Goal: Transaction & Acquisition: Purchase product/service

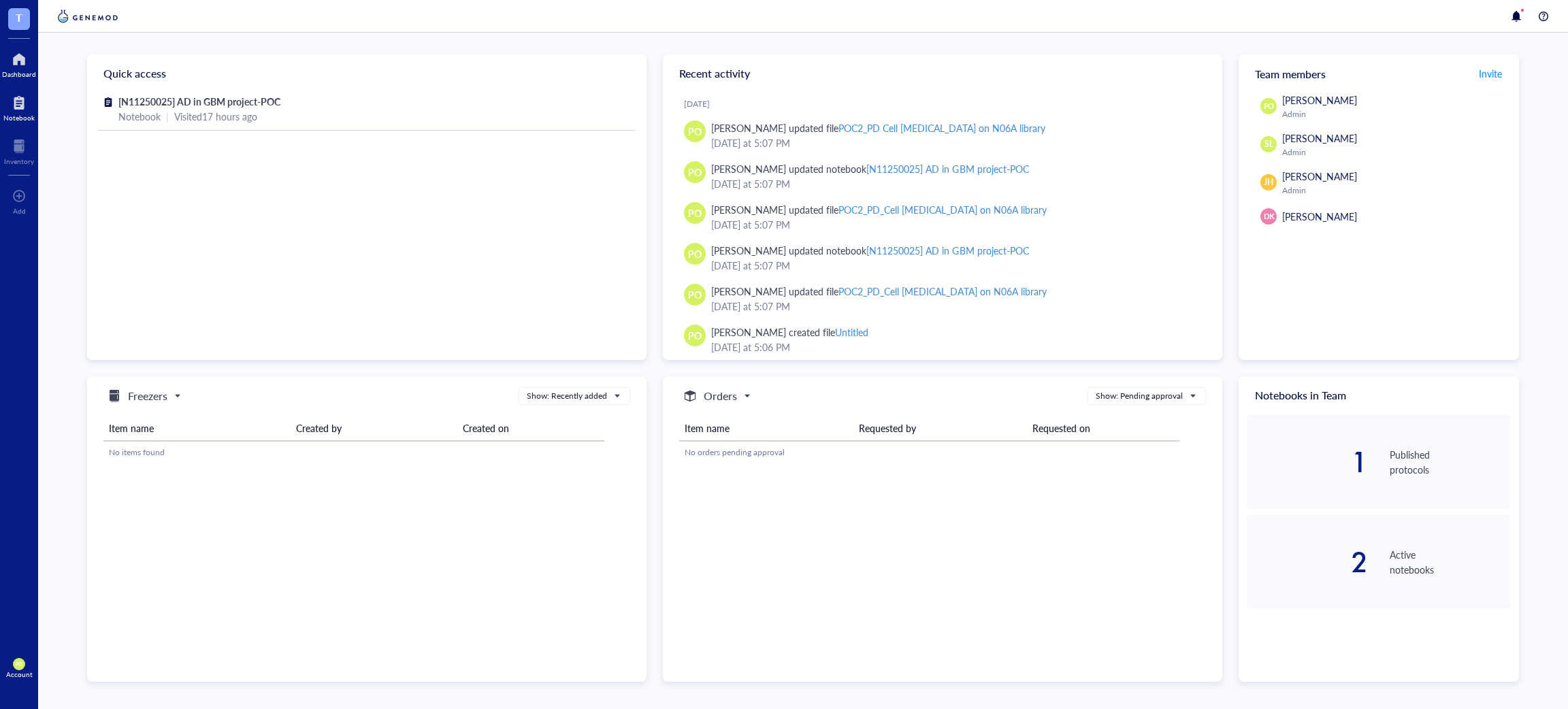
click at [29, 99] on div at bounding box center [19, 103] width 32 height 22
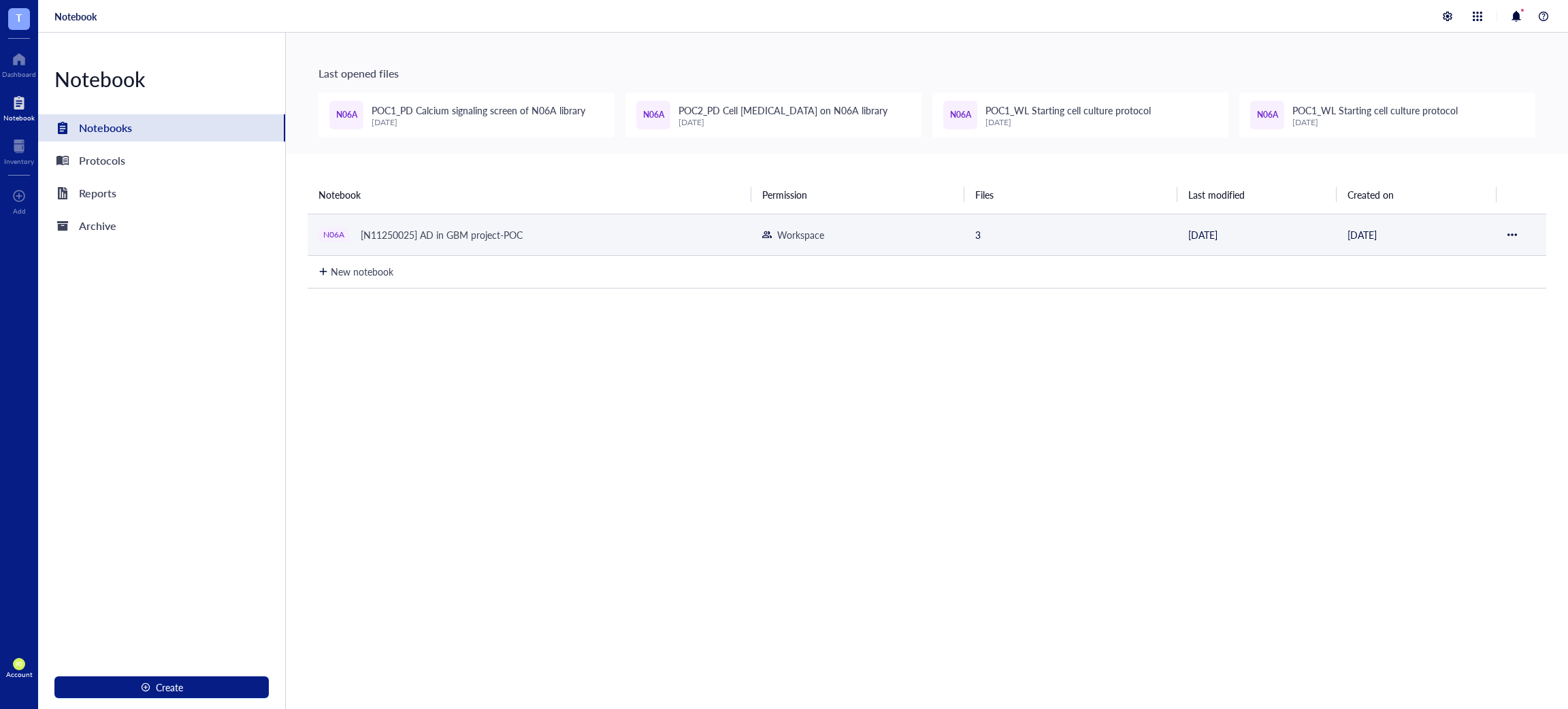
click at [546, 220] on td "N06A [N11250025] AD in GBM project-POC" at bounding box center [529, 234] width 443 height 41
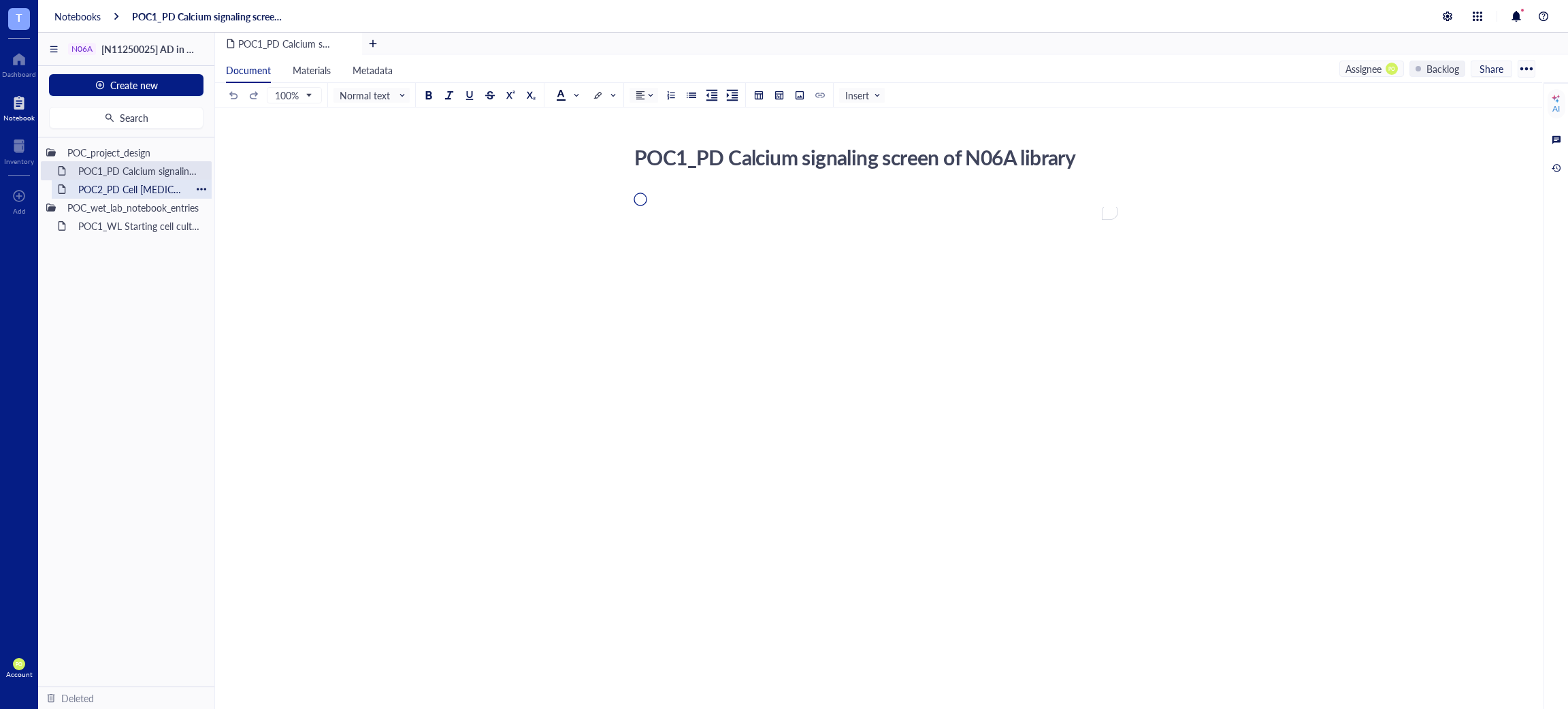
click at [141, 187] on div "POC2_PD Cell [MEDICAL_DATA] on N06A library" at bounding box center [132, 188] width 119 height 19
click at [178, 171] on div "POC1_PD Calcium signaling screen of N06A library" at bounding box center [132, 170] width 119 height 19
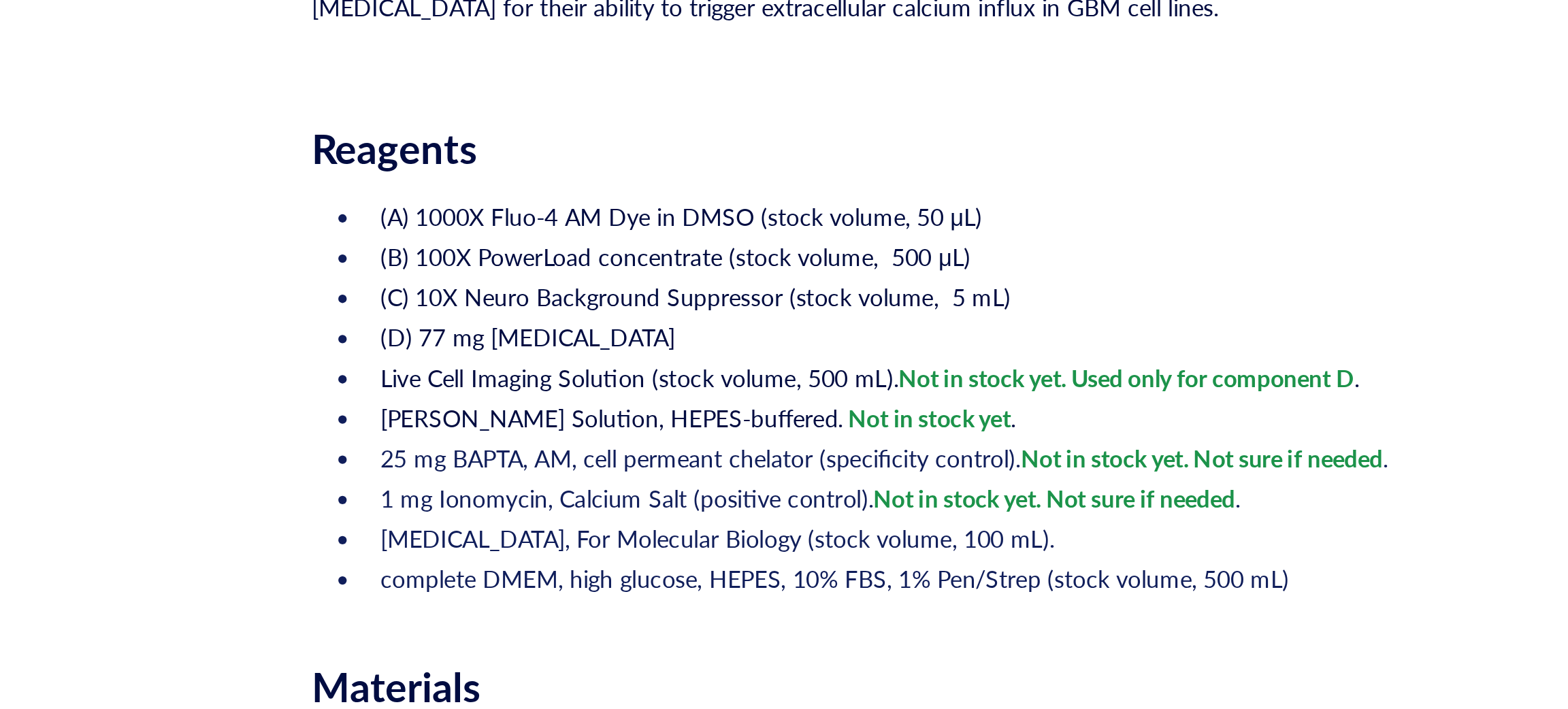
scroll to position [48, 0]
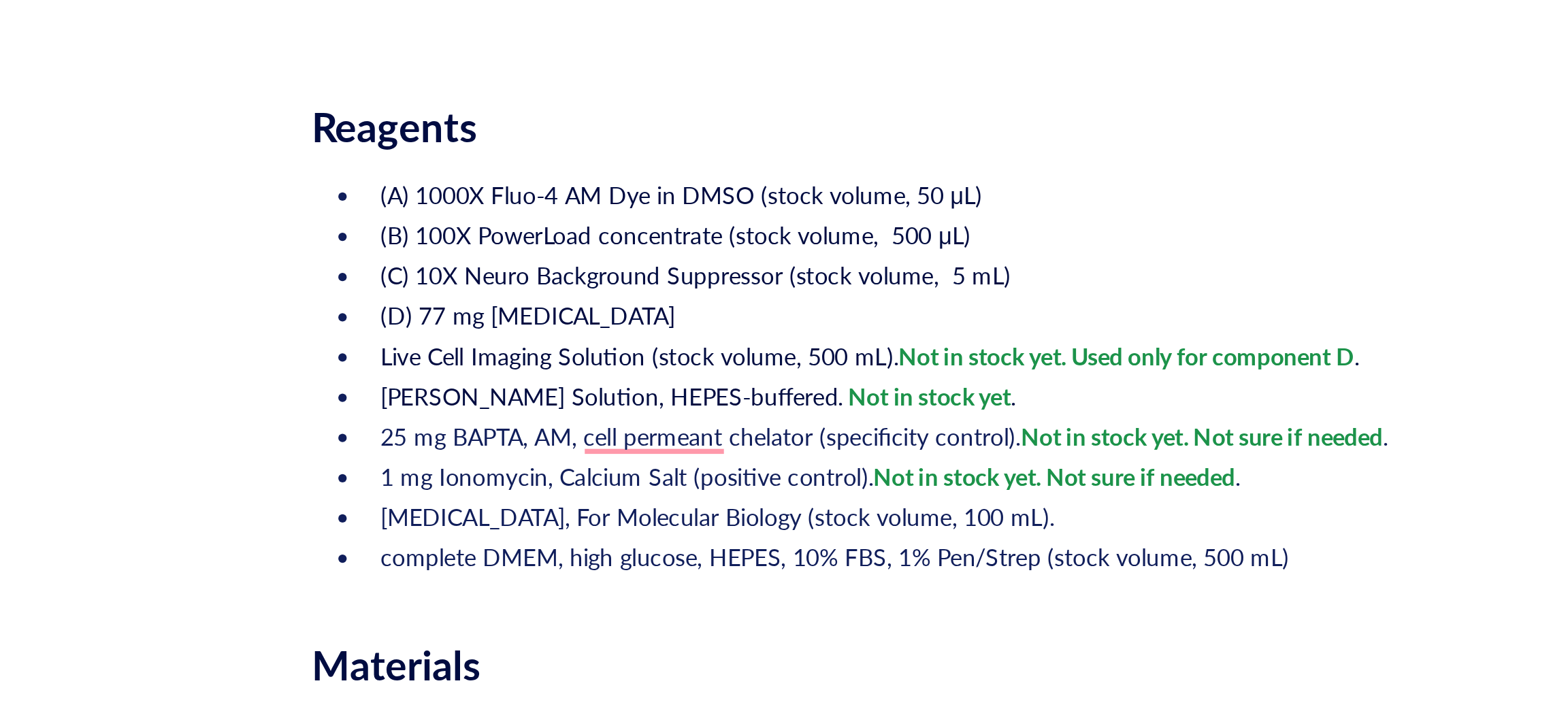
click at [921, 472] on span "Not in stock yet. Not sure if needed" at bounding box center [994, 467] width 147 height 14
click at [1035, 514] on li "complete DMEM, high glucose, HEPES, 10% FBS, 1% Pen/Strep (stock volume, 500 mL)" at bounding box center [887, 516] width 462 height 14
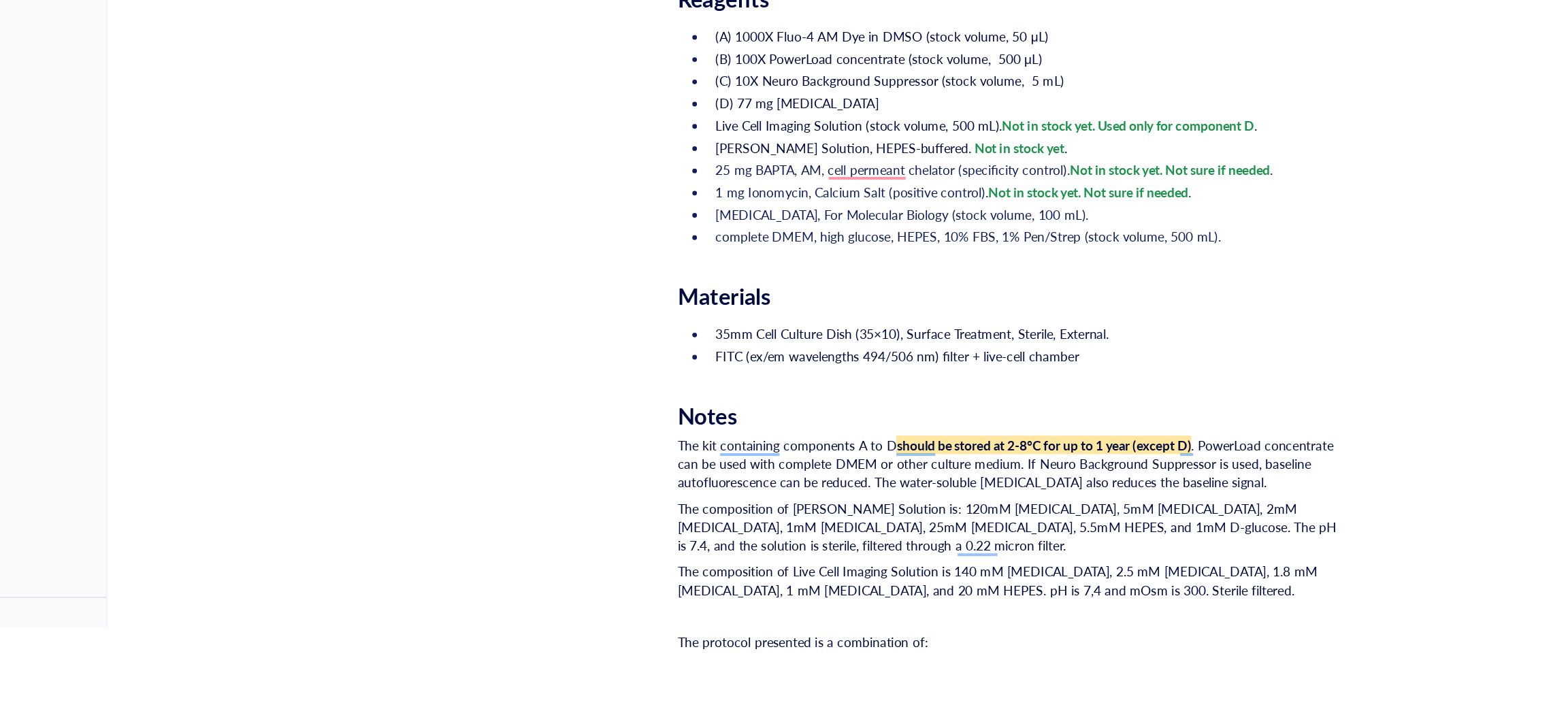
scroll to position [0, 0]
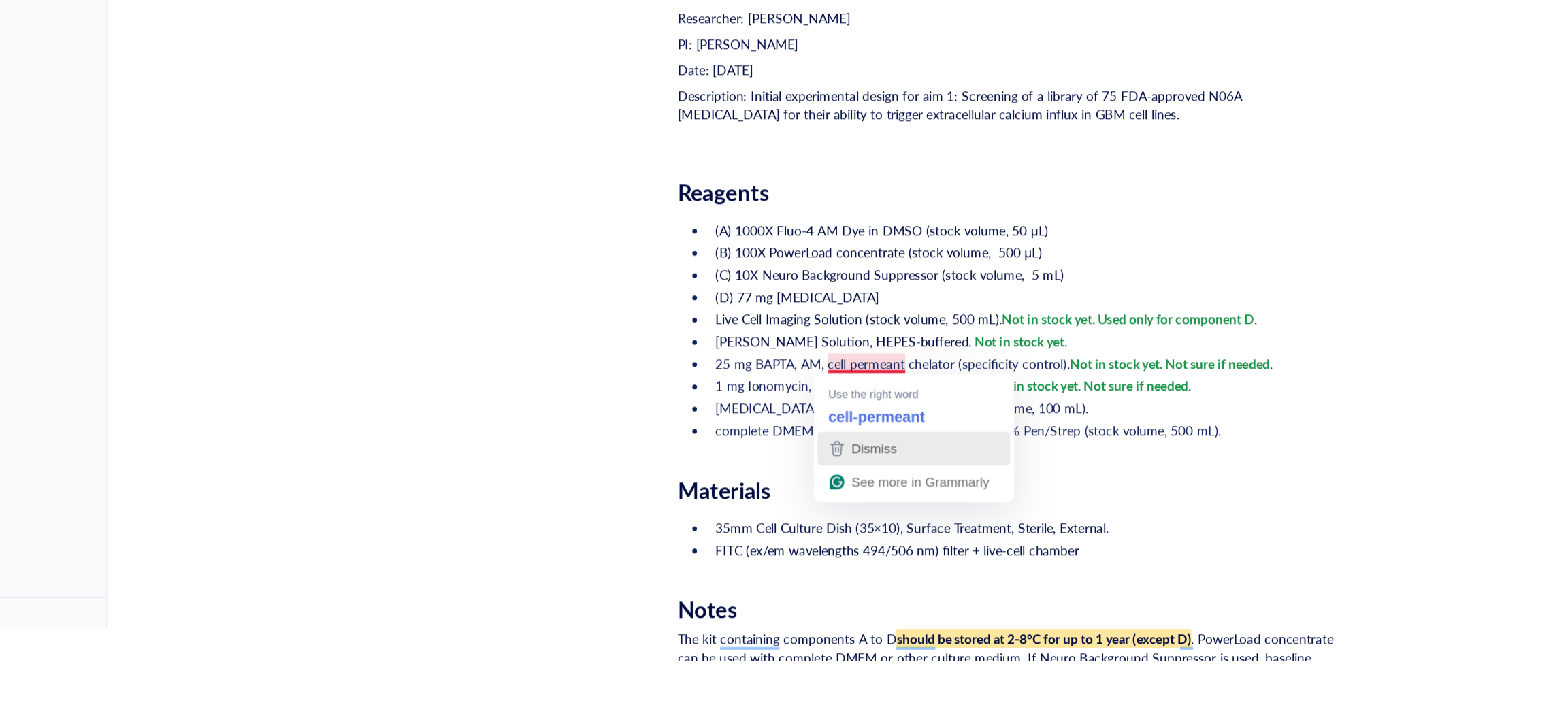
click at [819, 510] on div "Dismiss" at bounding box center [807, 517] width 129 height 21
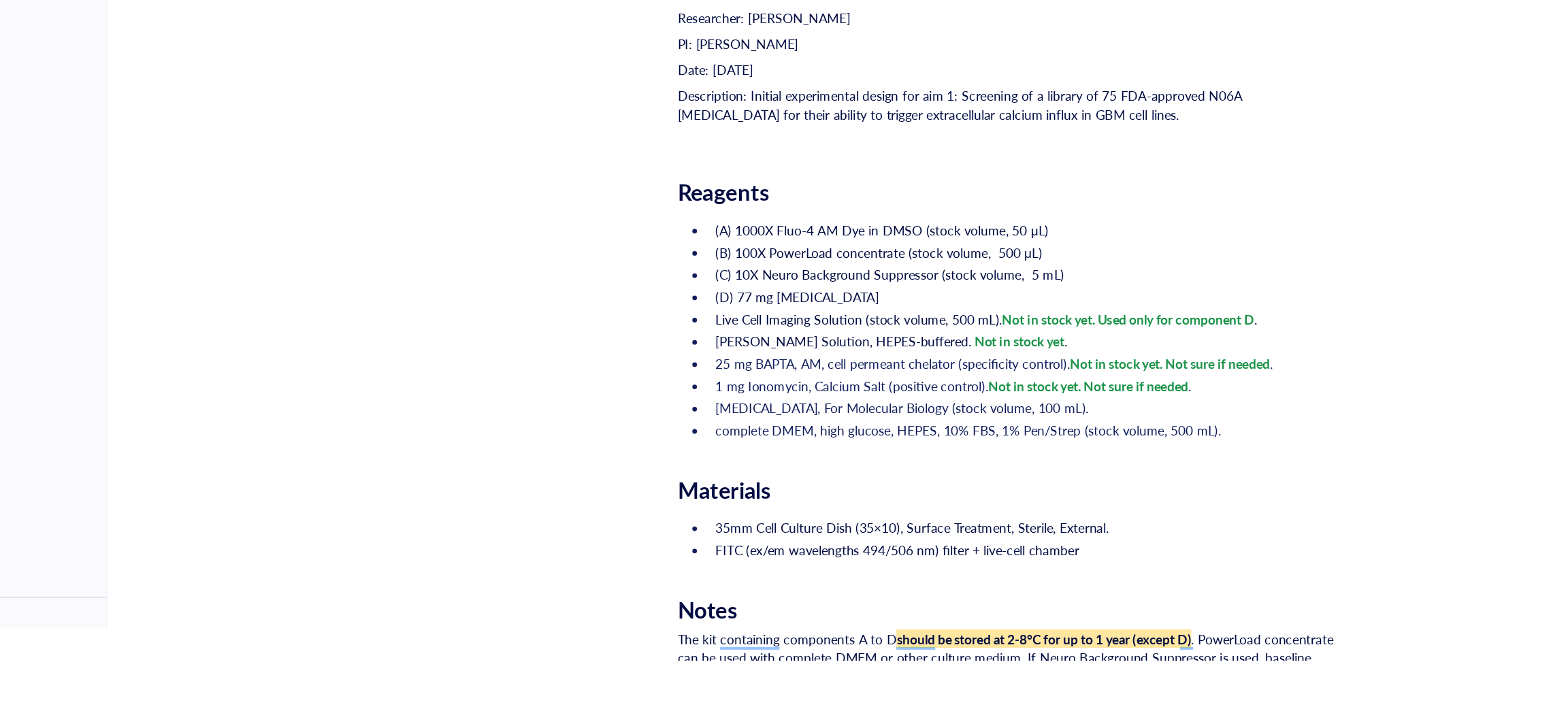
click at [1054, 503] on li "complete DMEM, high glucose, HEPES, 10% FBS, 1% Pen/Strep (stock volume, 500 mL…" at bounding box center [887, 504] width 462 height 14
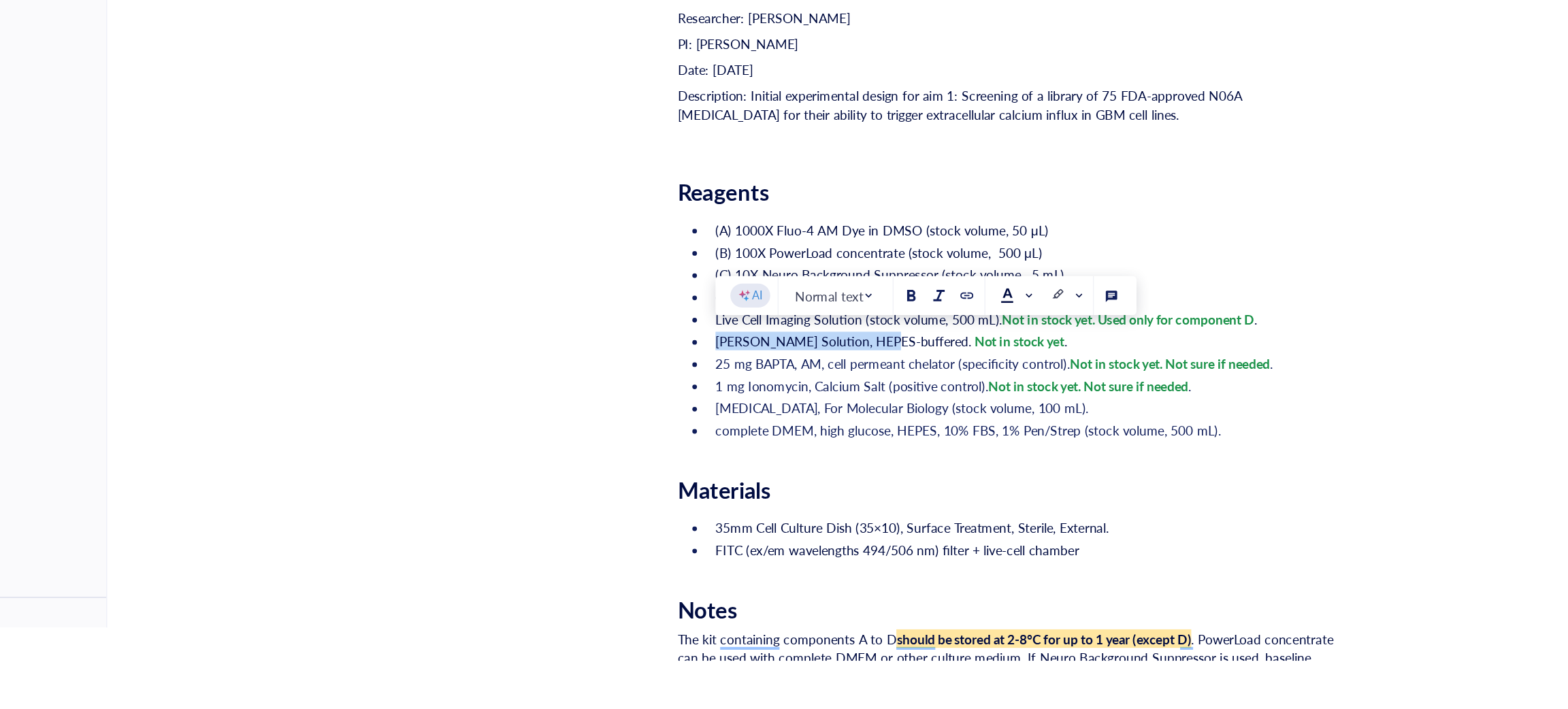
drag, startPoint x: 665, startPoint y: 435, endPoint x: 781, endPoint y: 437, distance: 116.0
click at [781, 437] on span "[PERSON_NAME] Solution, HEPES-buffered." at bounding box center [755, 438] width 187 height 14
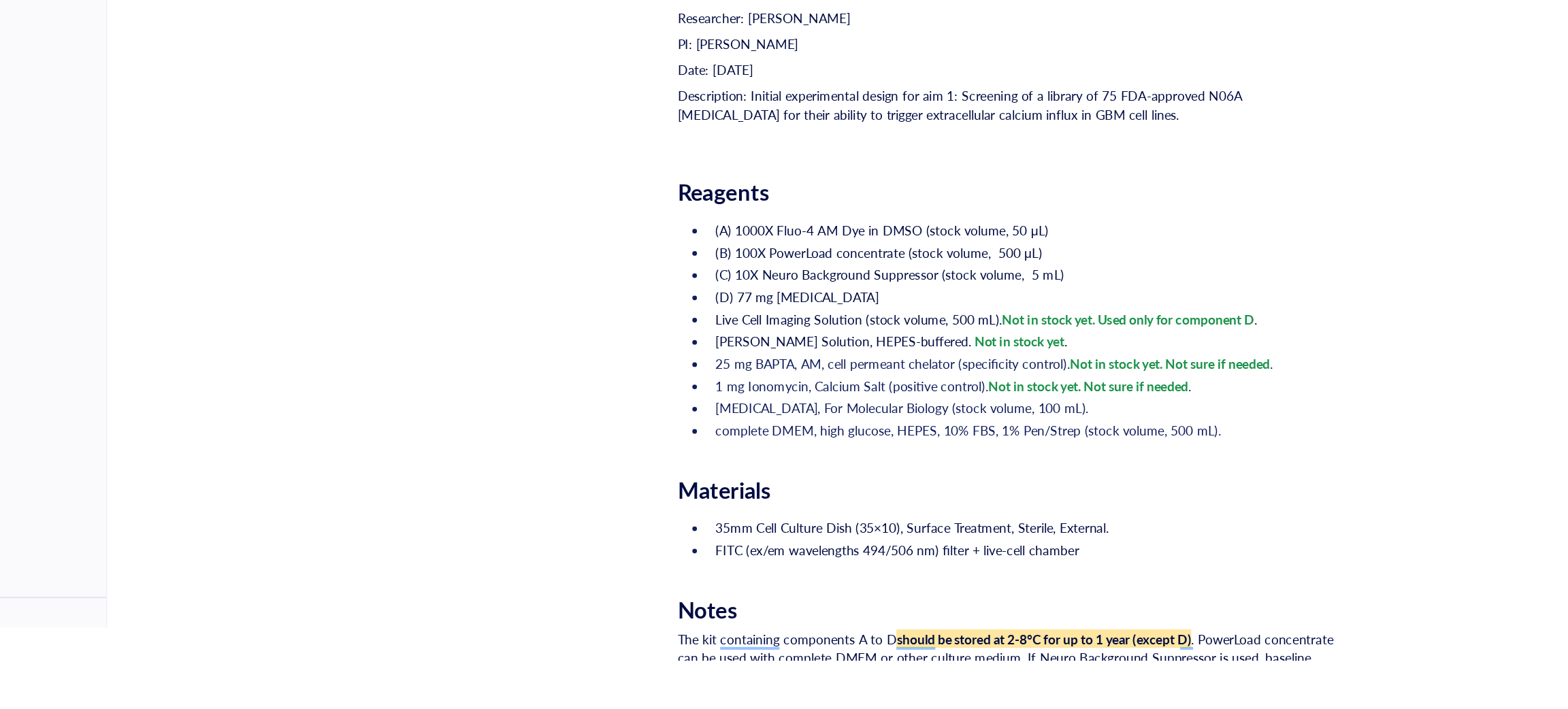
drag, startPoint x: 968, startPoint y: 368, endPoint x: 971, endPoint y: 349, distance: 19.2
click at [968, 367] on li "(B) 100X PowerLoad concentrate (stock volume, 500 μL)" at bounding box center [887, 373] width 462 height 14
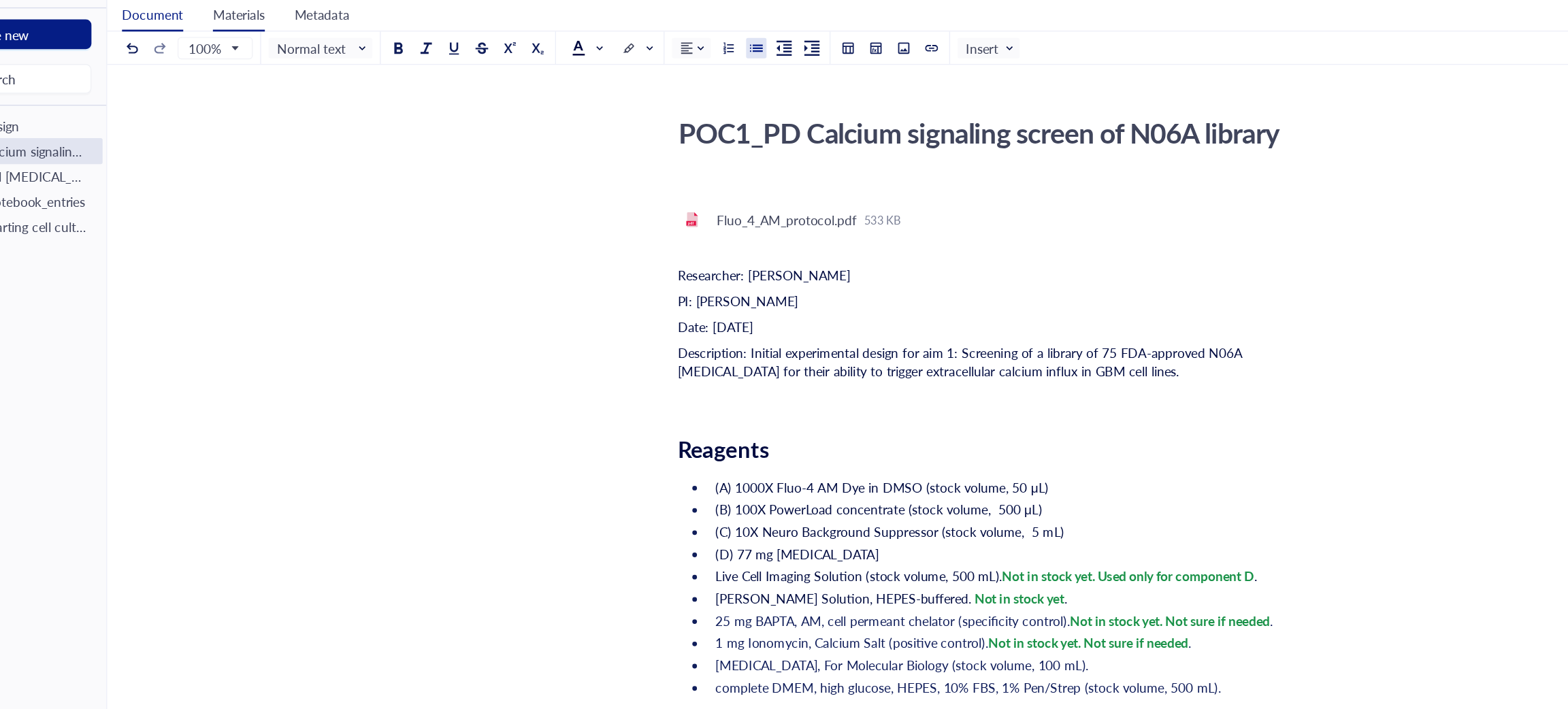
click at [314, 8] on span "Materials" at bounding box center [312, 10] width 38 height 14
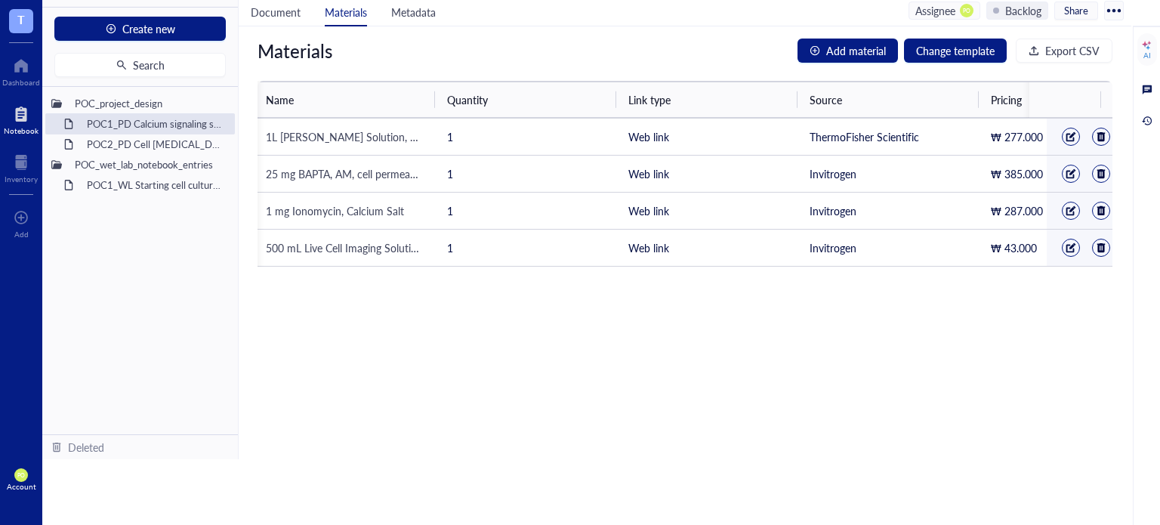
click at [961, 336] on div "Materials Add material Change template Export CSV Name Quantity Link type Sourc…" at bounding box center [685, 242] width 892 height 433
click at [1065, 135] on div at bounding box center [1070, 136] width 11 height 11
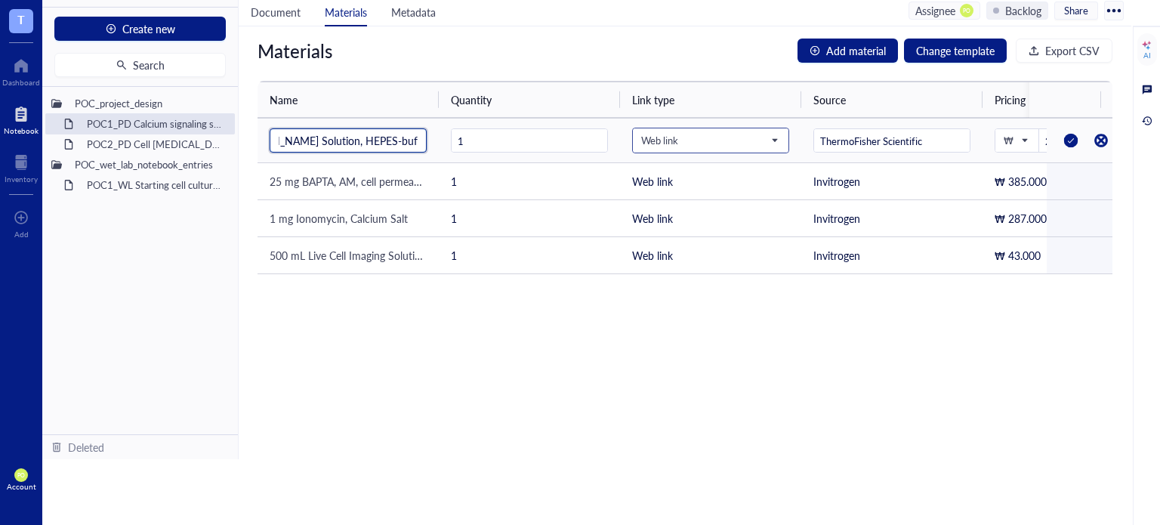
click at [641, 136] on span "Web link" at bounding box center [709, 141] width 136 height 14
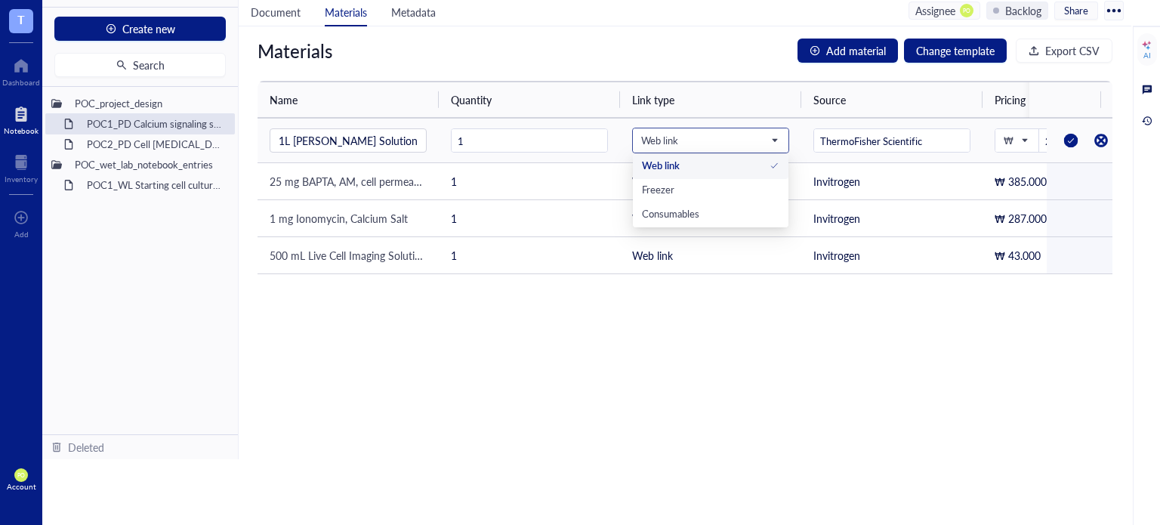
click at [658, 134] on span "Web link" at bounding box center [709, 141] width 136 height 14
click at [1059, 138] on div at bounding box center [1071, 140] width 24 height 24
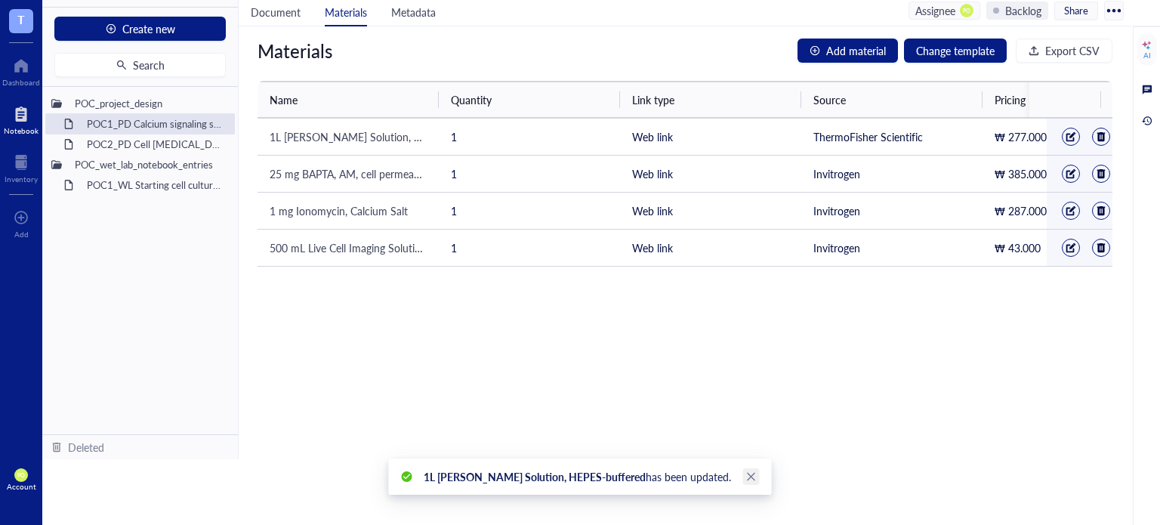
click at [746, 473] on icon "close" at bounding box center [751, 476] width 11 height 11
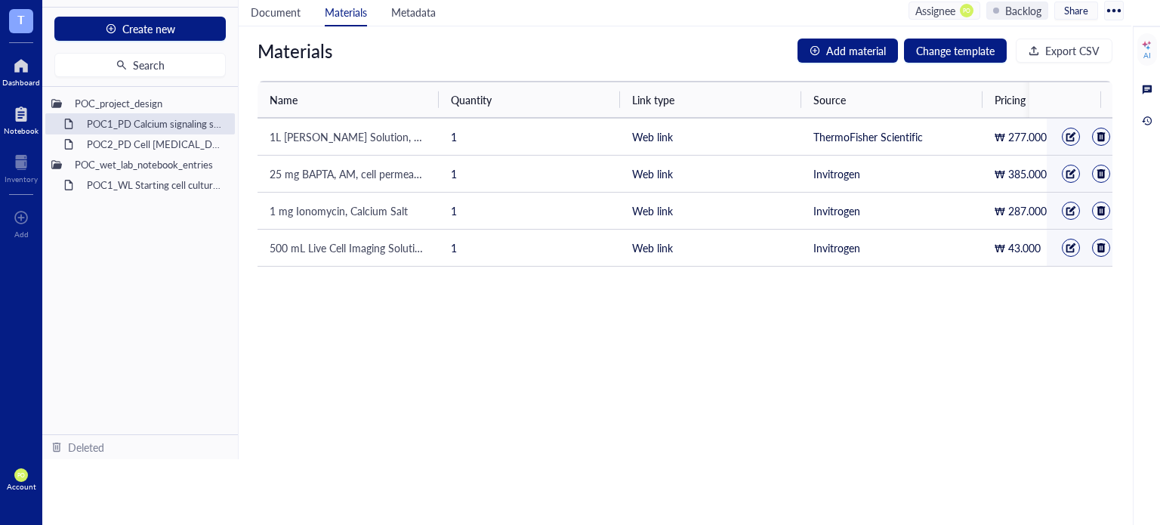
click at [16, 73] on div at bounding box center [21, 66] width 38 height 24
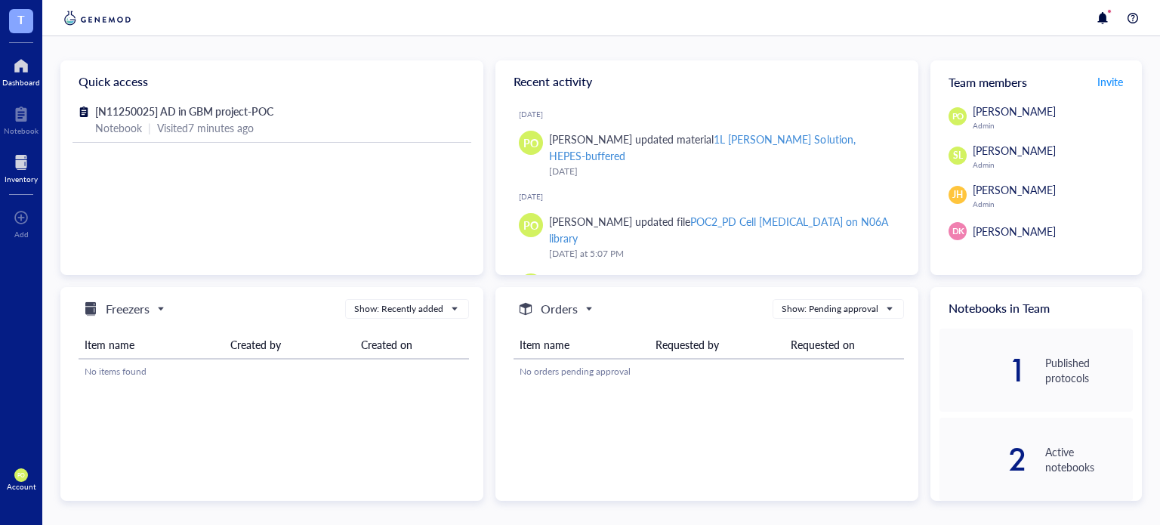
click at [17, 172] on div at bounding box center [21, 162] width 33 height 24
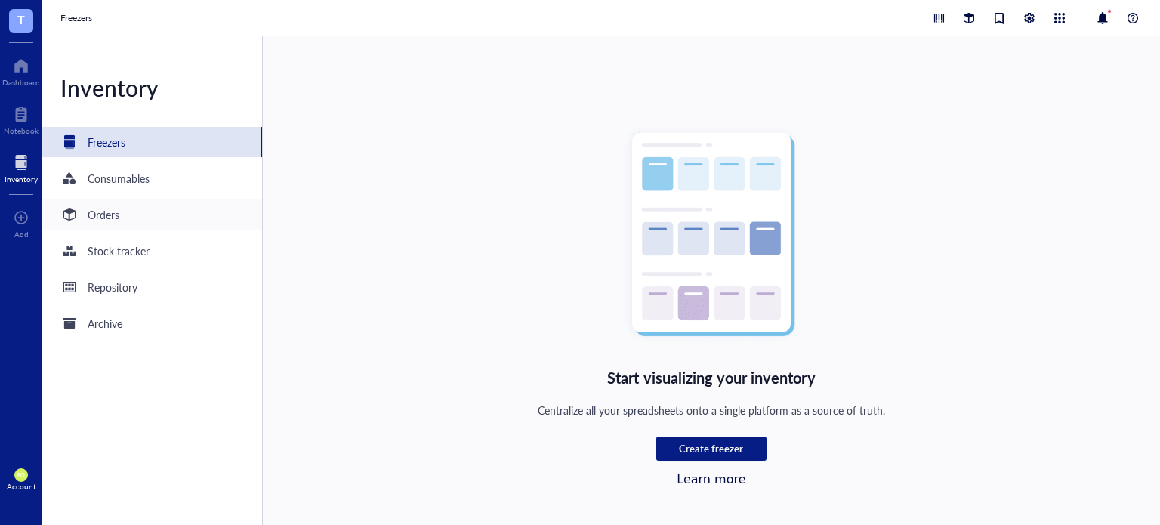
click at [146, 211] on div "Orders" at bounding box center [152, 214] width 220 height 30
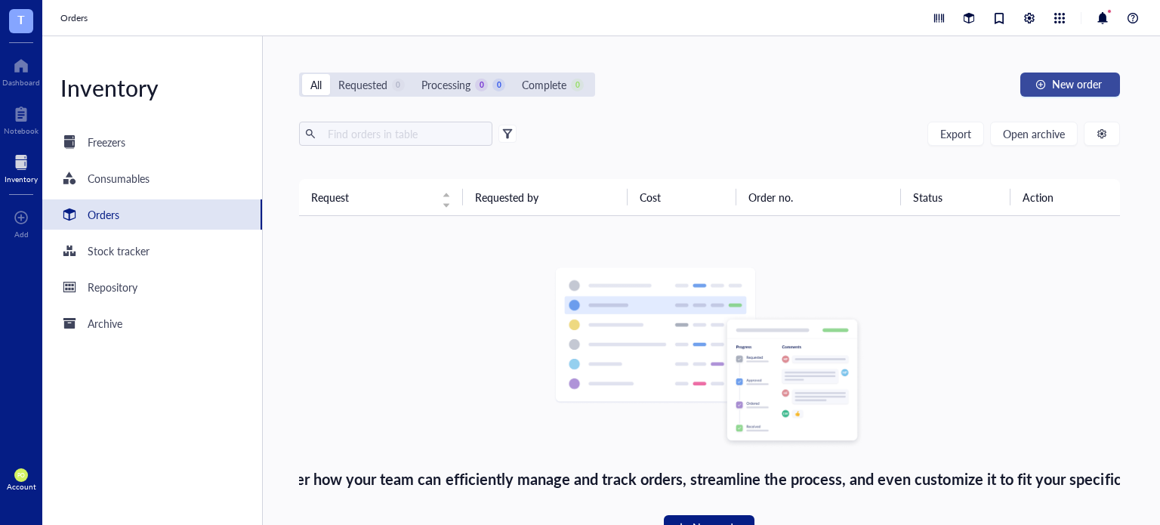
click at [1085, 84] on span "New order" at bounding box center [1077, 84] width 50 height 12
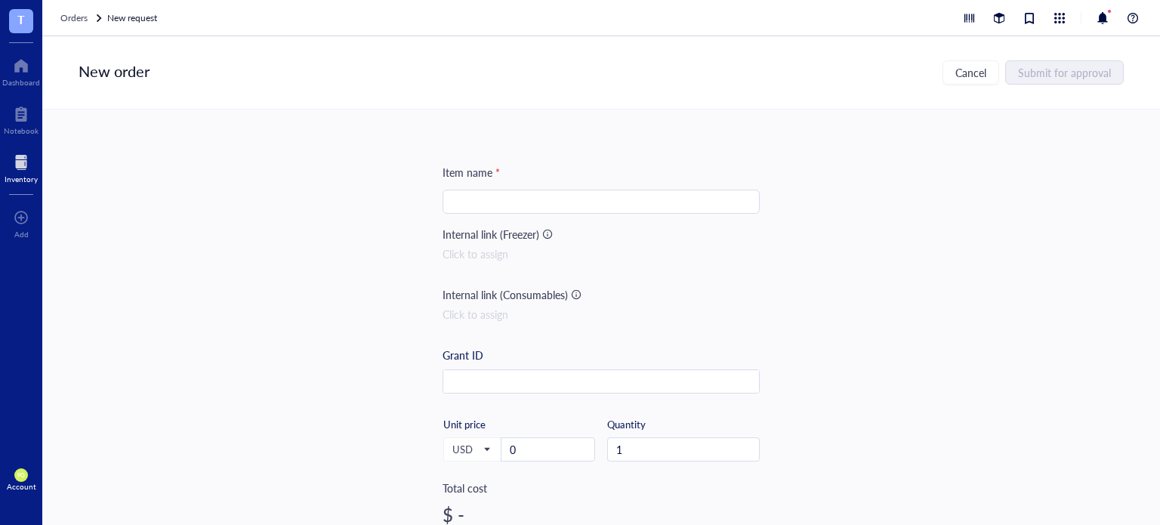
click at [538, 190] on div at bounding box center [600, 202] width 317 height 24
click at [556, 204] on input "search" at bounding box center [601, 201] width 299 height 23
click at [530, 211] on input "search" at bounding box center [601, 201] width 299 height 23
paste input "Krebs-Ringer Solution, HEPES-buffered"
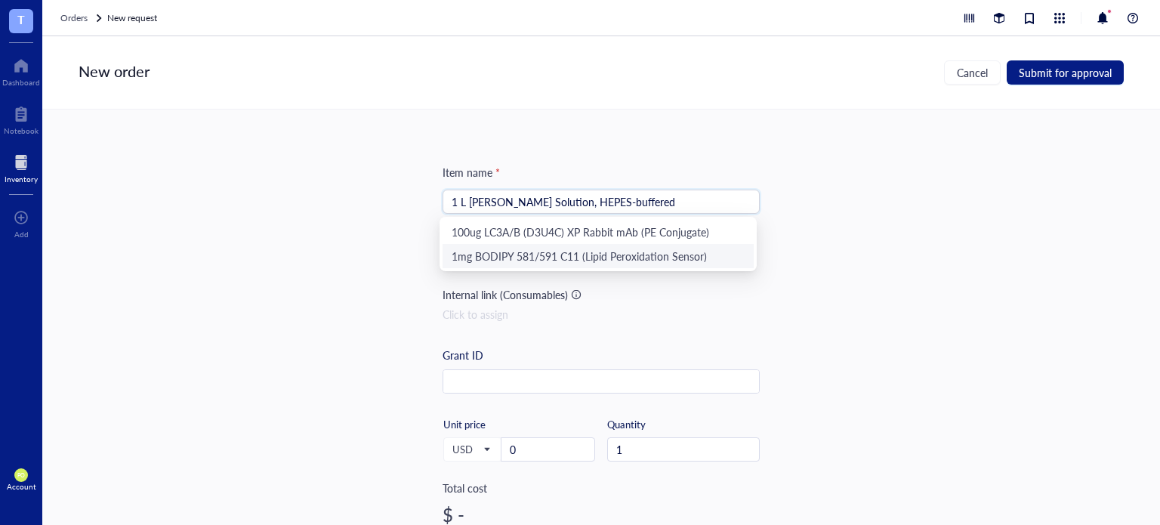
type input "1 L Krebs-Ringer Solution, HEPES-buffered"
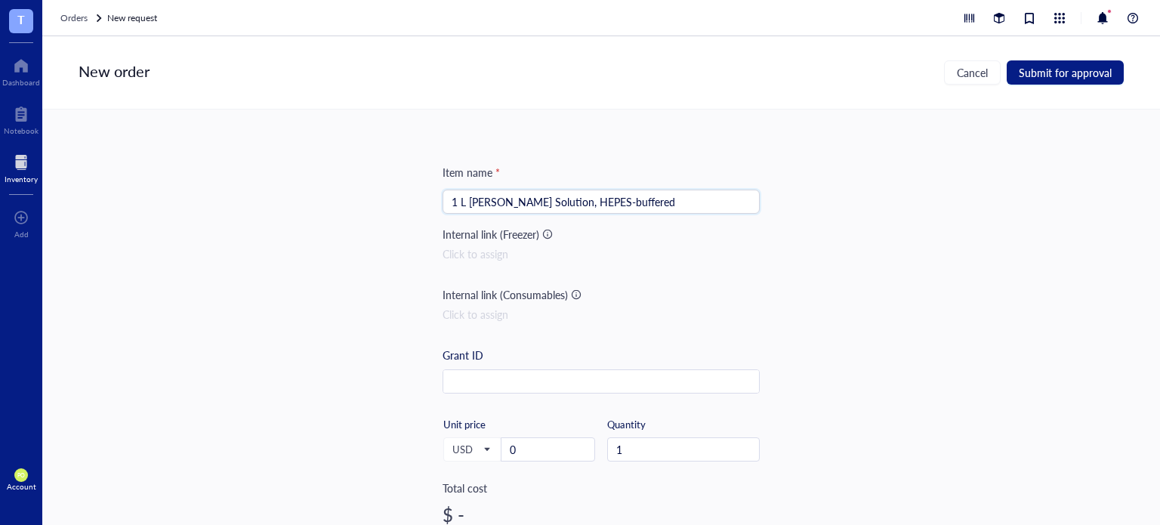
drag, startPoint x: 938, startPoint y: 246, endPoint x: 759, endPoint y: 258, distance: 180.1
click at [939, 246] on div "Item name * 1 L Krebs-Ringer Solution, HEPES-buffered 1 L Krebs-Ringer Solution…" at bounding box center [600, 316] width 1117 height 415
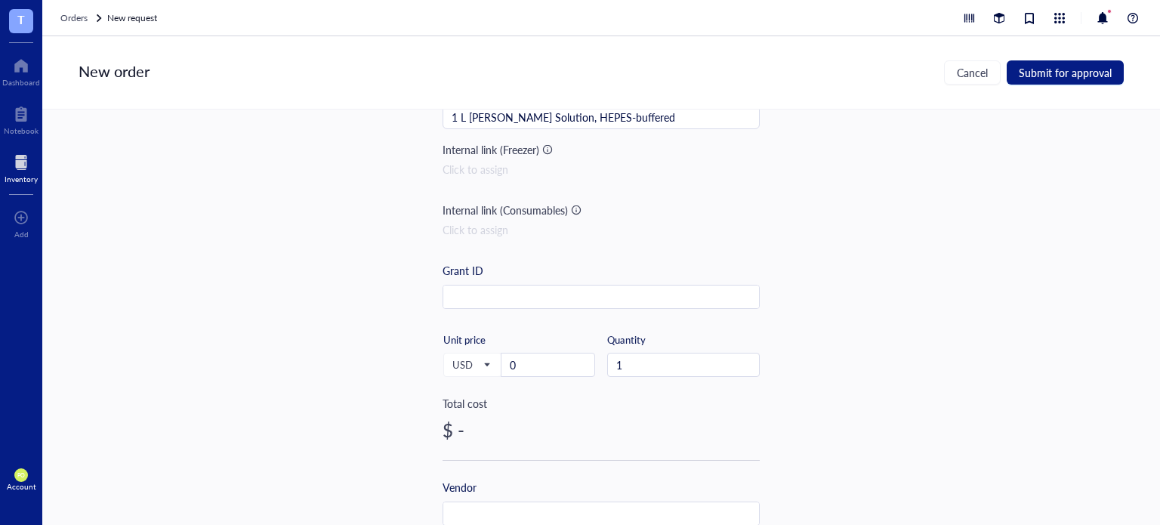
scroll to position [125, 0]
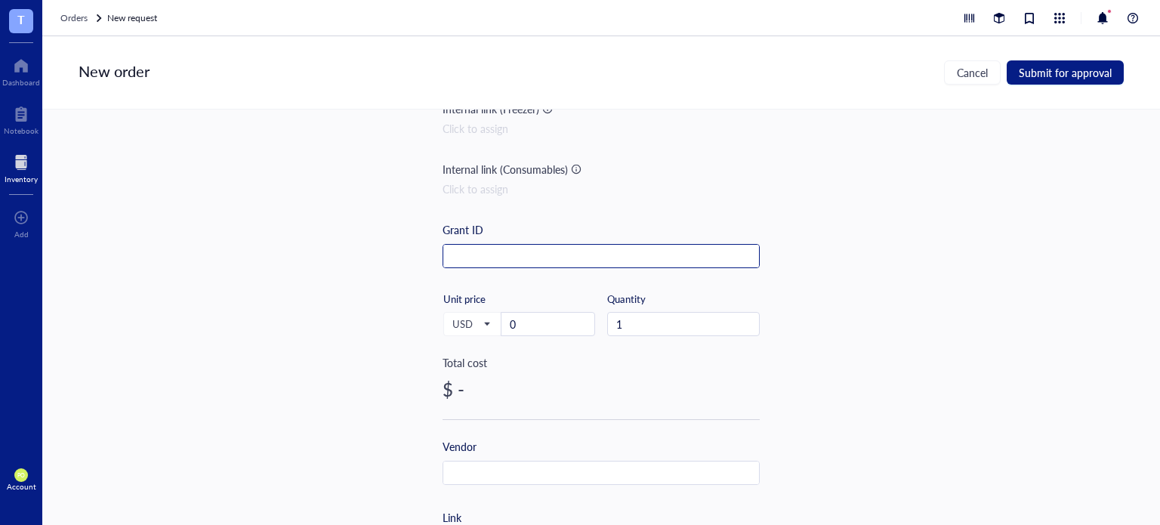
click at [495, 245] on input "text" at bounding box center [601, 257] width 316 height 24
click at [479, 328] on span "USD" at bounding box center [470, 324] width 37 height 14
click at [457, 287] on div "KRW" at bounding box center [472, 297] width 57 height 24
click at [538, 322] on input "0" at bounding box center [547, 324] width 93 height 23
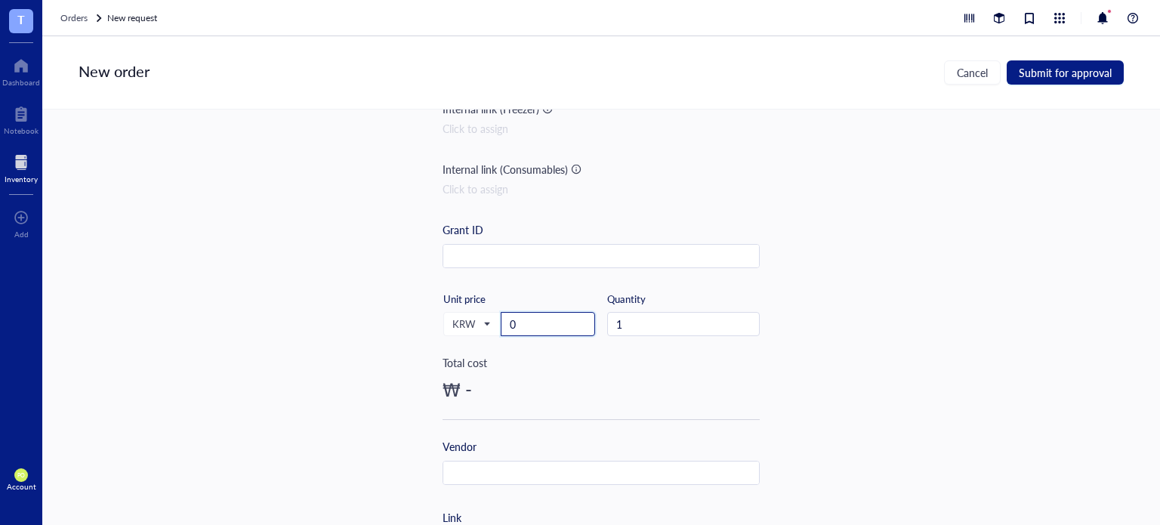
click at [532, 334] on div "0" at bounding box center [548, 324] width 94 height 24
drag, startPoint x: 535, startPoint y: 325, endPoint x: 471, endPoint y: 325, distance: 63.4
click at [471, 325] on div "KRW USD EUR JPY GBP AUD CAD CHF CNH BRL HKD KRW Unit price 0" at bounding box center [518, 323] width 153 height 62
click at [585, 320] on span "up" at bounding box center [586, 319] width 5 height 5
click at [586, 321] on span "up" at bounding box center [586, 319] width 5 height 5
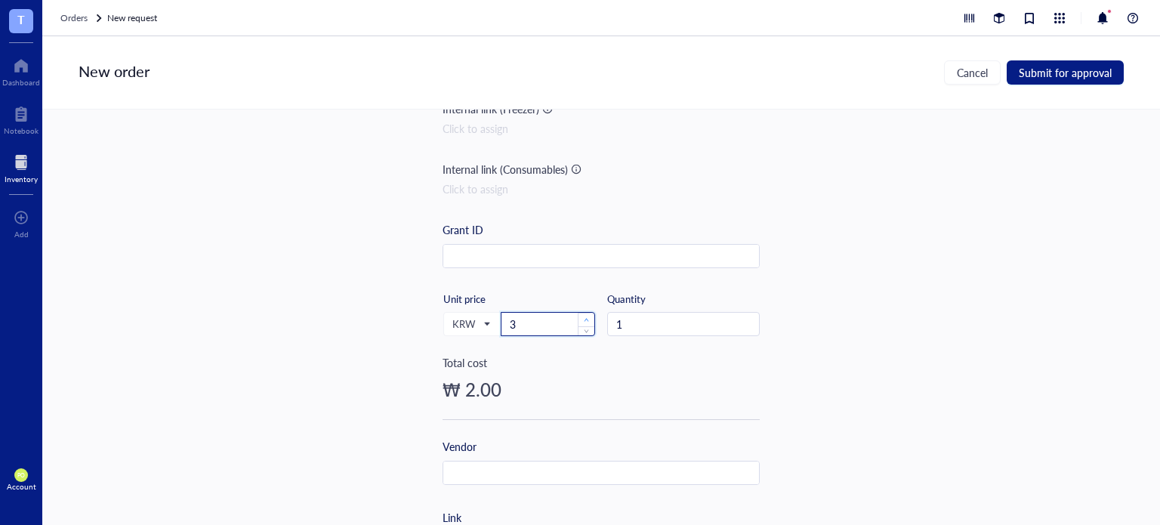
click at [586, 321] on span "up" at bounding box center [586, 319] width 5 height 5
drag, startPoint x: 535, startPoint y: 324, endPoint x: 452, endPoint y: 319, distance: 82.5
click at [453, 319] on div "KRW USD EUR JPY GBP AUD CAD CHF CNH BRL HKD KRW Unit price 3" at bounding box center [518, 323] width 153 height 62
type input "277000"
click at [836, 350] on div "Item name * 1 L Krebs-Ringer Solution, HEPES-buffered Internal link (Freezer) C…" at bounding box center [600, 316] width 1117 height 415
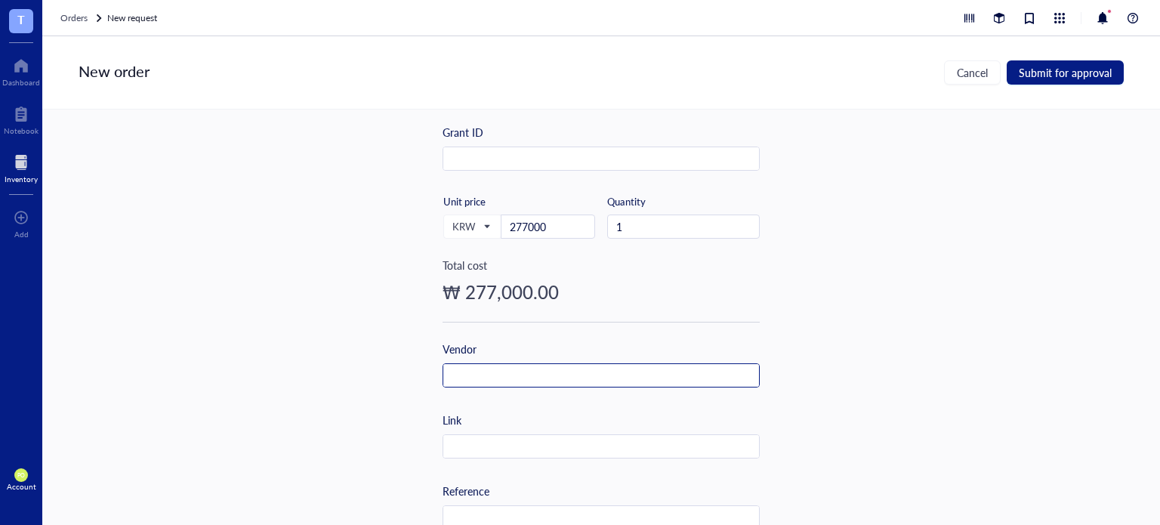
scroll to position [251, 0]
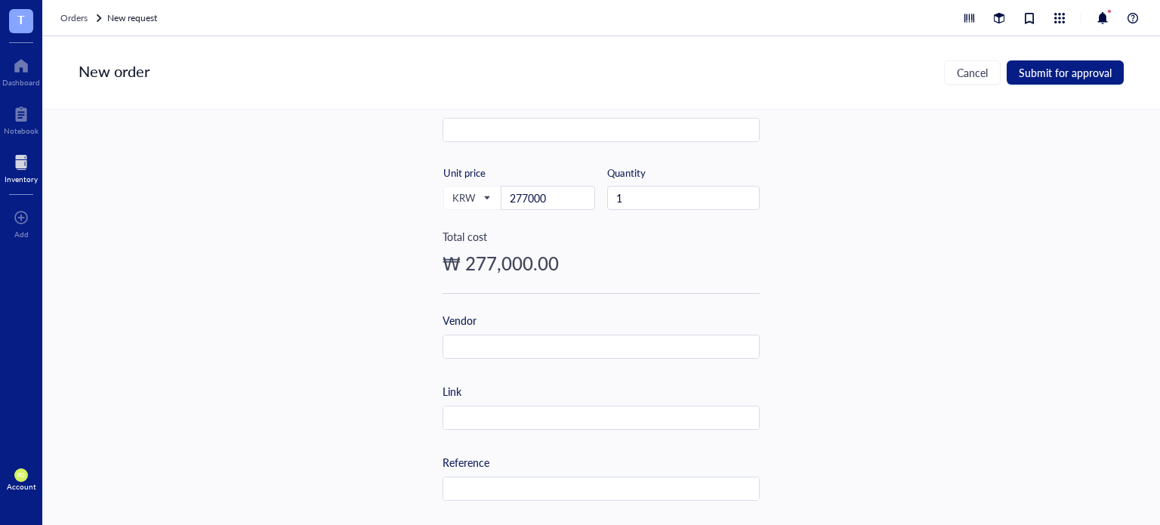
click at [618, 332] on div "Vendor" at bounding box center [600, 335] width 317 height 47
click at [565, 419] on input "text" at bounding box center [601, 418] width 316 height 24
paste input "Krebs-Ringer Solution, HEPES-buffered"
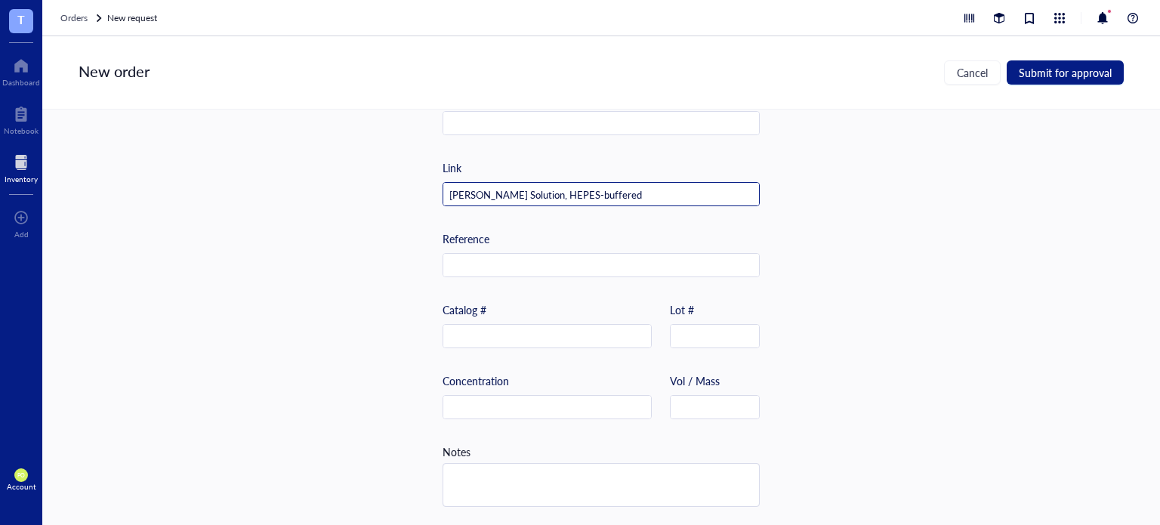
scroll to position [354, 0]
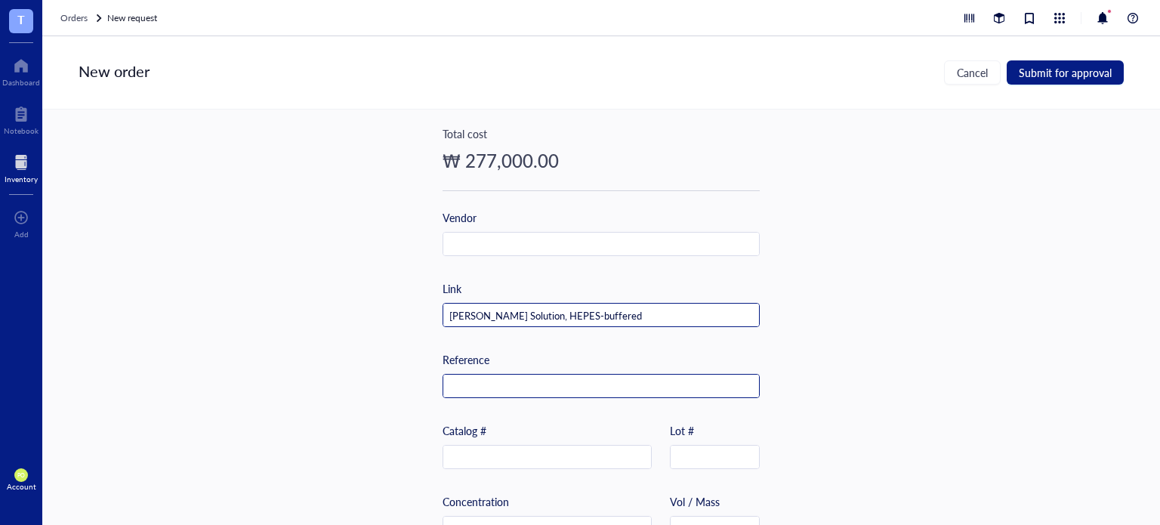
type input "Krebs-Ringer Solution, HEPES-buffered"
click at [529, 389] on input "text" at bounding box center [601, 386] width 316 height 24
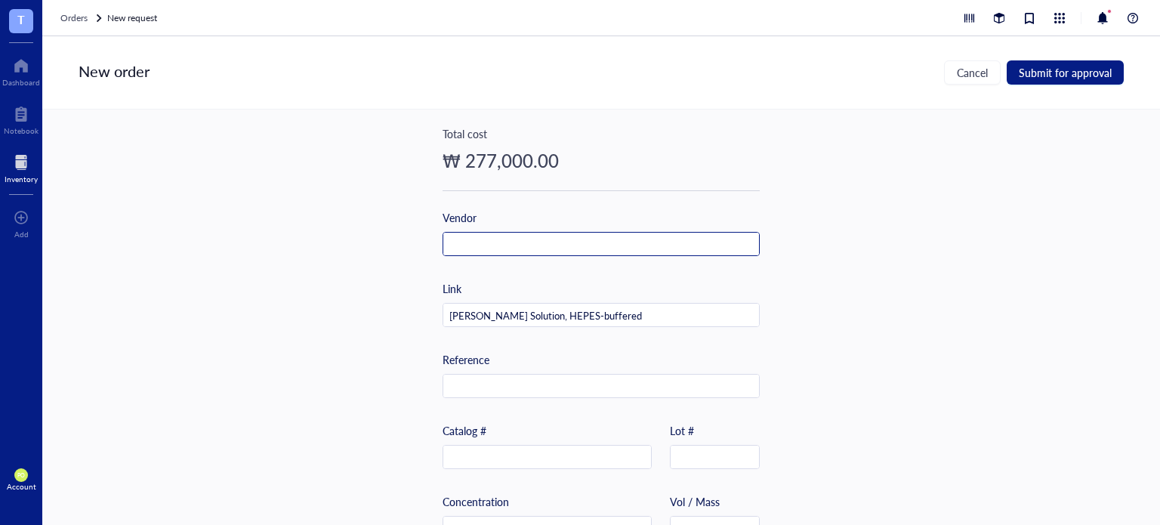
click at [500, 238] on input "text" at bounding box center [601, 245] width 316 height 24
type input "Thermo Fisher Scientific"
click at [532, 366] on div "Reference" at bounding box center [600, 374] width 317 height 47
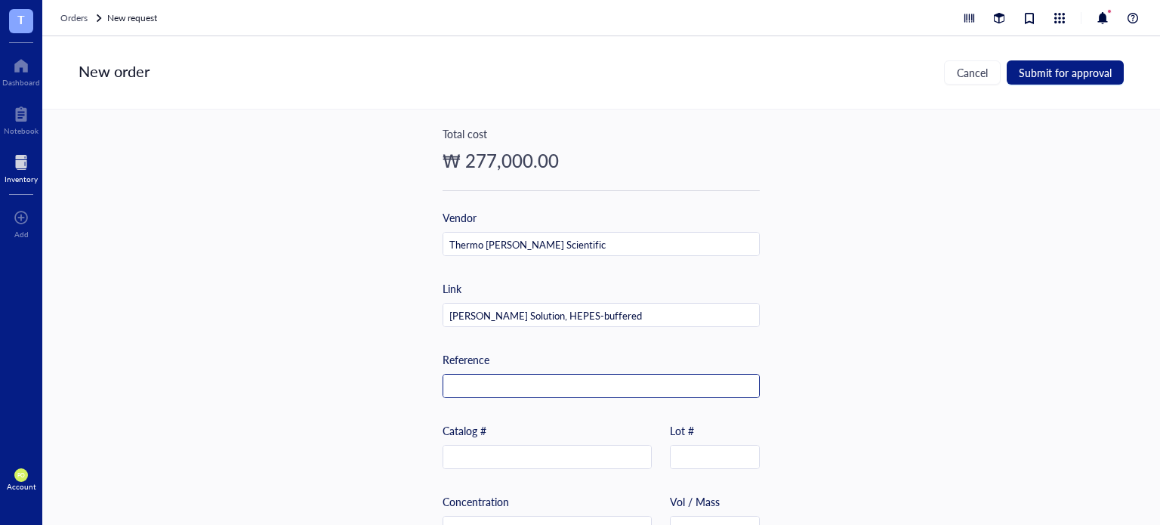
click at [538, 387] on input "text" at bounding box center [601, 386] width 316 height 24
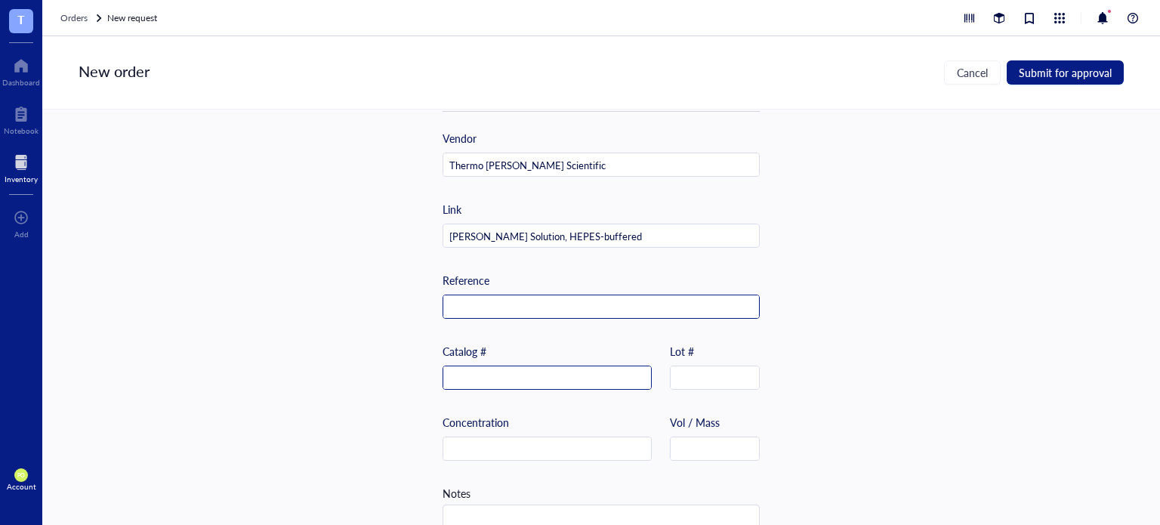
scroll to position [480, 0]
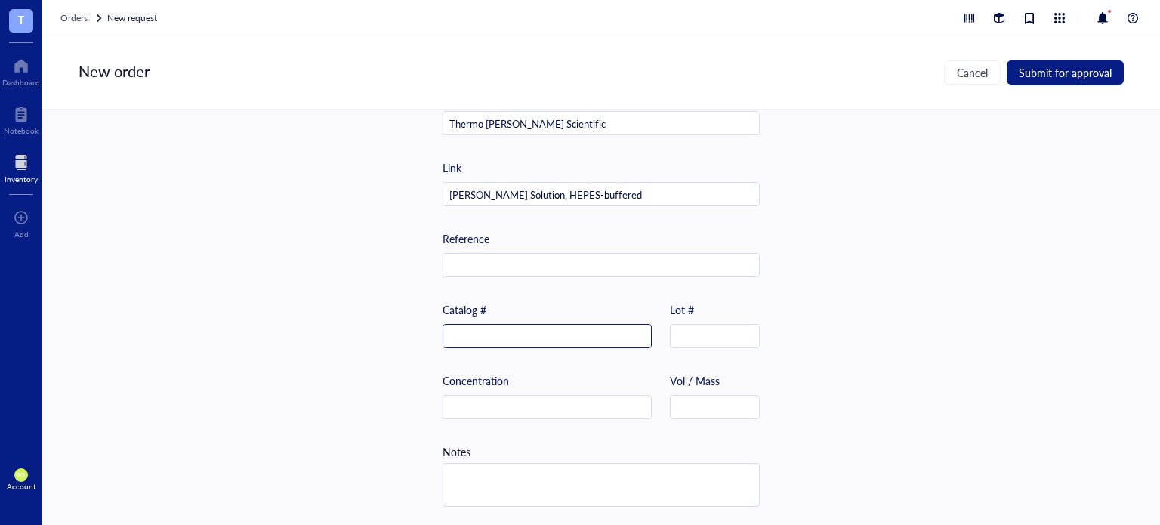
click at [544, 331] on input "text" at bounding box center [547, 337] width 208 height 24
paste input "J67795.K2"
type input "J67795.K2"
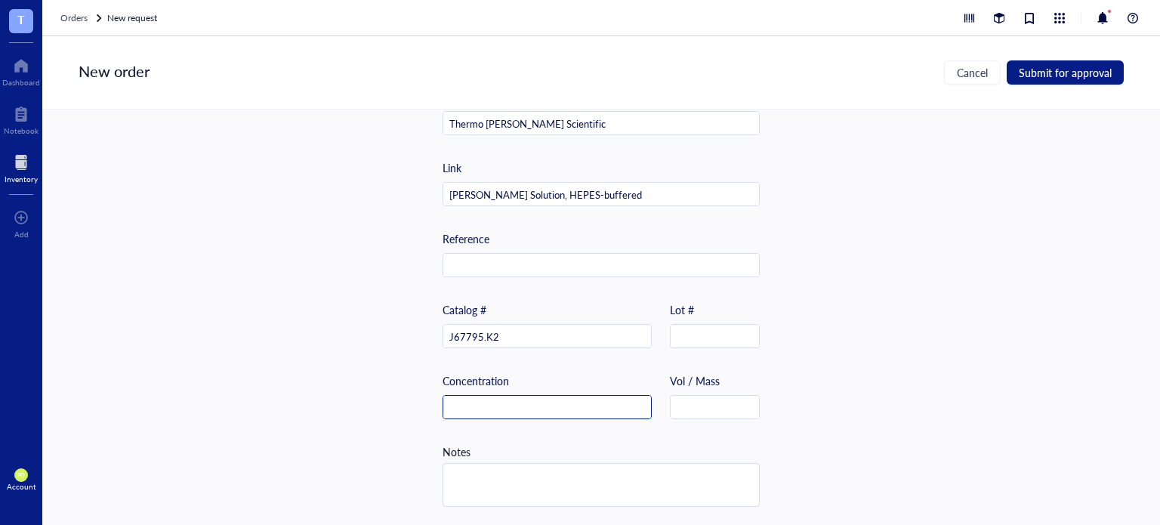
click at [575, 410] on input "text" at bounding box center [547, 408] width 208 height 24
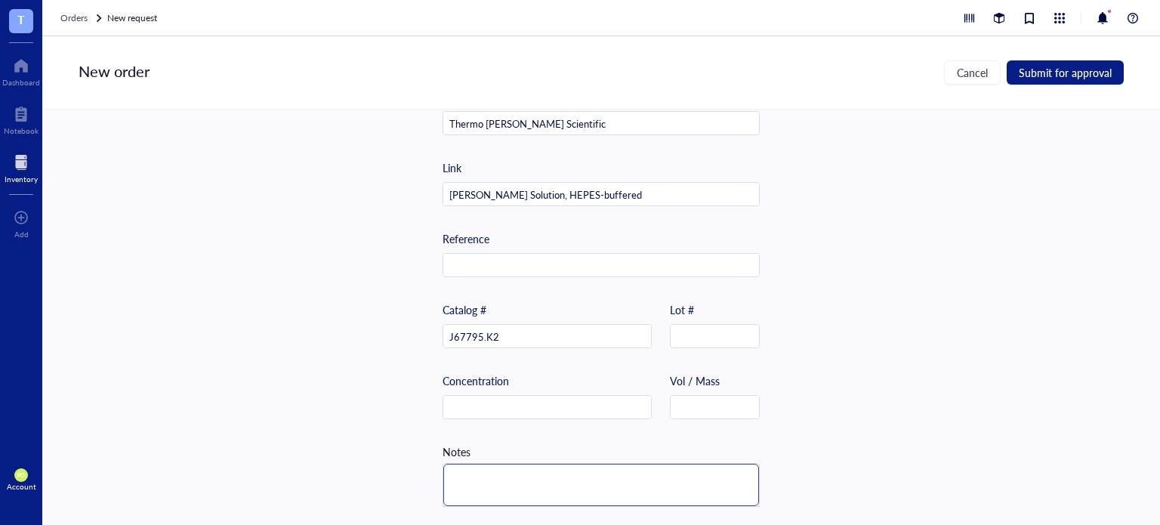
click at [560, 465] on textarea at bounding box center [601, 485] width 316 height 42
type textarea "C"
type textarea "Co"
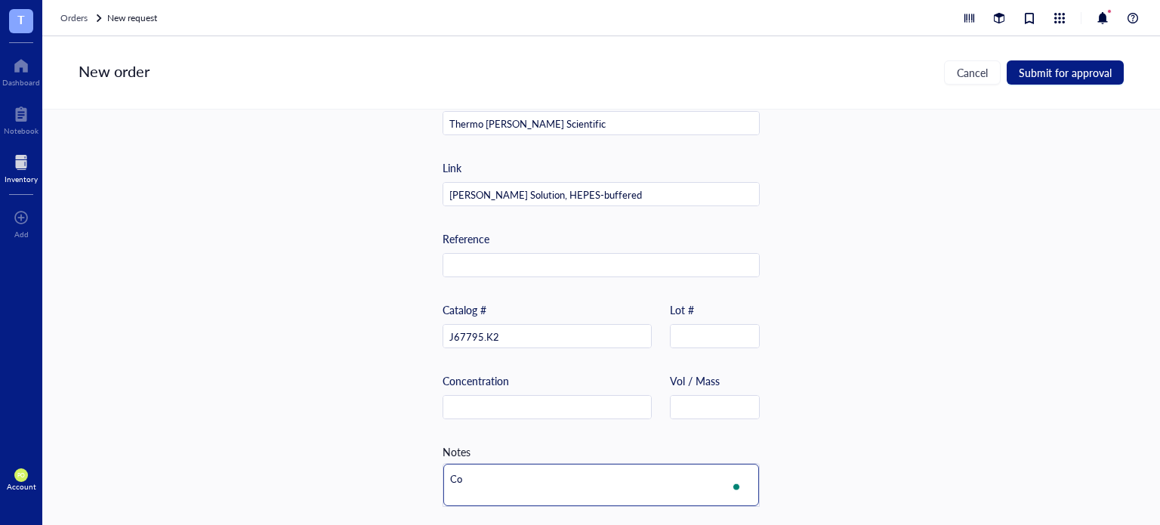
type textarea "Com"
type textarea "Comp"
type textarea "Compo"
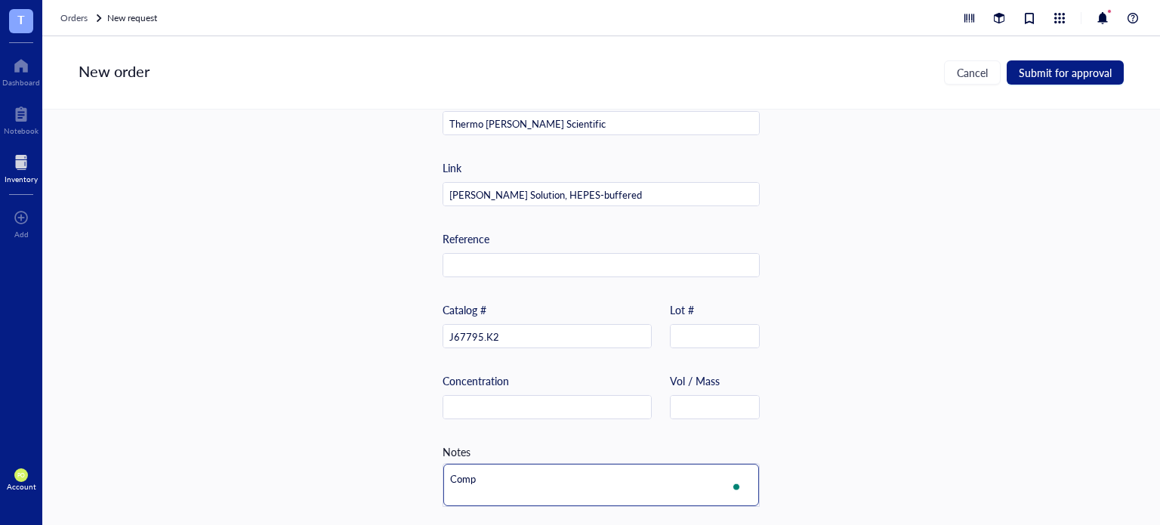
type textarea "Compo"
type textarea "Compos"
type textarea "Composi"
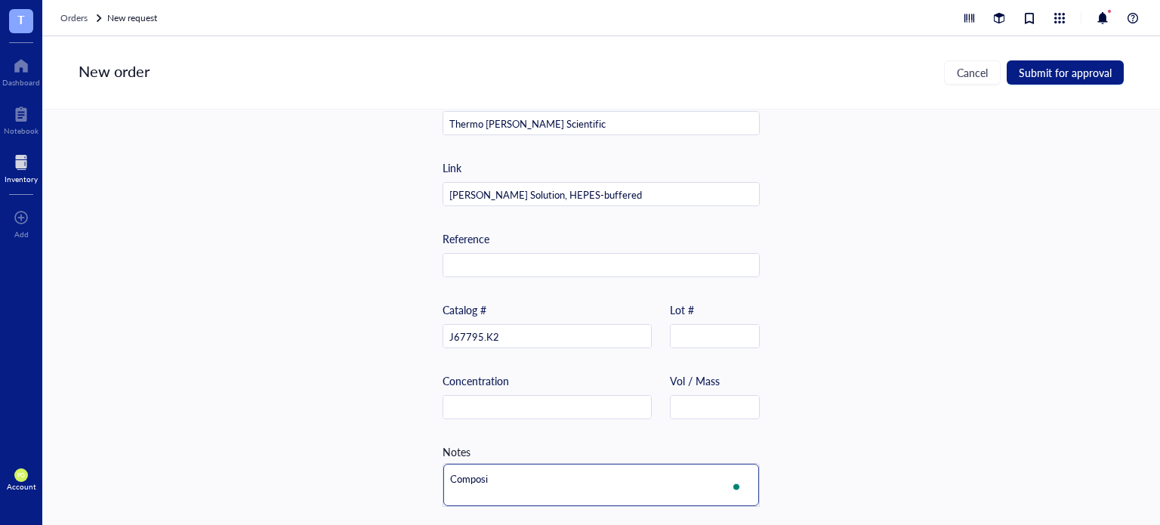
type textarea "Composit"
type textarea "Compositi"
type textarea "Compositio"
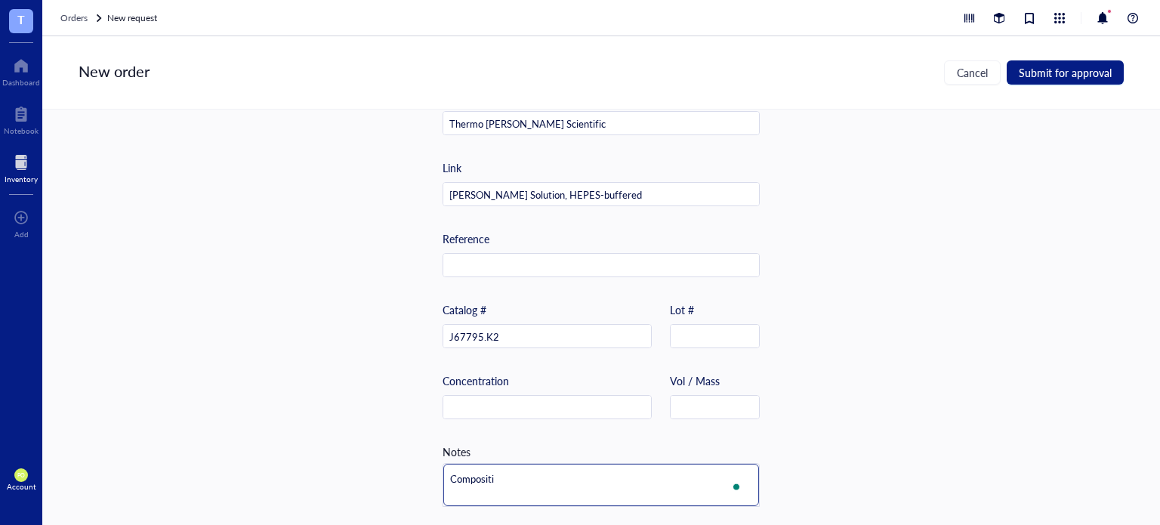
type textarea "Compositio"
type textarea "Composition"
type textarea "CompositionÑ"
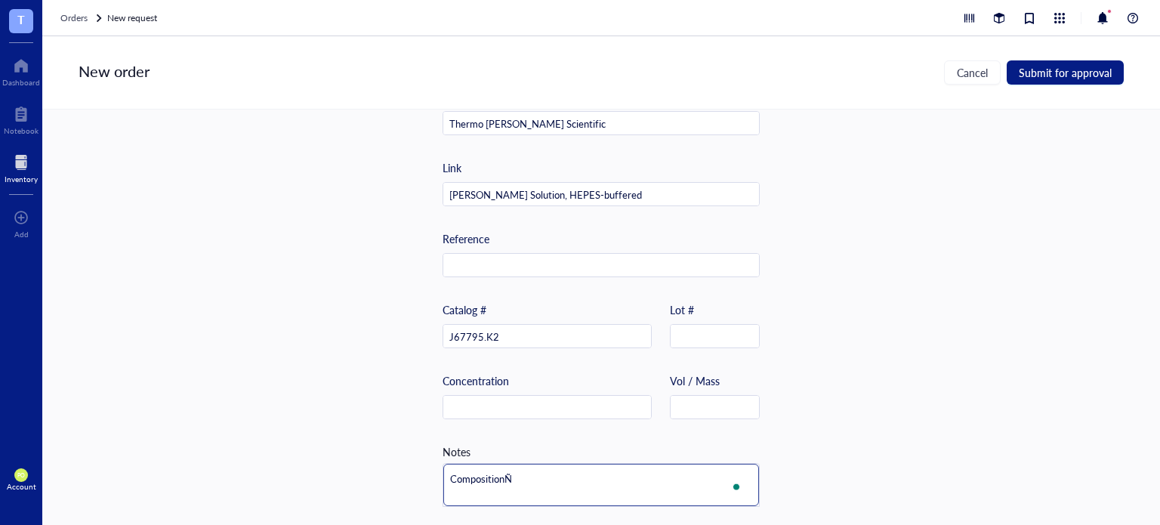
type textarea "CompositionÑ"
type textarea "Composition"
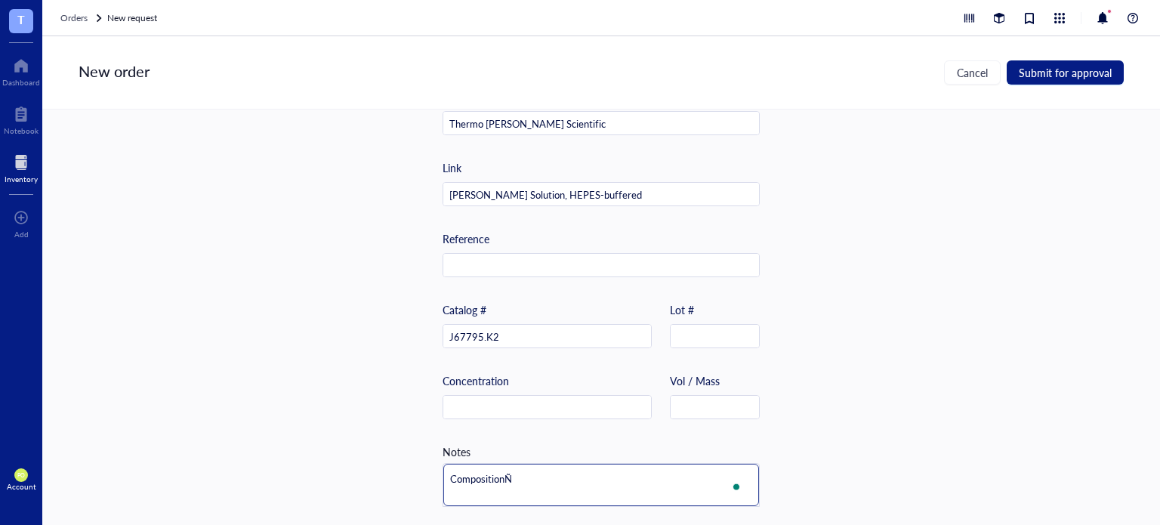
type textarea "Composition"
drag, startPoint x: 570, startPoint y: 455, endPoint x: 569, endPoint y: 473, distance: 18.1
click at [569, 473] on textarea "Composition" at bounding box center [601, 485] width 316 height 42
type textarea "Composition:"
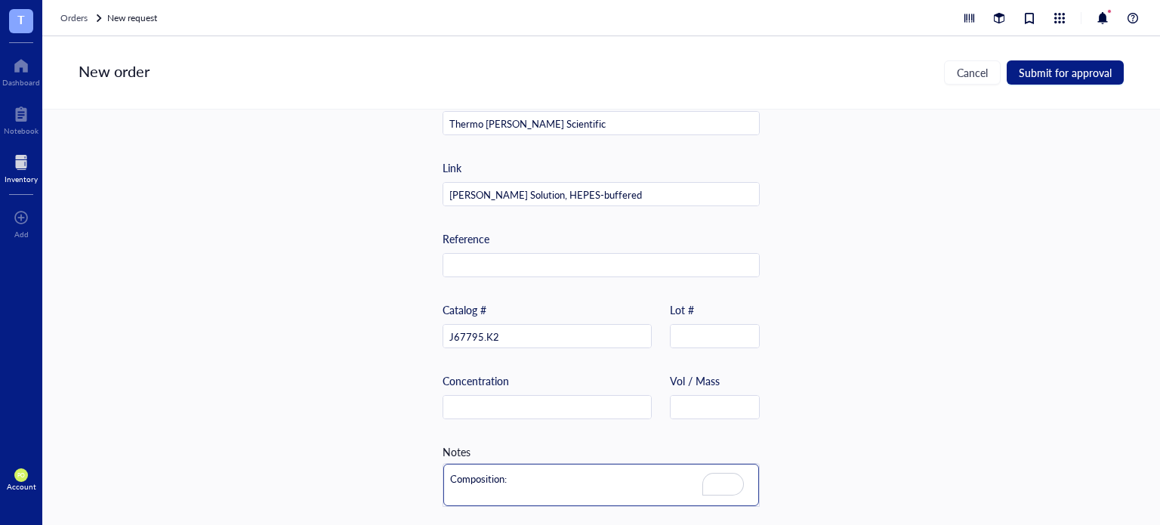
type textarea "Composition:"
type textarea "Composition"
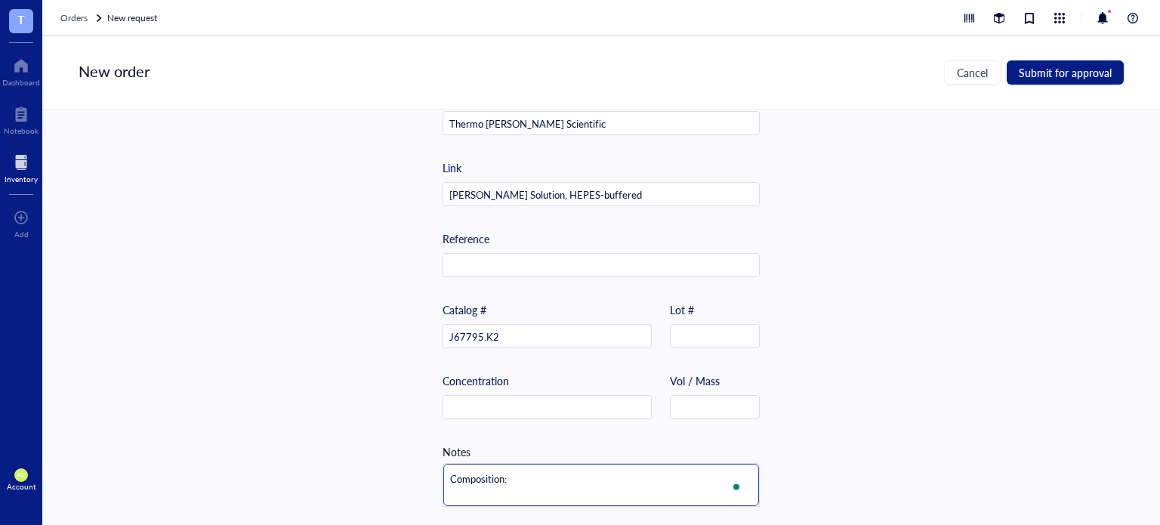
type textarea "Composition"
type textarea "Compositio"
type textarea "Compositi"
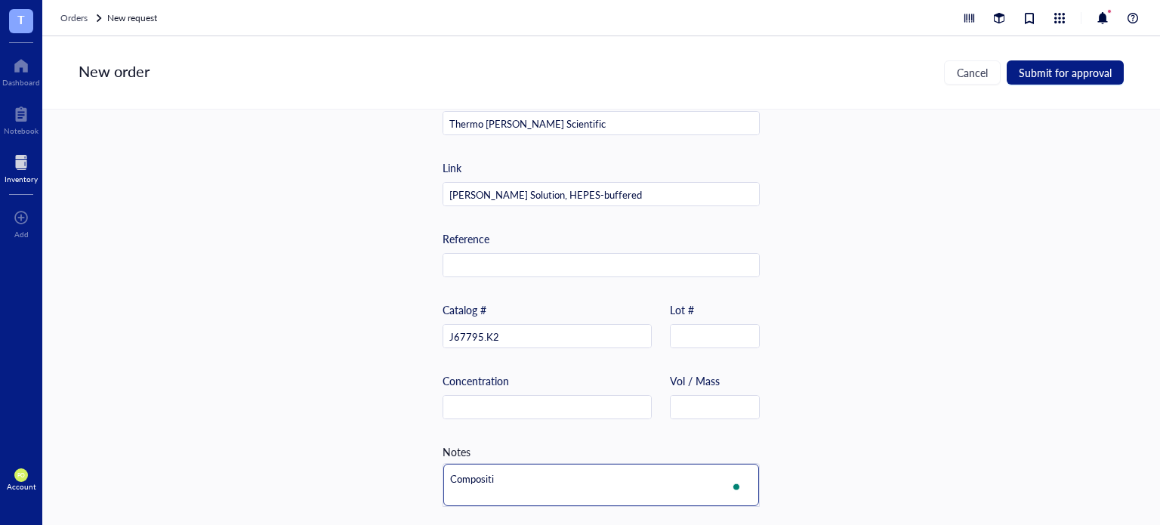
type textarea "Composit"
type textarea "Composi"
type textarea "Compos"
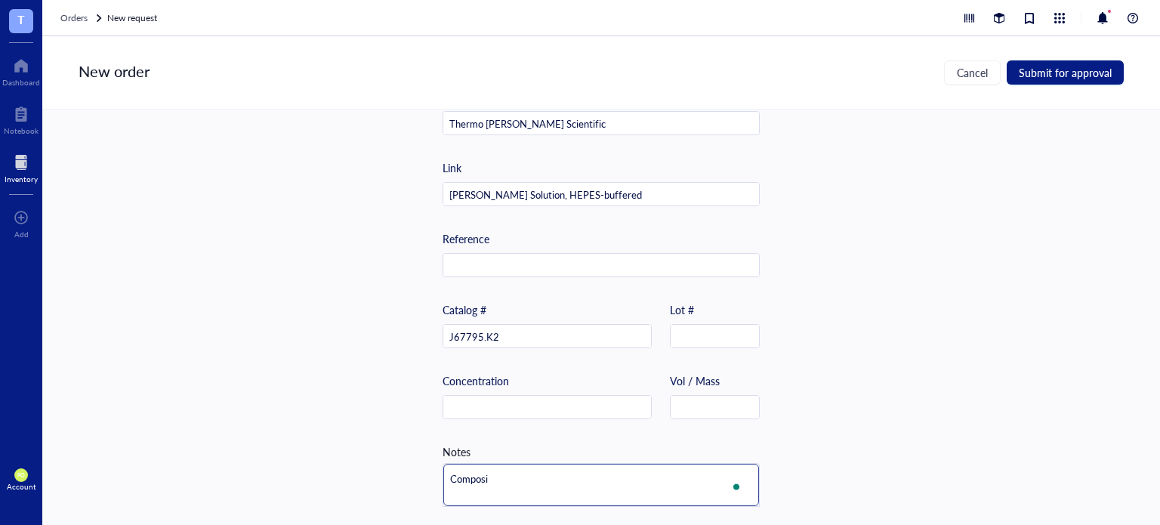
type textarea "Compos"
type textarea "Compo"
type textarea "Comp"
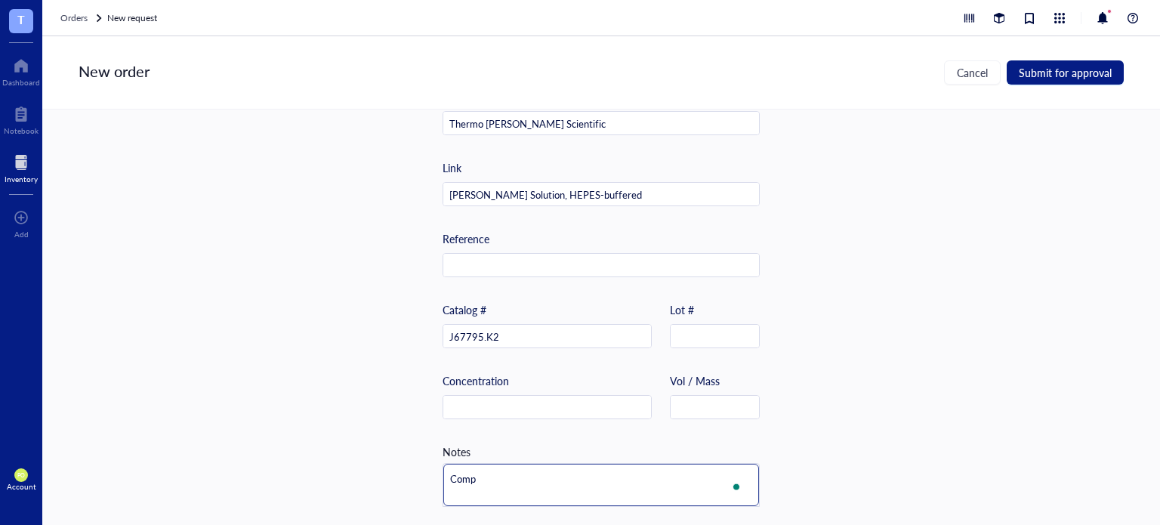
type textarea "Com"
type textarea "Co"
type textarea "C"
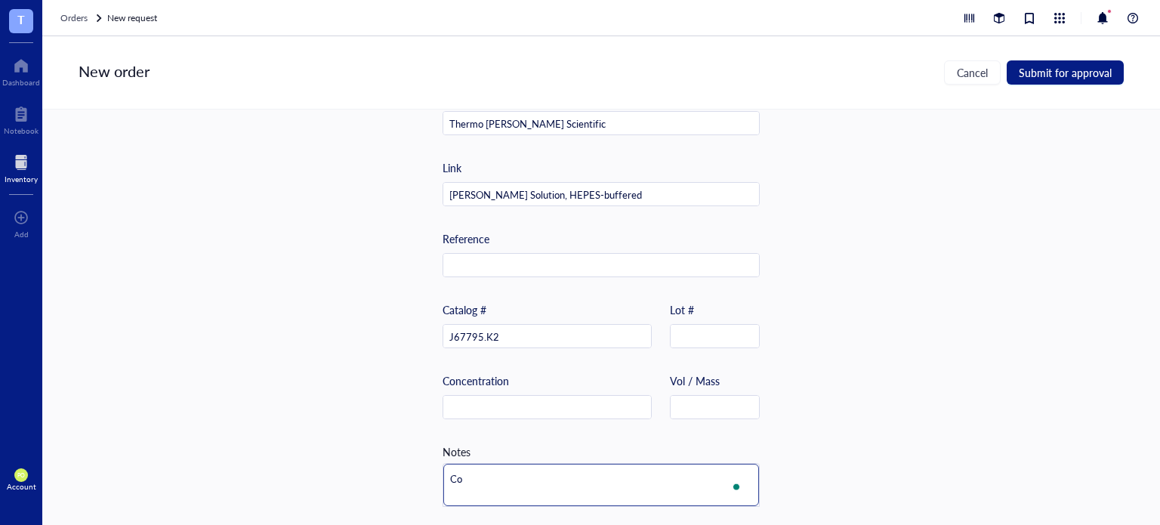
type textarea "C"
click at [832, 431] on div "Item name * 1 L Krebs-Ringer Solution, HEPES-buffered Internal link (Freezer) C…" at bounding box center [600, 316] width 1117 height 415
click at [549, 464] on textarea "To enrich screen reader interactions, please activate Accessibility in Grammarl…" at bounding box center [601, 485] width 316 height 42
type textarea "C"
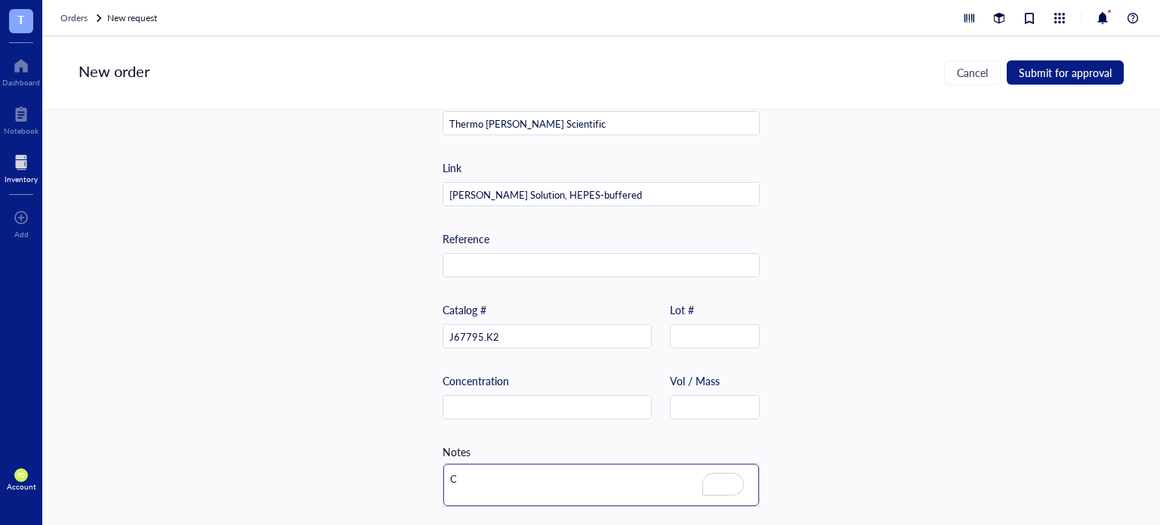
type textarea "Co"
type textarea "Com"
type textarea "Comp"
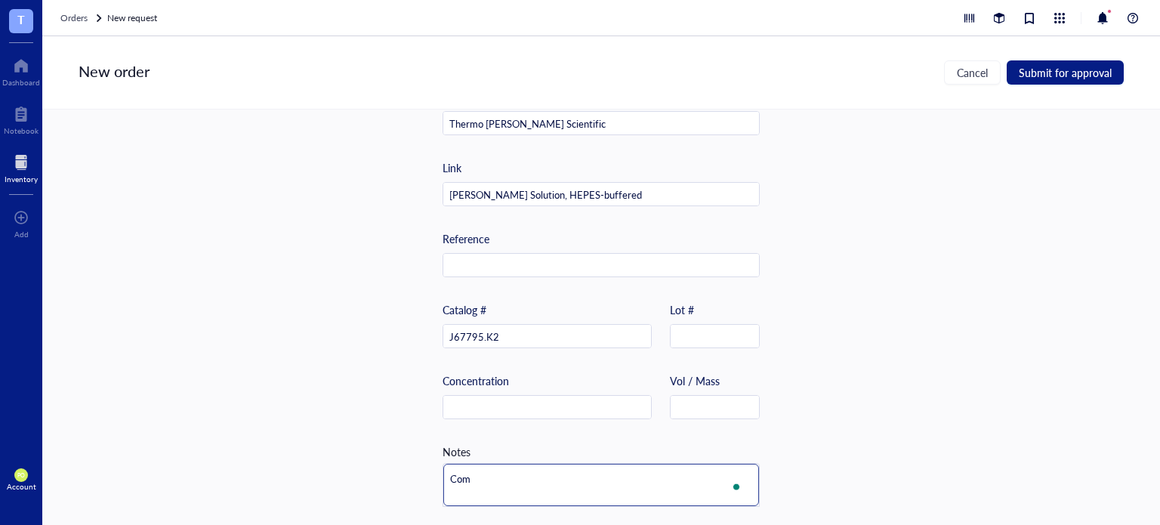
type textarea "Comp"
type textarea "Compo"
type textarea "Compos"
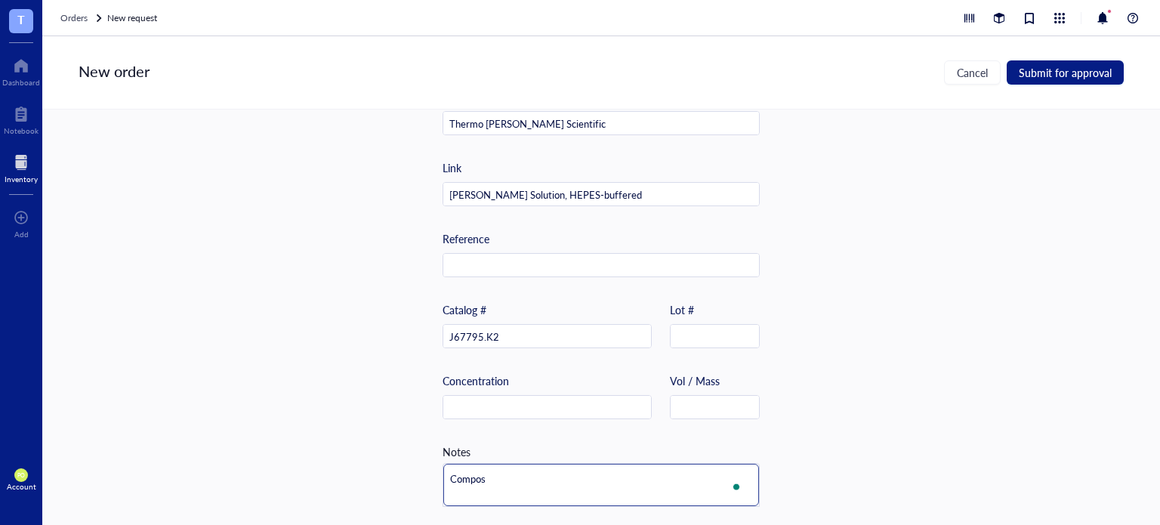
type textarea "Composi"
type textarea "Composii"
type textarea "Composiit"
type textarea "Composiito"
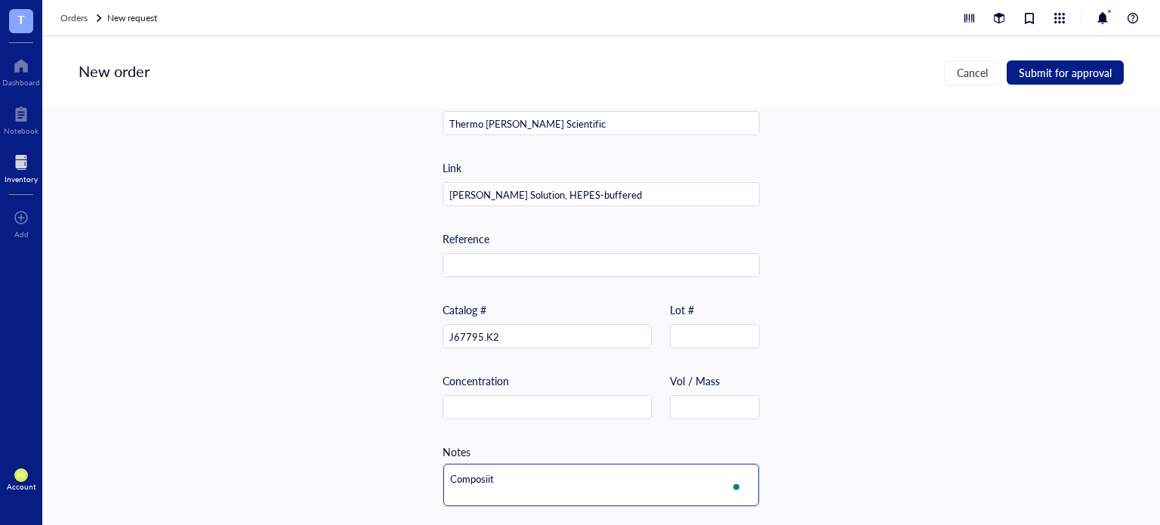
type textarea "Composiito"
type textarea "Composiit"
type textarea "Composii"
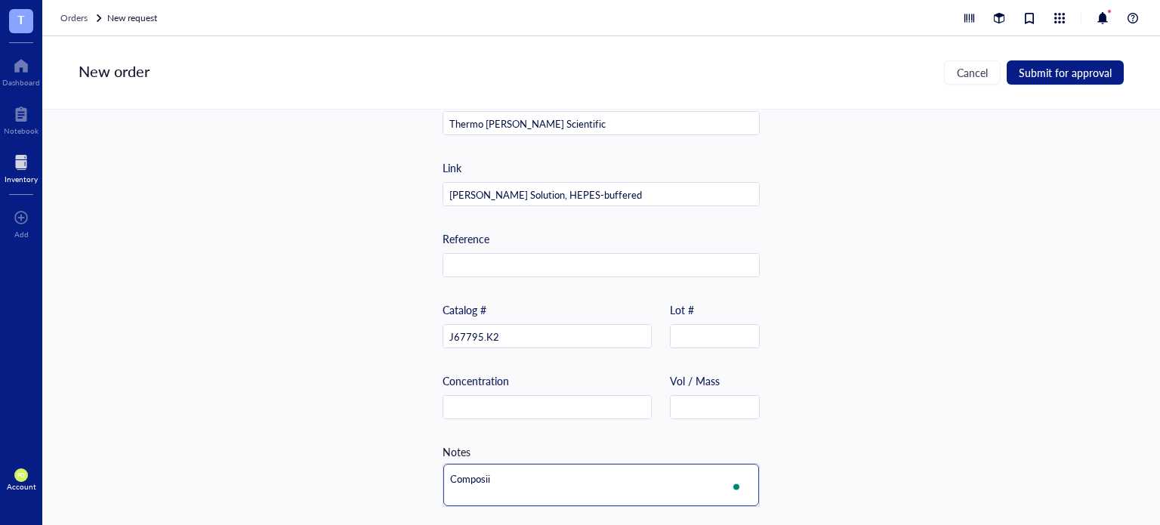
type textarea "Composi"
type textarea "Composit"
type textarea "Compositi"
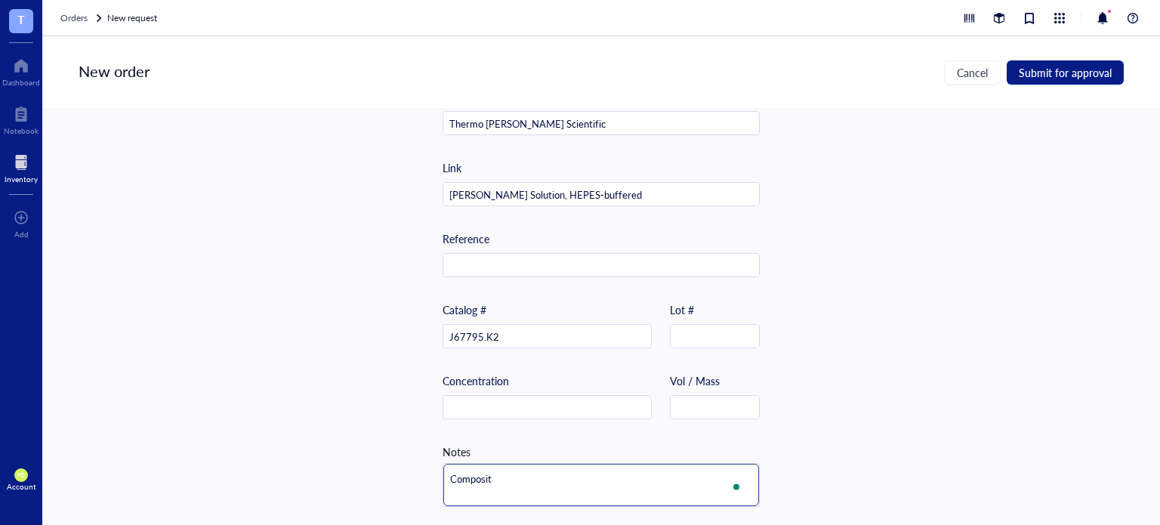
type textarea "Compositi"
type textarea "Compositio"
type textarea "Composition"
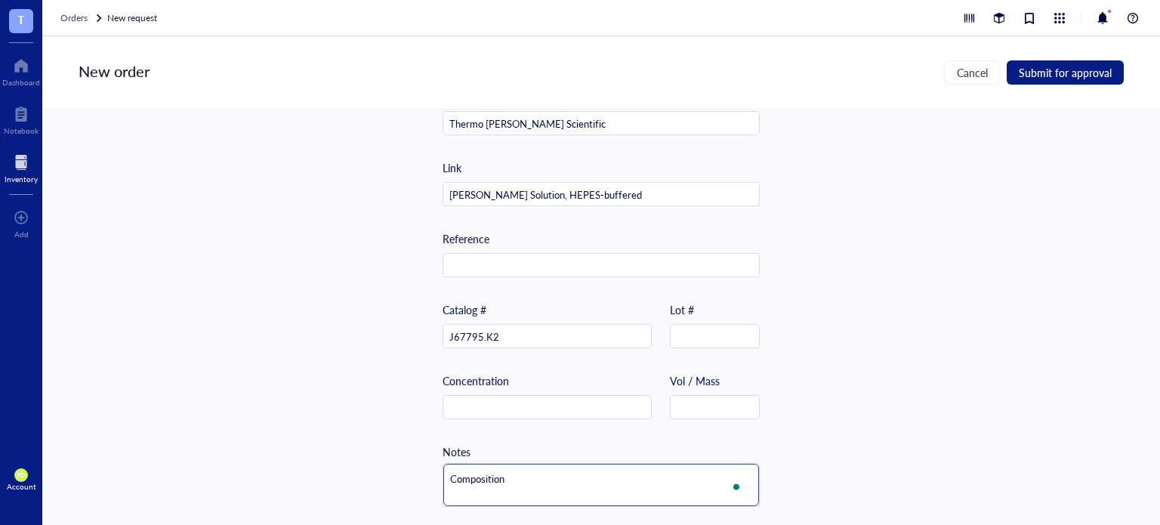
type textarea "Composition:"
paste textarea "120mM sodium chloride, 5mM potassium chloride, 2mM calcium chloride, 1mM magnes…"
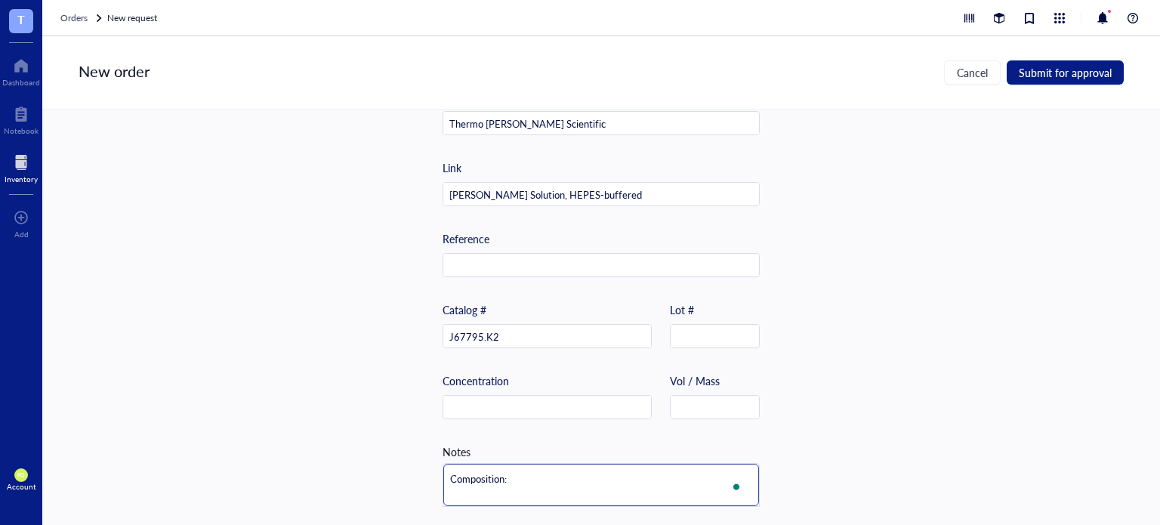
type textarea "Composition: 120mM sodium chloride, 5mM potassium chloride, 2mM calcium chlorid…"
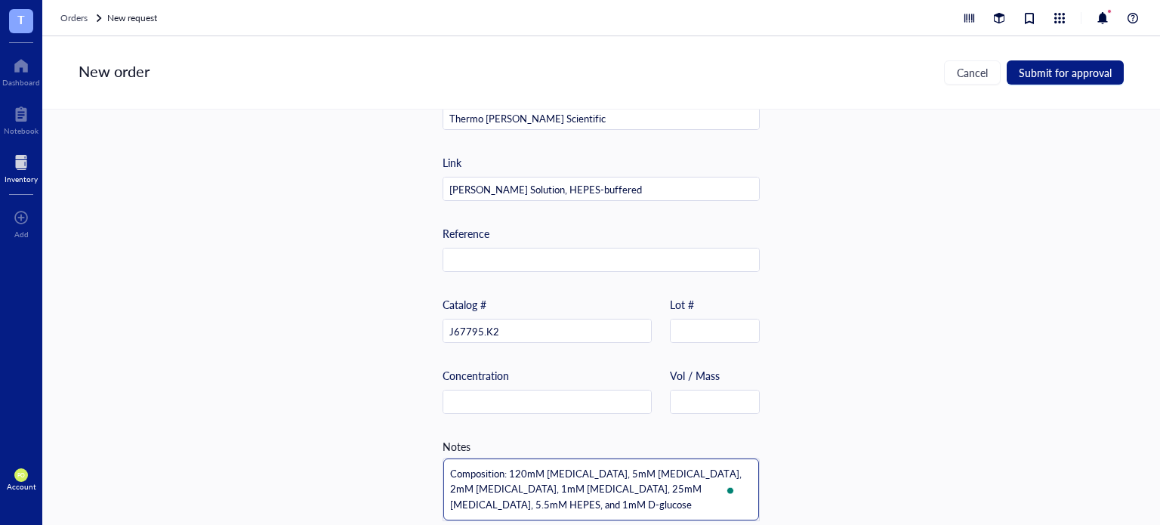
scroll to position [0, 0]
type textarea "Composition: 120mM sodium chloride, 5mM potassium chloride, 2mM calcium chlorid…"
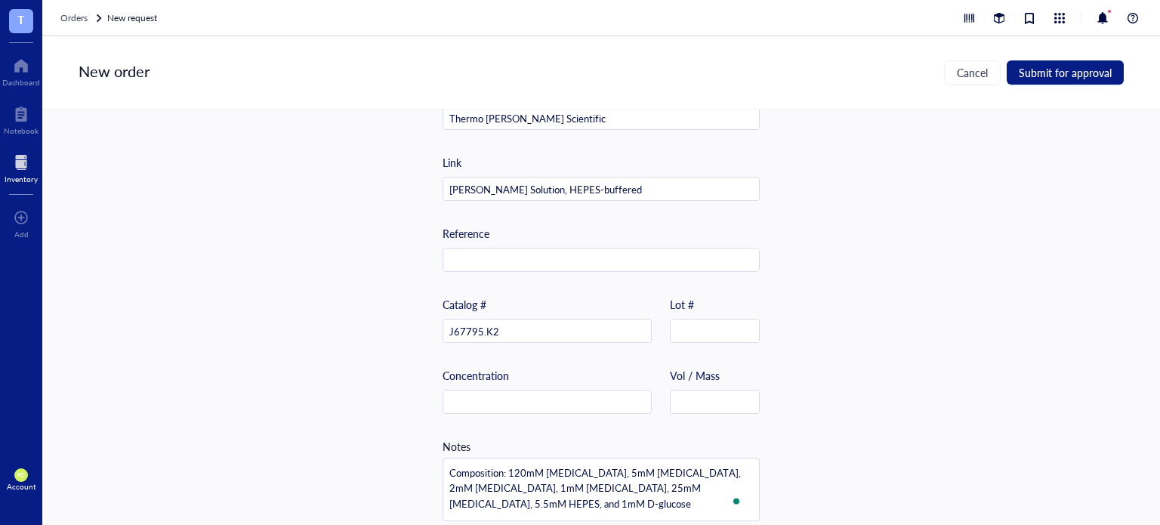
click at [874, 464] on div "Item name * 1 L Krebs-Ringer Solution, HEPES-buffered Internal link (Freezer) C…" at bounding box center [600, 316] width 1117 height 415
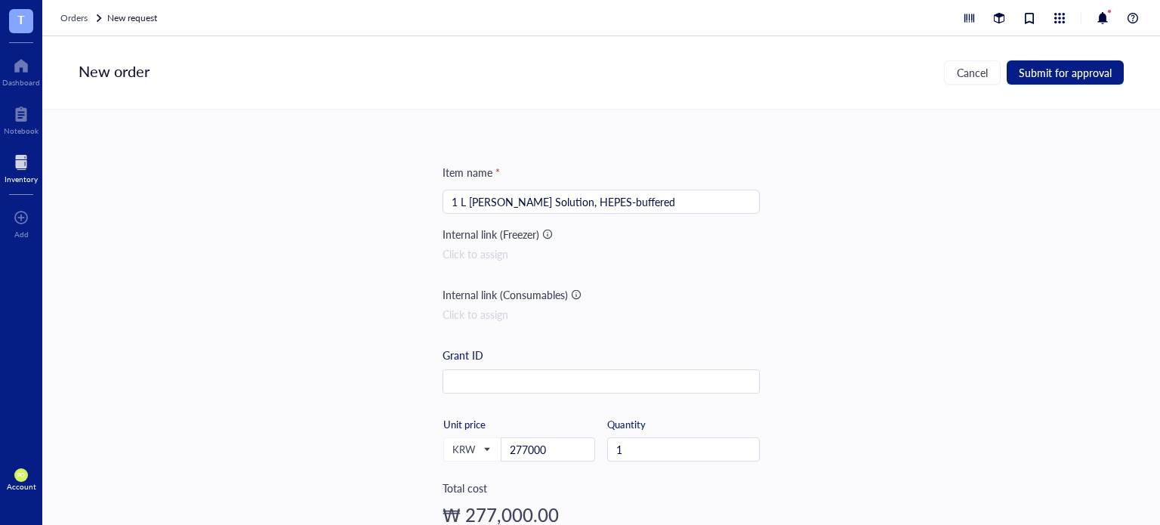
click at [580, 294] on div "Internal link (Consumables)" at bounding box center [600, 294] width 317 height 17
click at [571, 291] on div at bounding box center [576, 294] width 11 height 11
click at [486, 318] on div "Click to assign" at bounding box center [600, 314] width 317 height 17
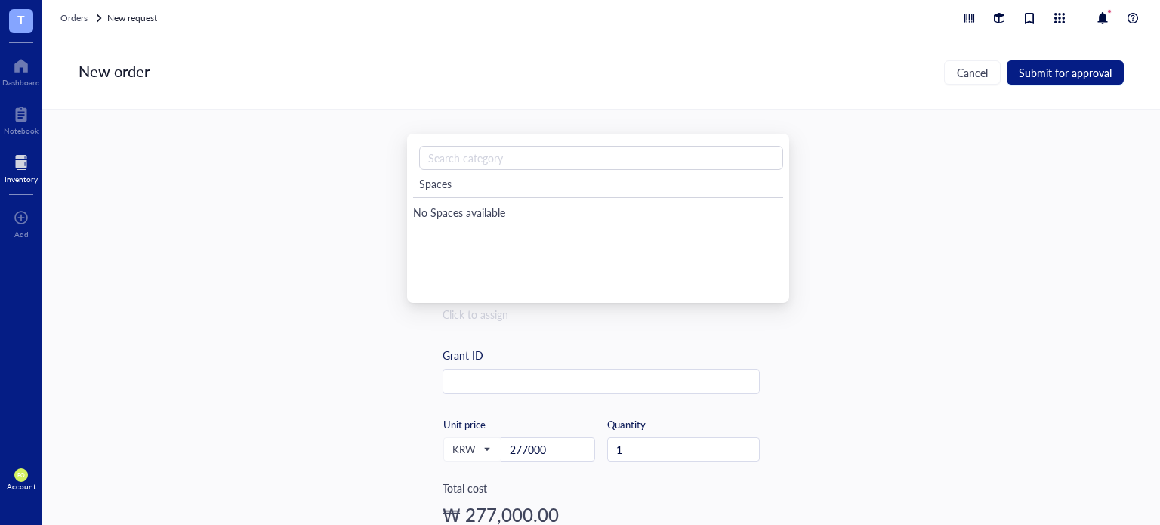
click at [889, 322] on div "Item name * 1 L Krebs-Ringer Solution, HEPES-buffered Internal link (Freezer) C…" at bounding box center [600, 316] width 1117 height 415
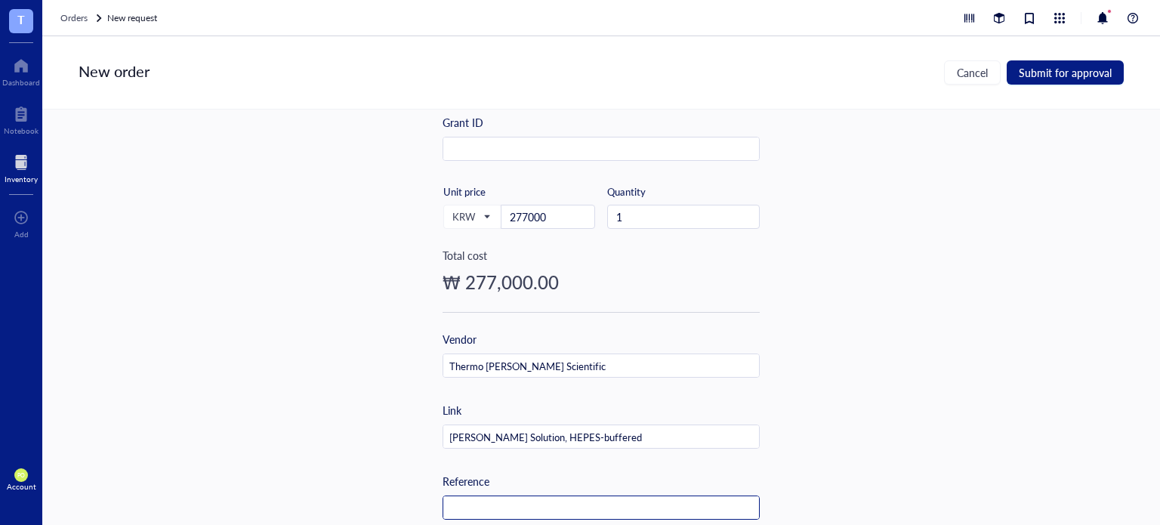
scroll to position [499, 0]
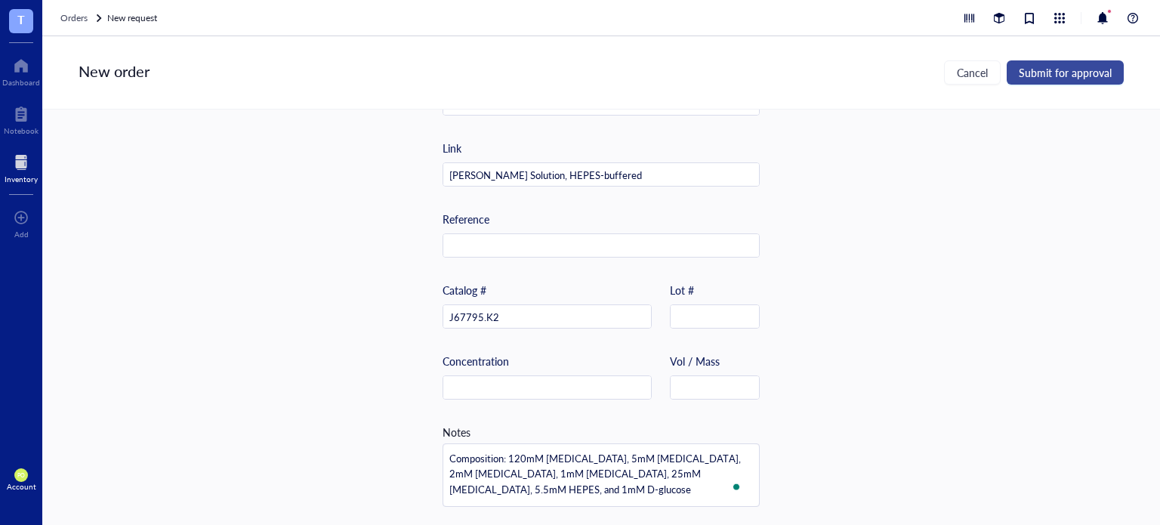
click at [1061, 67] on span "Submit for approval" at bounding box center [1065, 72] width 93 height 12
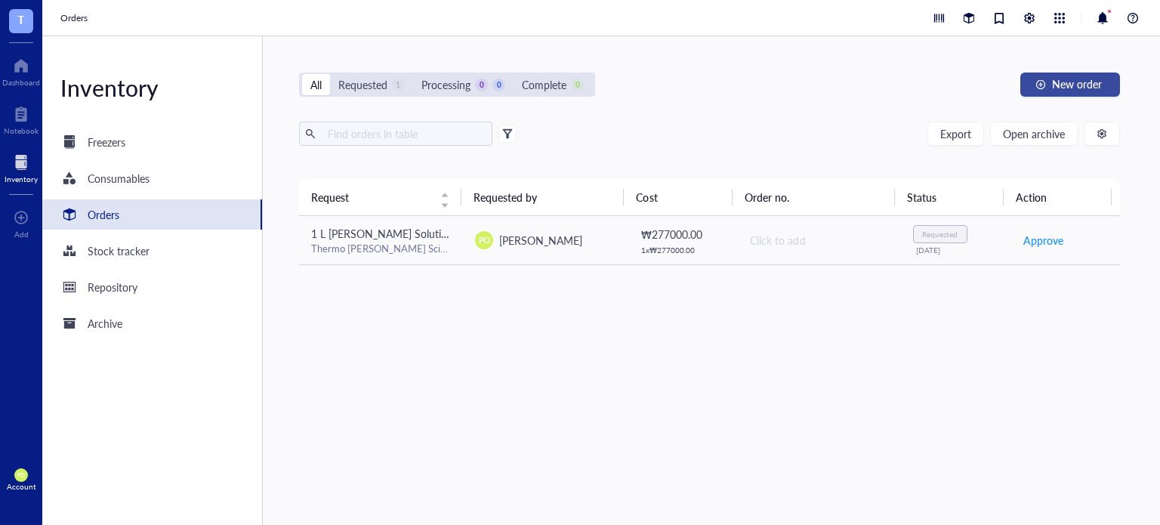
click at [1093, 79] on span "New order" at bounding box center [1077, 84] width 50 height 12
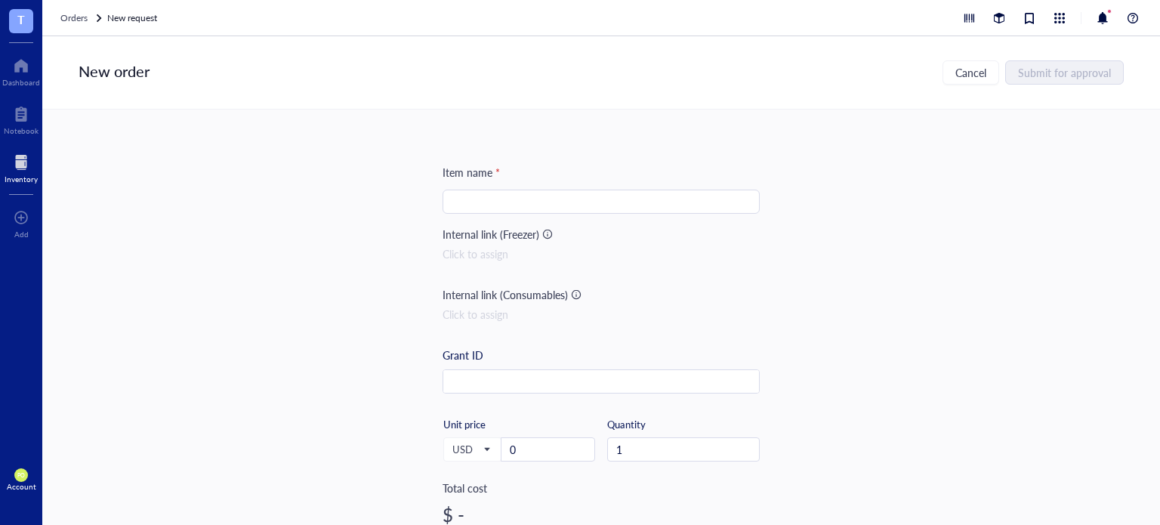
click at [472, 200] on input "search" at bounding box center [601, 201] width 299 height 23
paste input "Ionomycin, Calcium Salt"
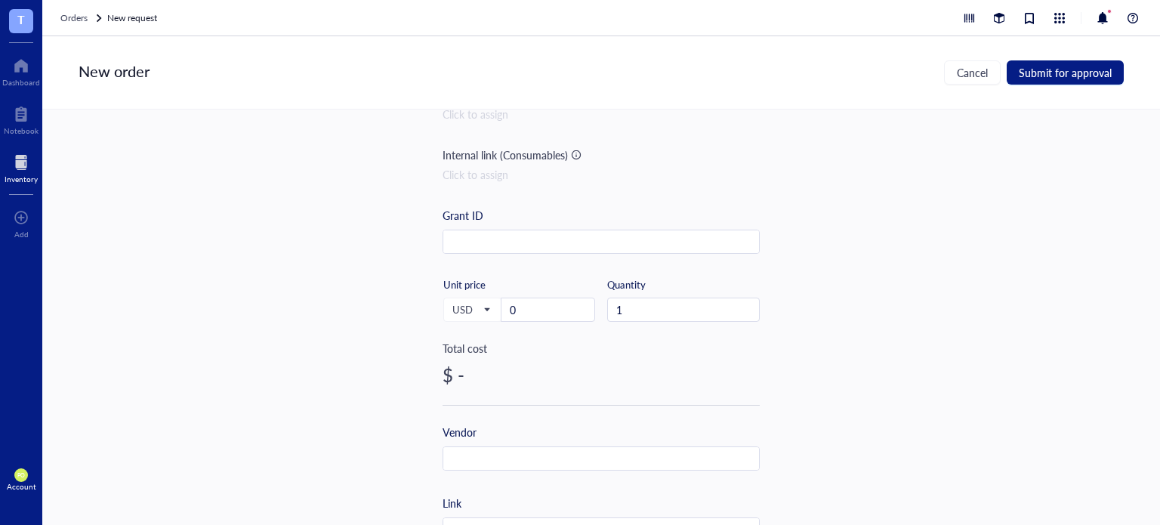
scroll to position [251, 0]
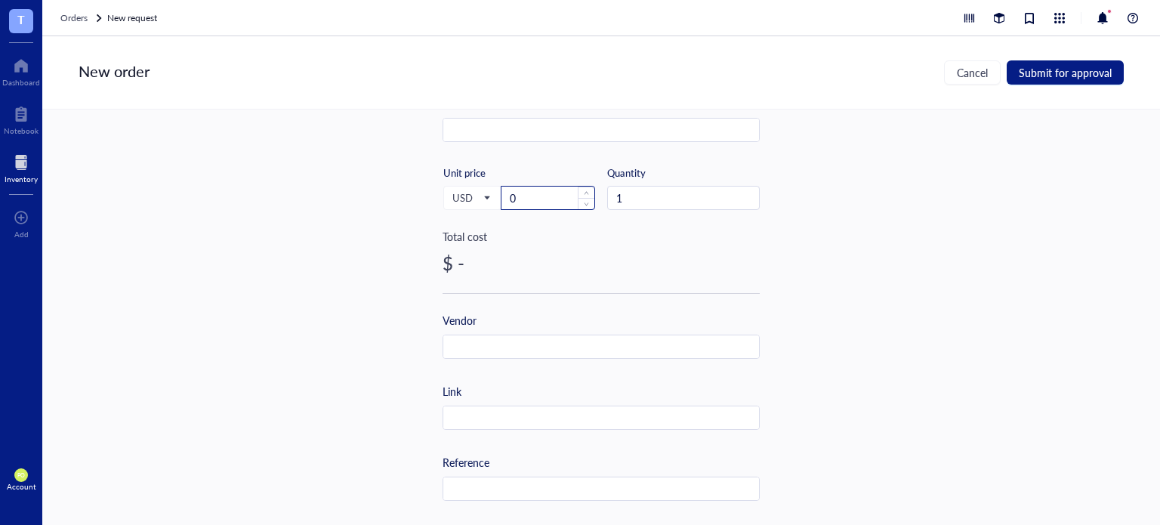
type input "1 mg Ionomycin, Calcium Salt"
click at [515, 198] on input "0" at bounding box center [547, 197] width 93 height 23
click at [473, 191] on span "USD" at bounding box center [470, 198] width 37 height 14
click at [476, 398] on div "KRW" at bounding box center [472, 393] width 39 height 17
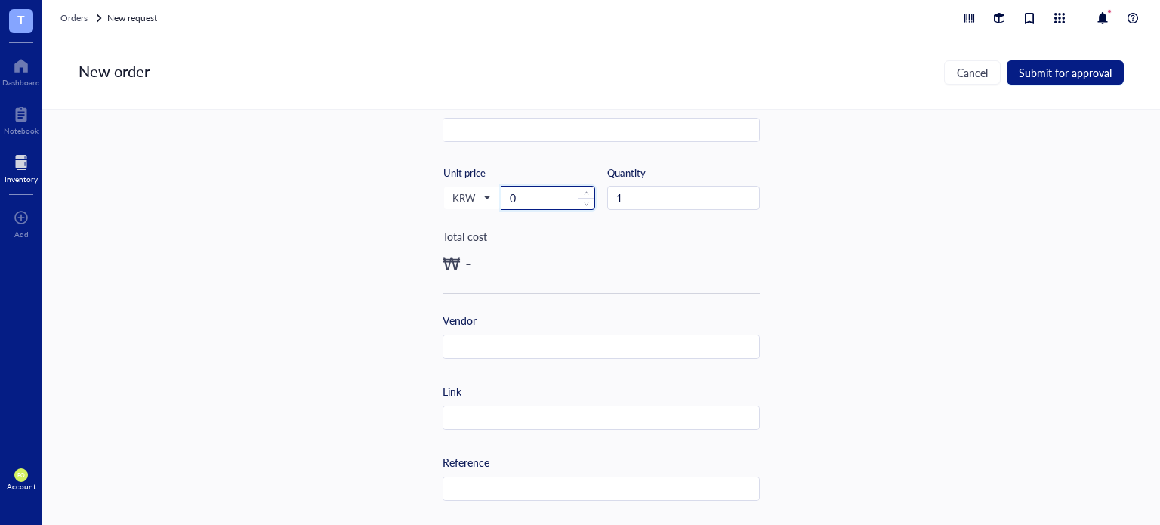
click at [559, 202] on input "0" at bounding box center [547, 197] width 93 height 23
click at [678, 232] on div "Total cost" at bounding box center [600, 236] width 317 height 17
click at [951, 217] on div "Item name * 1 mg Ionomycin, Calcium Salt Internal link (Freezer) Click to assig…" at bounding box center [600, 316] width 1117 height 415
click at [562, 199] on input "287" at bounding box center [547, 197] width 93 height 23
type input "287000"
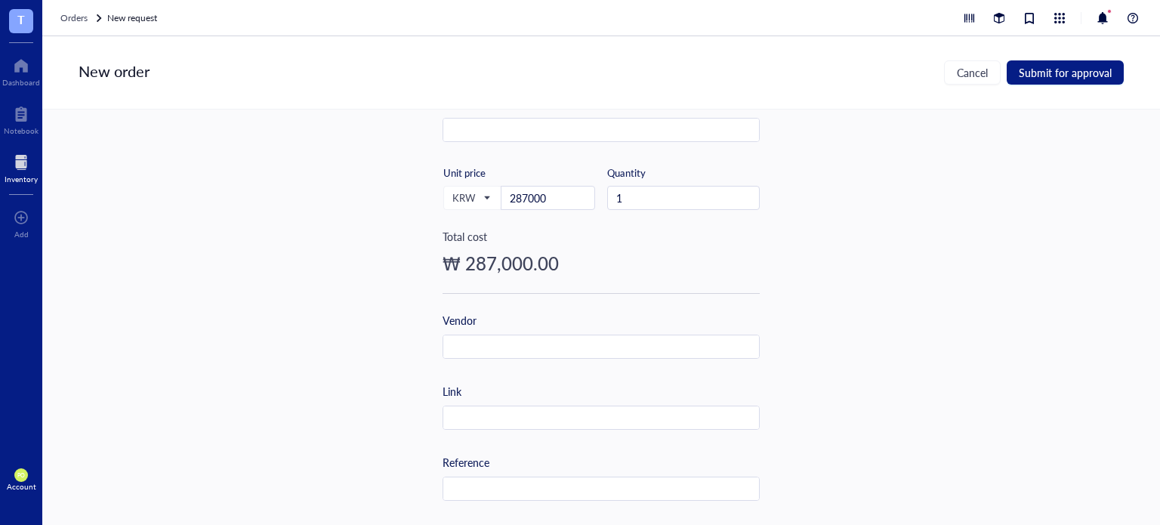
click at [871, 223] on div "Item name * 1 mg Ionomycin, Calcium Salt Internal link (Freezer) Click to assig…" at bounding box center [600, 316] width 1117 height 415
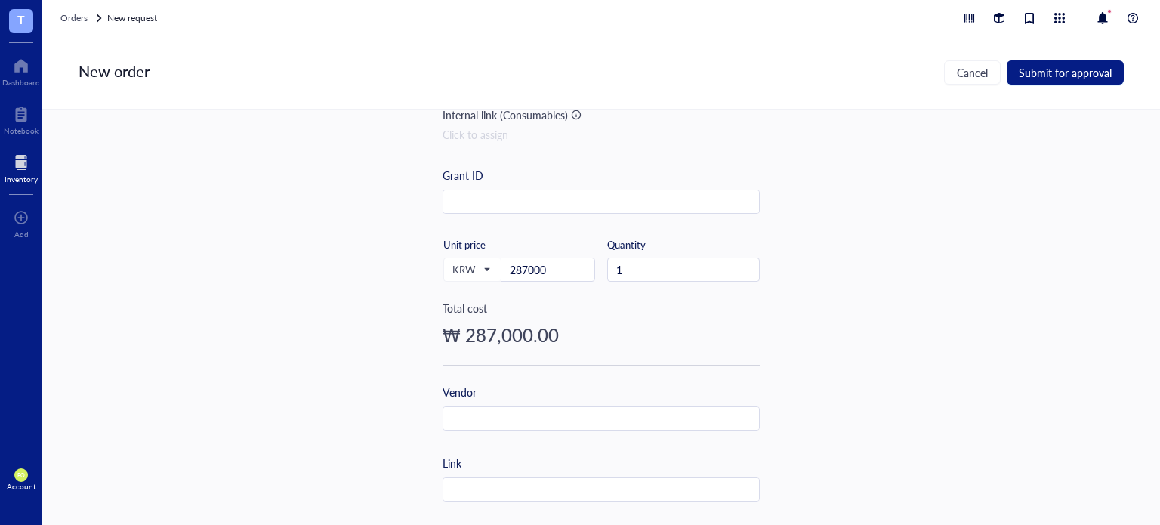
scroll to position [251, 0]
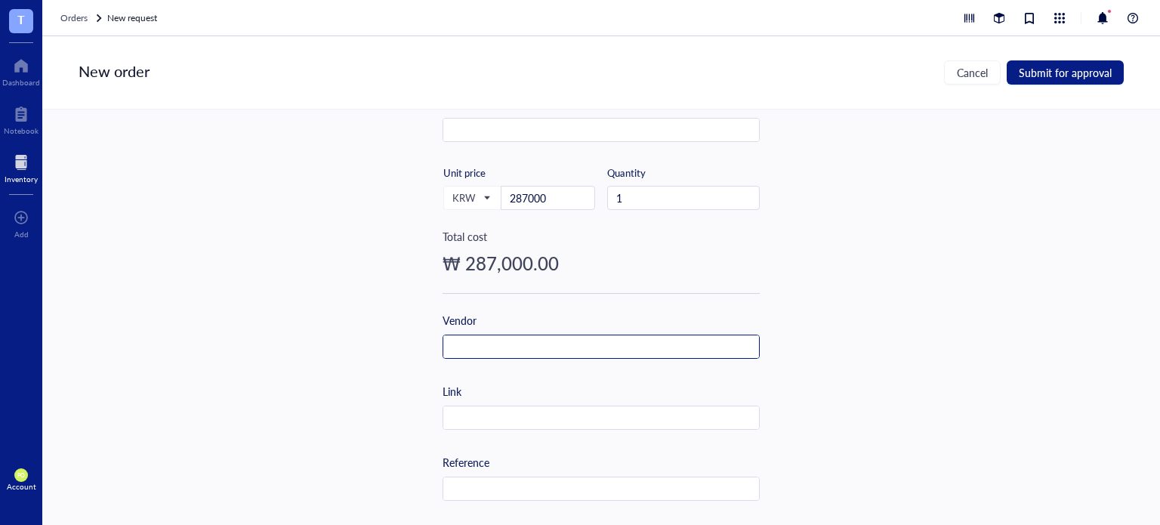
click at [498, 335] on input "text" at bounding box center [601, 347] width 316 height 24
type input "Invitrogen"
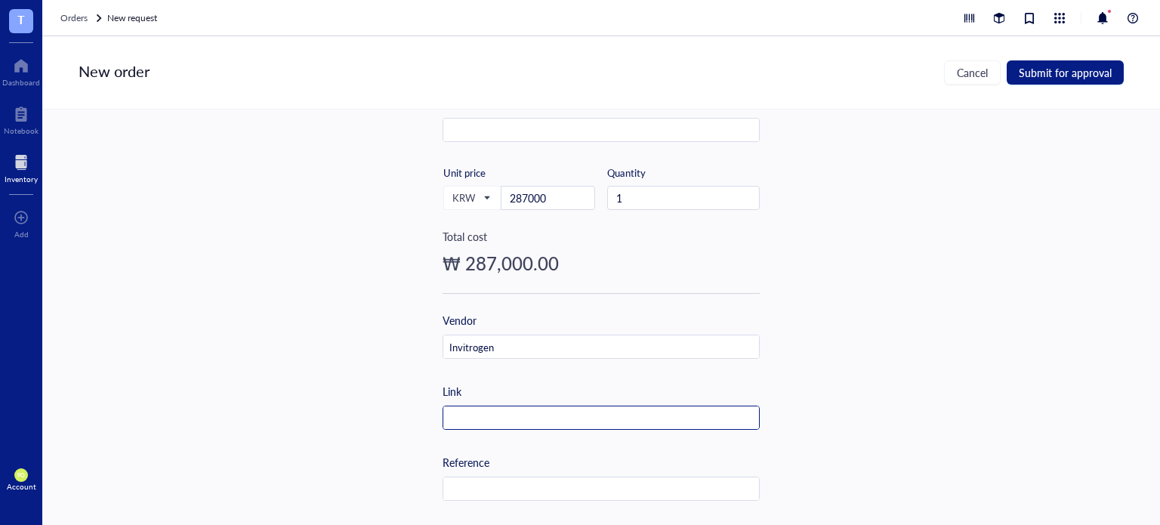
click at [530, 413] on input "text" at bounding box center [601, 418] width 316 height 24
paste input "[URL][DOMAIN_NAME]"
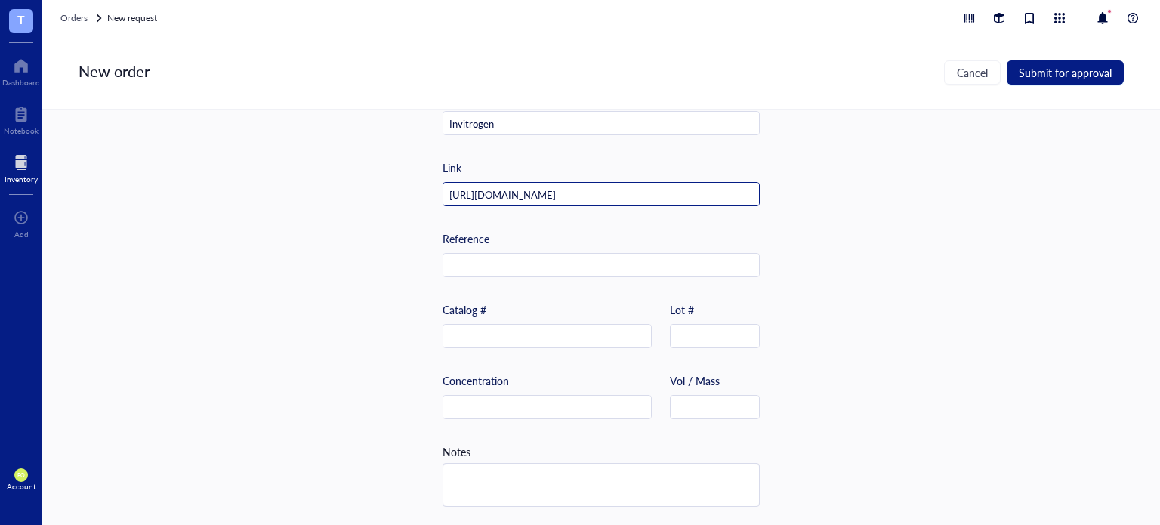
type input "[URL][DOMAIN_NAME]"
click at [852, 293] on div "Item name * 1 mg Ionomycin, Calcium Salt Internal link (Freezer) Click to assig…" at bounding box center [600, 316] width 1117 height 415
click at [568, 316] on div "Catalog #" at bounding box center [546, 324] width 209 height 47
click at [569, 330] on input "text" at bounding box center [547, 337] width 208 height 24
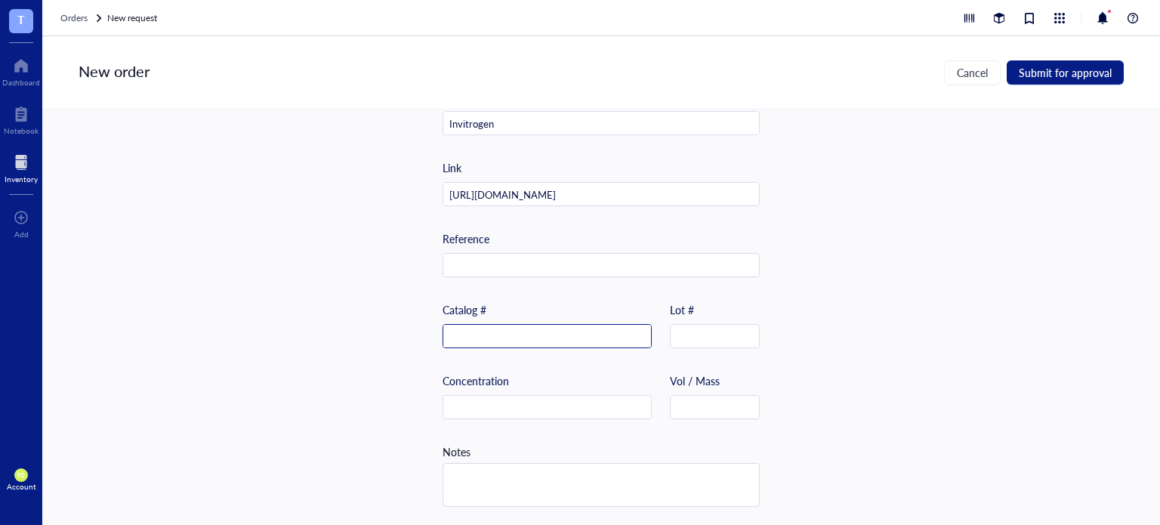
paste input "I24222"
type input "I24222"
drag, startPoint x: 1030, startPoint y: 368, endPoint x: 897, endPoint y: 380, distance: 133.4
click at [1030, 368] on div "Item name * 1 mg Ionomycin, Calcium Salt Internal link (Freezer) Click to assig…" at bounding box center [600, 316] width 1117 height 415
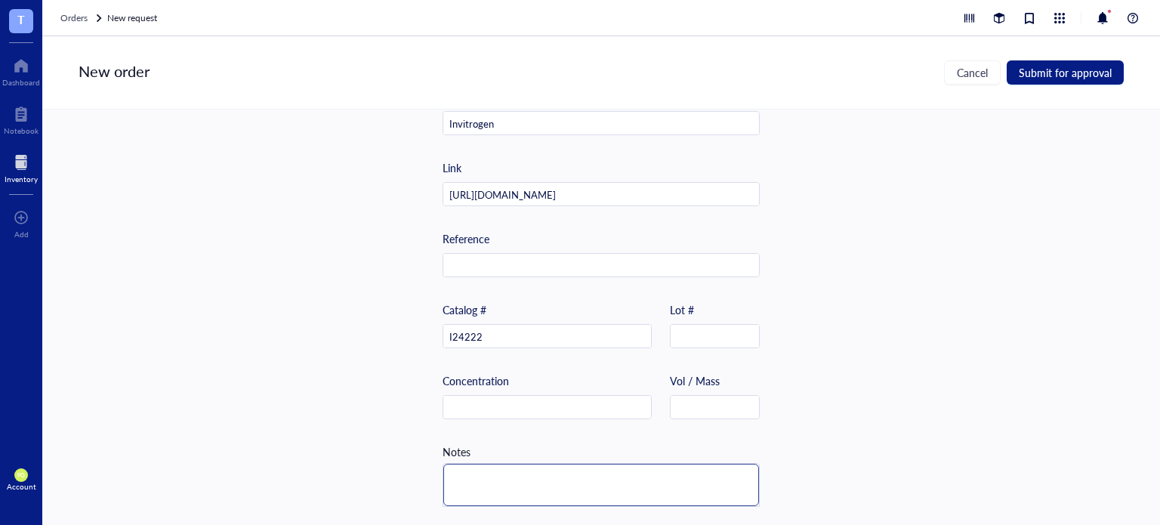
click at [538, 467] on textarea at bounding box center [601, 485] width 316 height 42
type textarea "S"
type textarea "So"
type textarea "Sot"
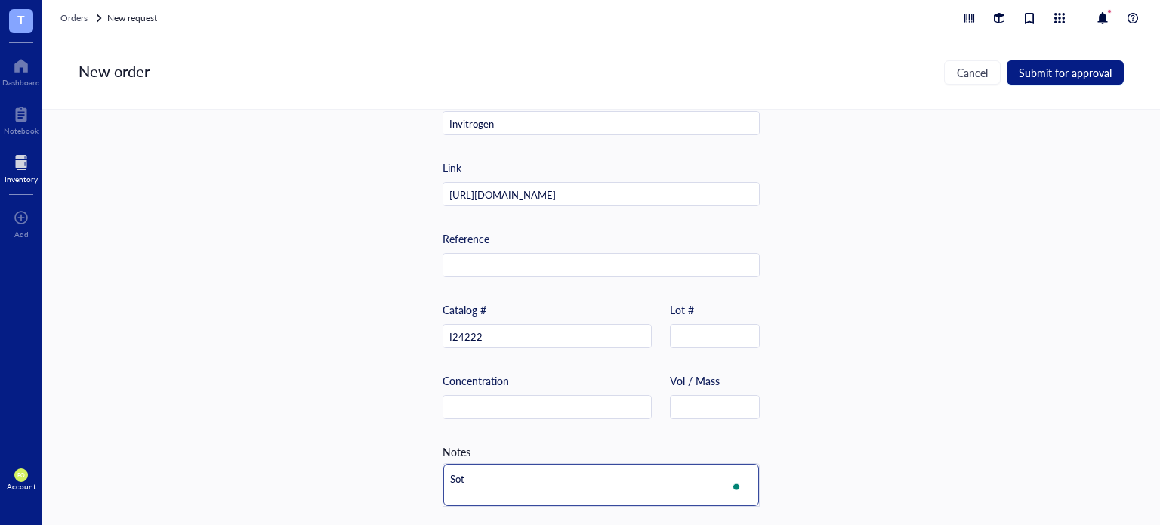
type textarea "So"
type textarea "S"
type textarea "St"
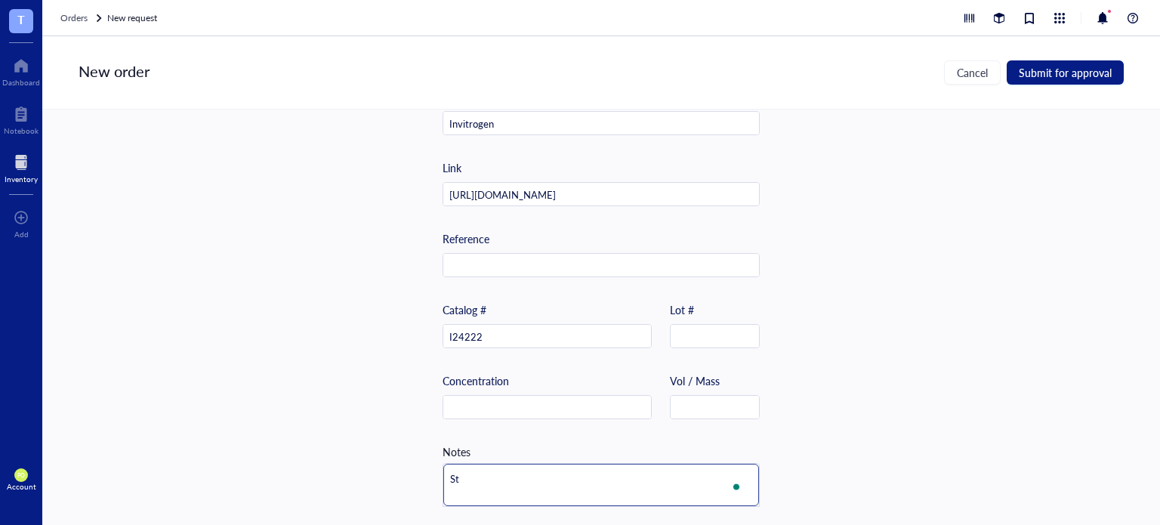
type textarea "Sto"
type textarea "Stor"
type textarea "Stora"
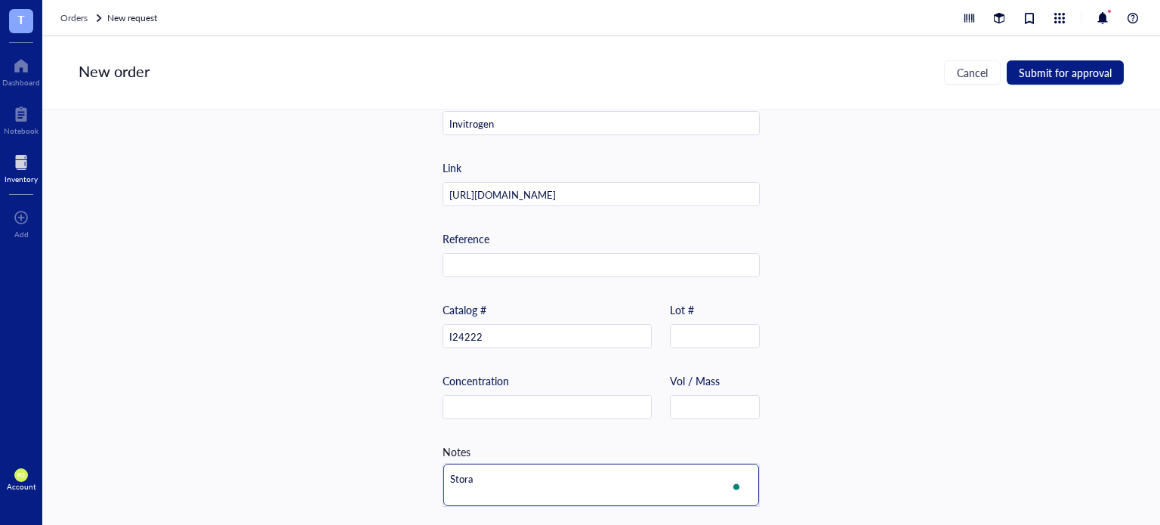
type textarea "Storag"
type textarea "Storage"
type textarea "Storage:"
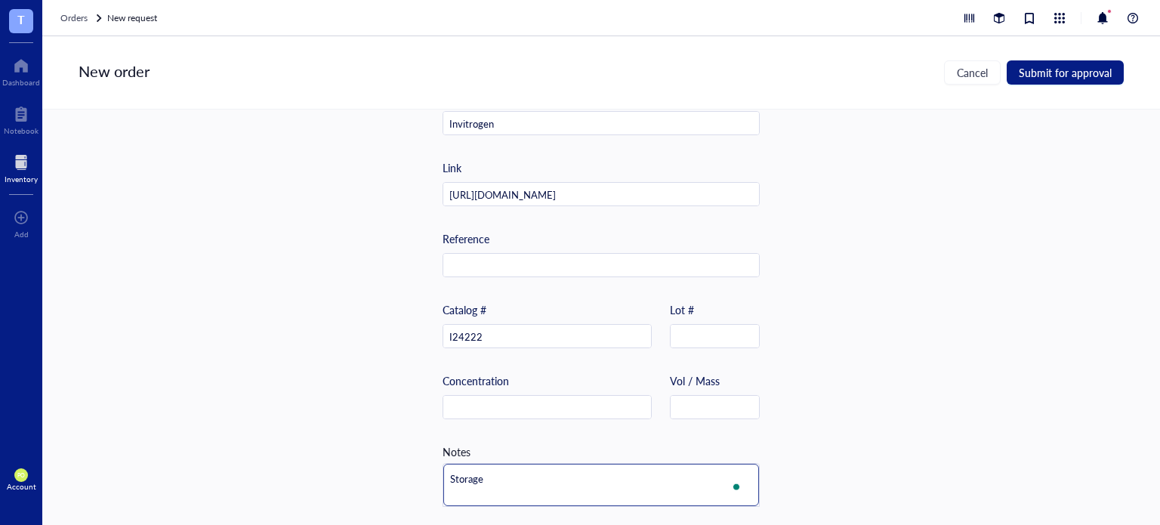
type textarea "Storage:"
type textarea "Storage: -"
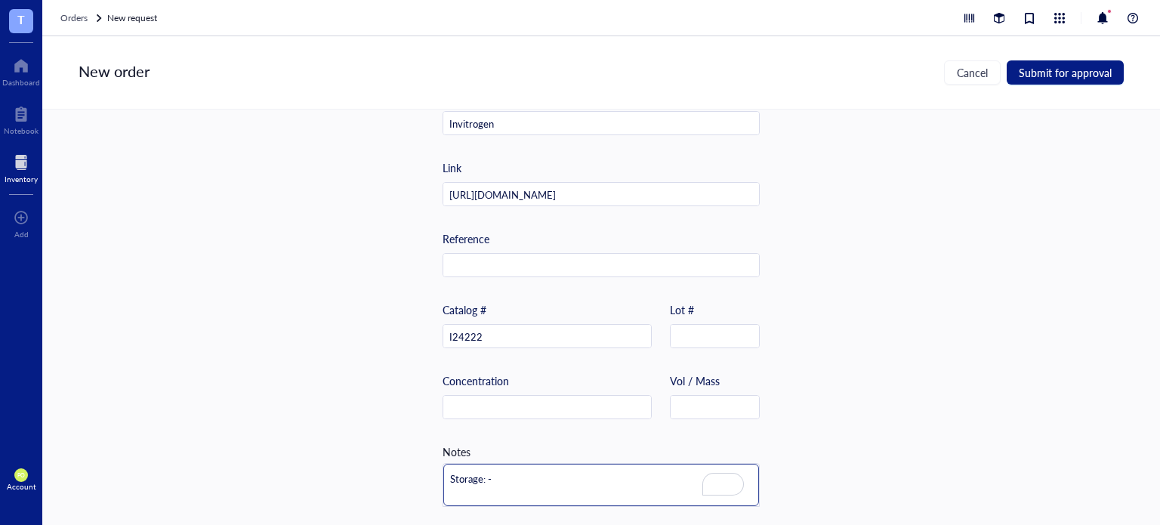
type textarea "Storage: -5"
type textarea "Storage: -5-"
type textarea "Storage: -5"
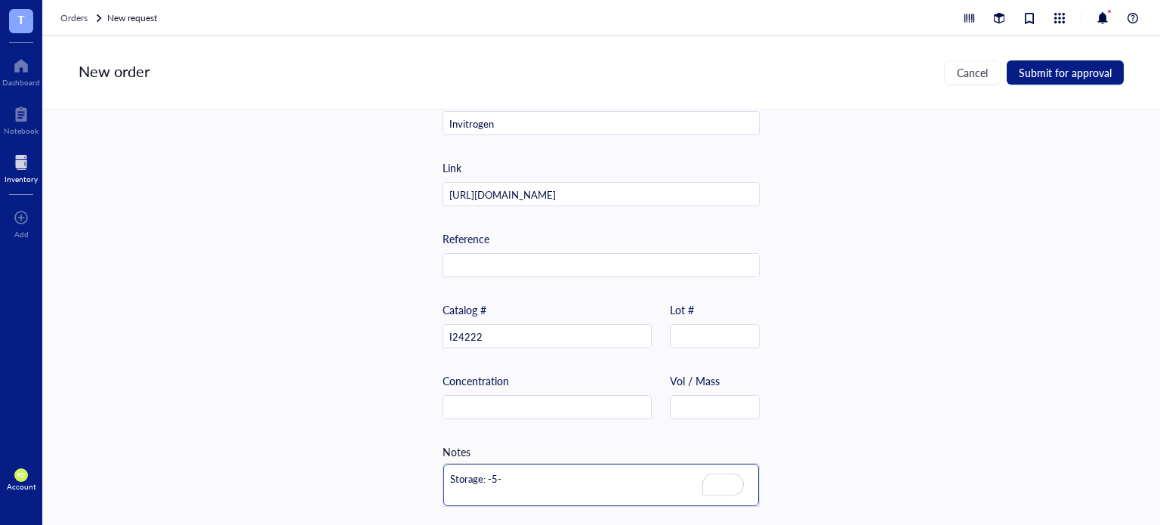
type textarea "Storage: -5"
type textarea "Storage: -5 t"
type textarea "Storage: -5 to"
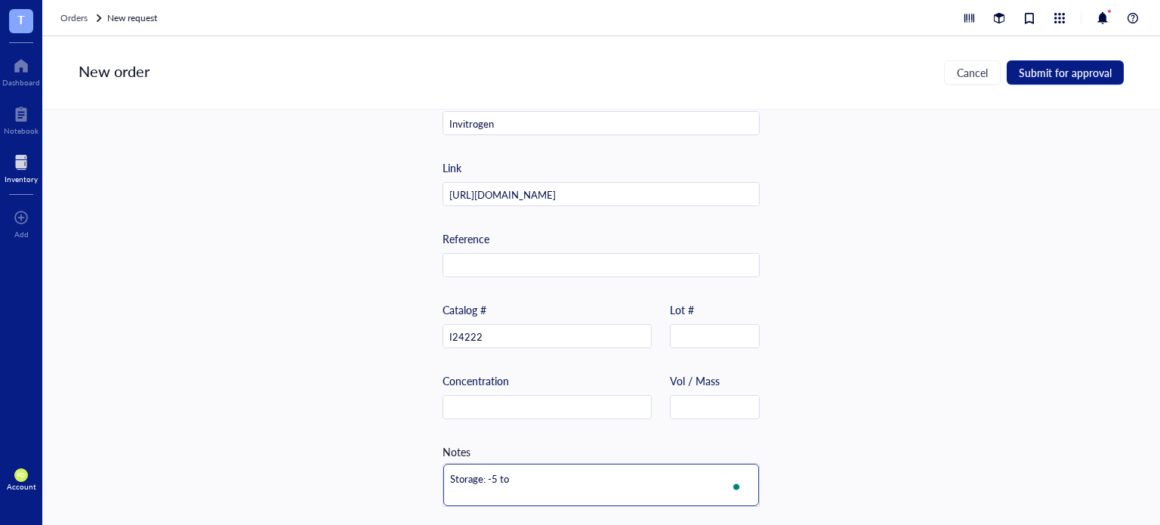
type textarea "Storage: -5 to"
type textarea "Storage: -5 to -"
type textarea "Storage: -5 to -3"
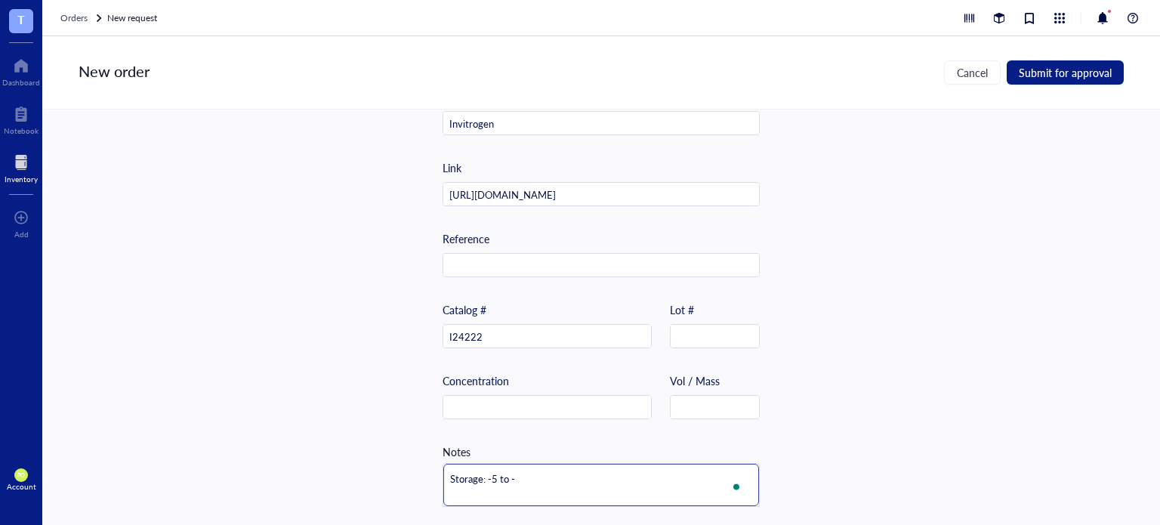
type textarea "Storage: -5 to -3"
type textarea "Storage: -5 to -30"
type textarea "Storage: -5 to -30°"
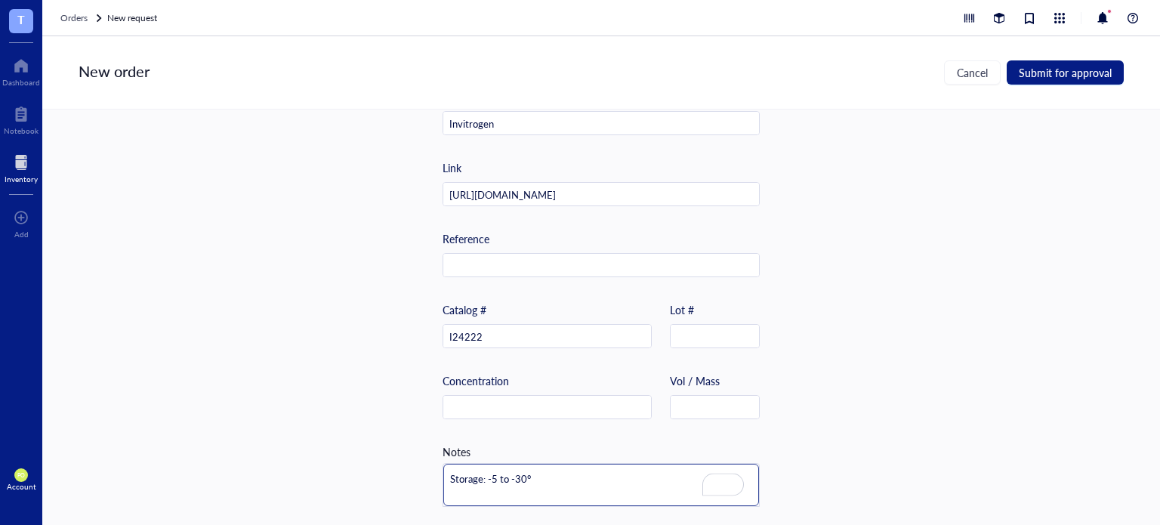
type textarea "Storage: -5 to -30°C"
click at [882, 356] on div "Item name * 1 mg Ionomycin, Calcium Salt Internal link (Freezer) Click to assig…" at bounding box center [600, 316] width 1117 height 415
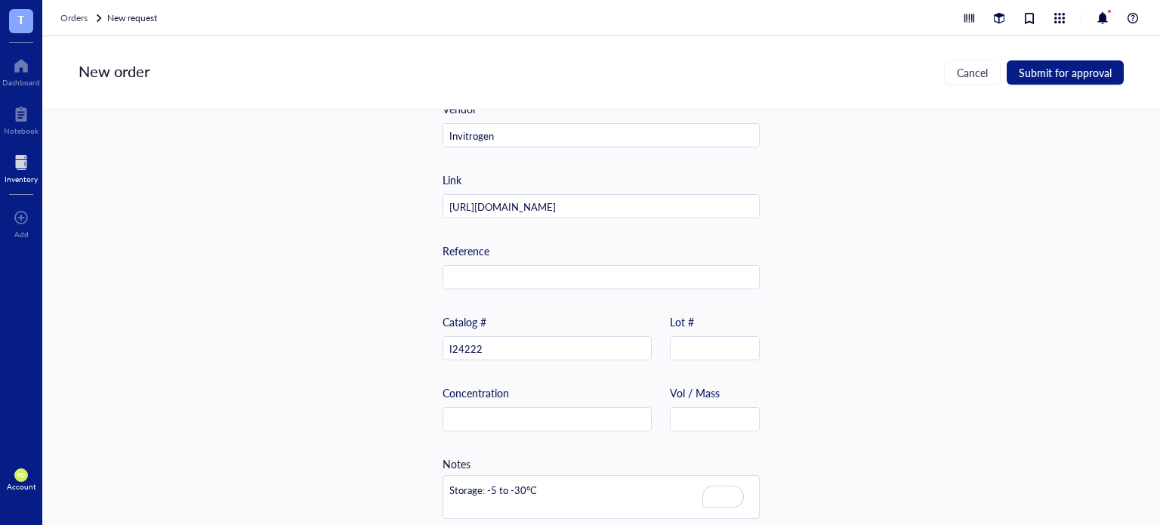
scroll to position [480, 0]
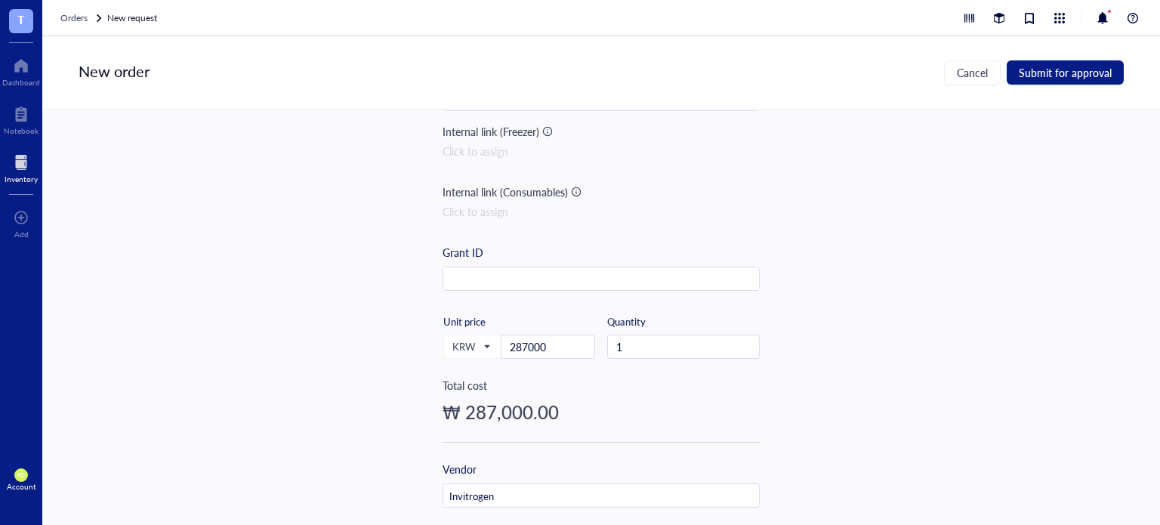
click at [930, 311] on div "Item name * 1 mg Ionomycin, Calcium Salt Internal link (Freezer) Click to assig…" at bounding box center [600, 316] width 1117 height 415
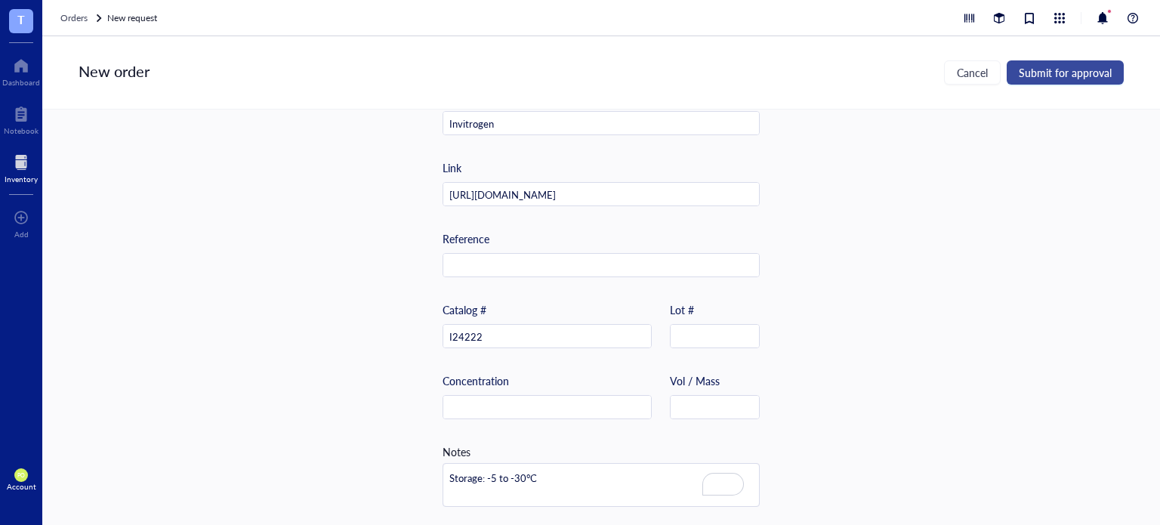
click at [1090, 72] on span "Submit for approval" at bounding box center [1065, 72] width 93 height 12
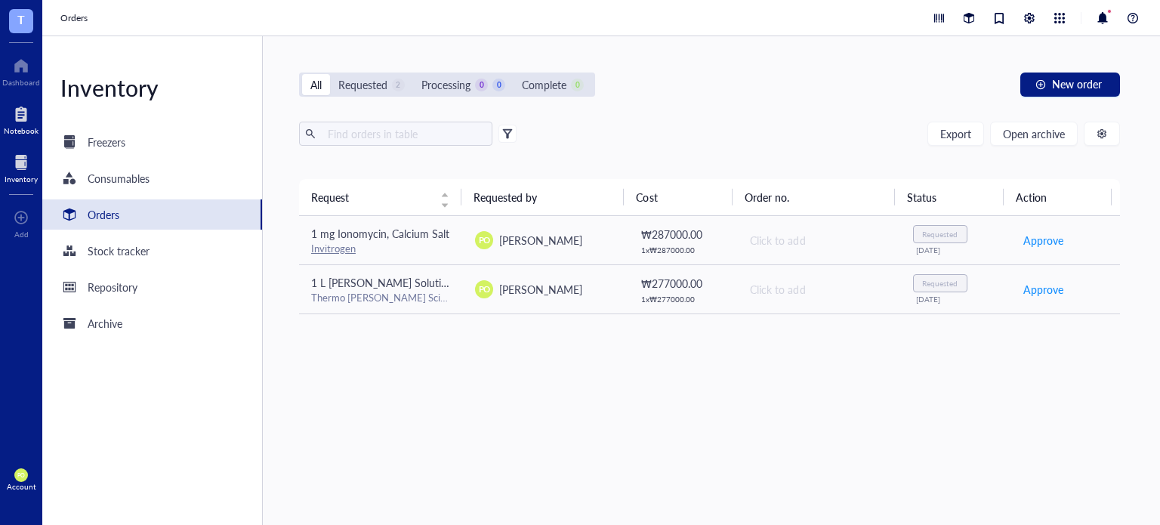
click at [25, 118] on div at bounding box center [21, 114] width 35 height 24
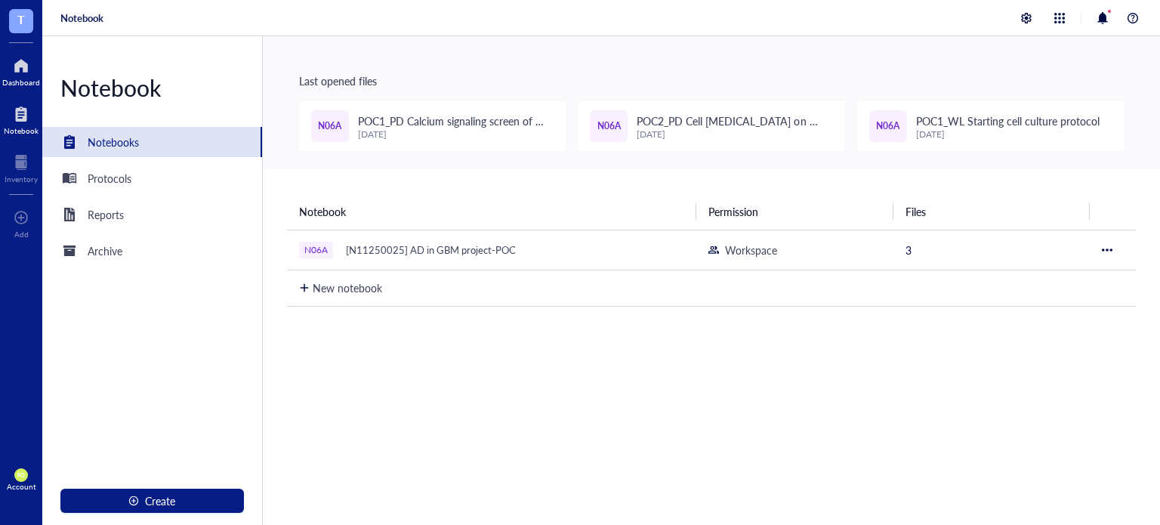
click at [12, 57] on div at bounding box center [21, 66] width 38 height 24
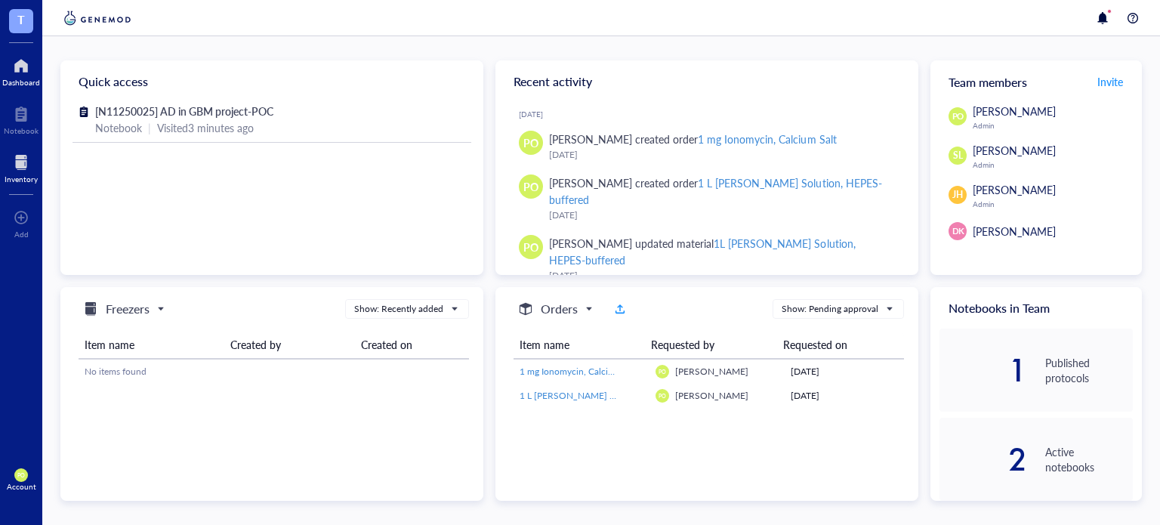
click at [18, 177] on div "Inventory" at bounding box center [21, 178] width 33 height 9
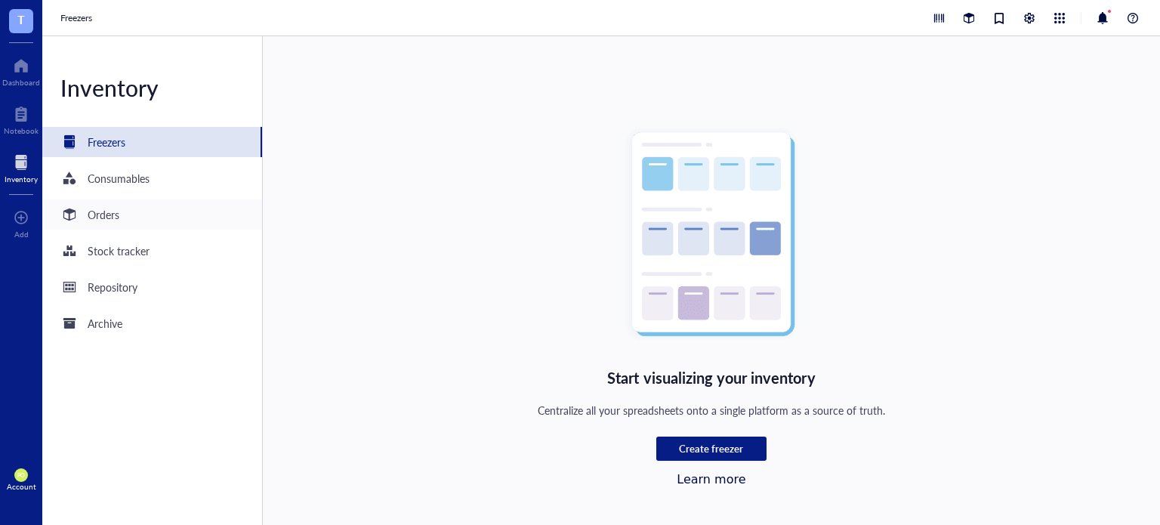
click at [127, 223] on div "Orders" at bounding box center [152, 214] width 220 height 30
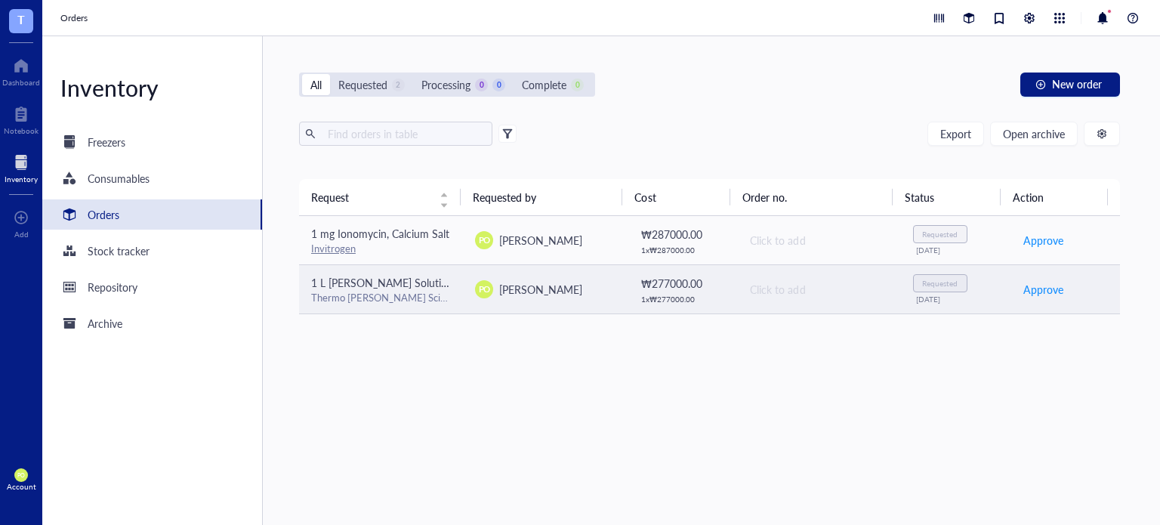
click at [402, 286] on span "1 L Krebs-Ringer Solution, HEPES-buffered" at bounding box center [422, 282] width 223 height 15
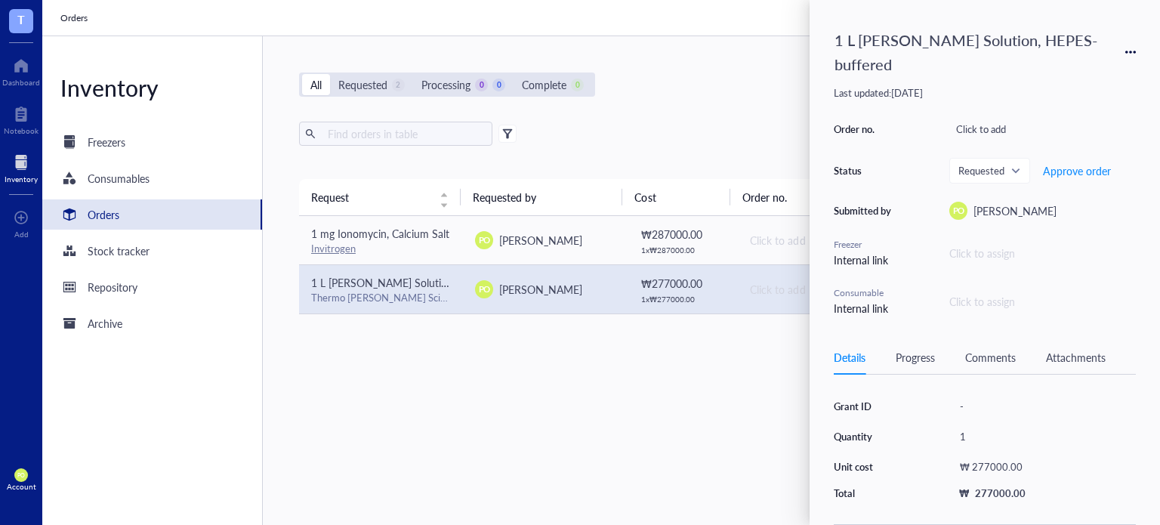
click at [912, 353] on div "Progress" at bounding box center [914, 357] width 39 height 17
drag, startPoint x: 860, startPoint y: 359, endPoint x: 895, endPoint y: 328, distance: 47.1
click at [858, 359] on div "Details" at bounding box center [850, 357] width 32 height 17
click at [1142, 48] on div "1 L Krebs-Ringer Solution, HEPES-buffered Last updated: August 11, 2025 Order n…" at bounding box center [984, 262] width 350 height 525
click at [1126, 47] on icon at bounding box center [1130, 52] width 11 height 11
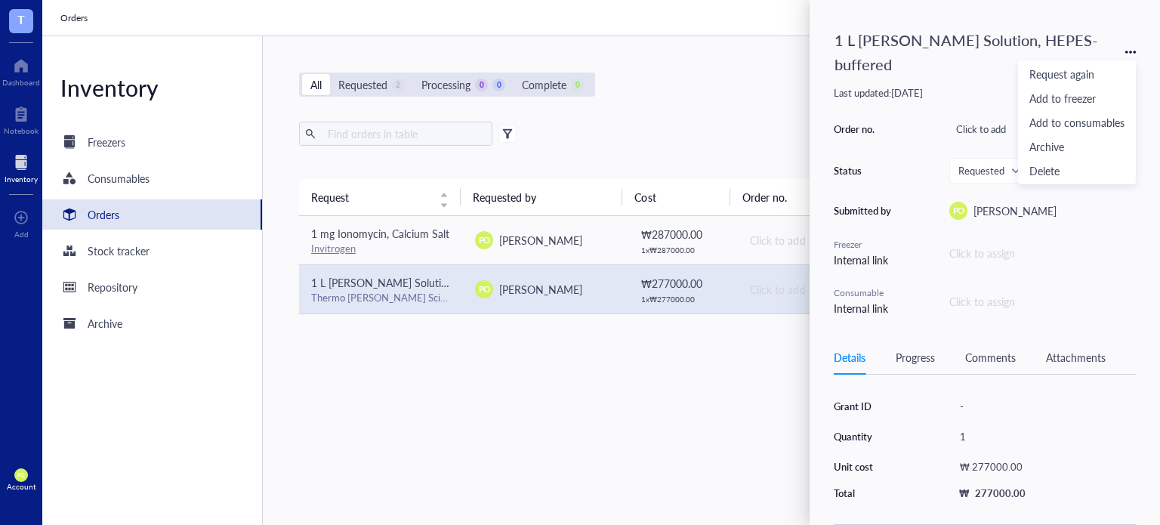
click at [11, 125] on div "T Dashboard Notebook Inventory To pick up a draggable item, press the space bar…" at bounding box center [21, 262] width 42 height 525
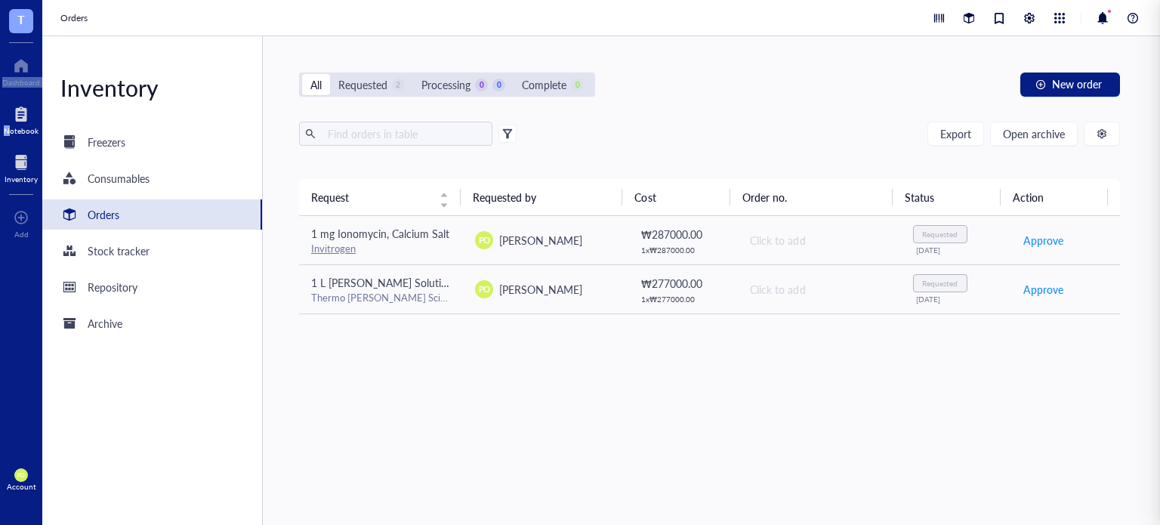
click at [17, 126] on div "Notebook" at bounding box center [21, 130] width 35 height 9
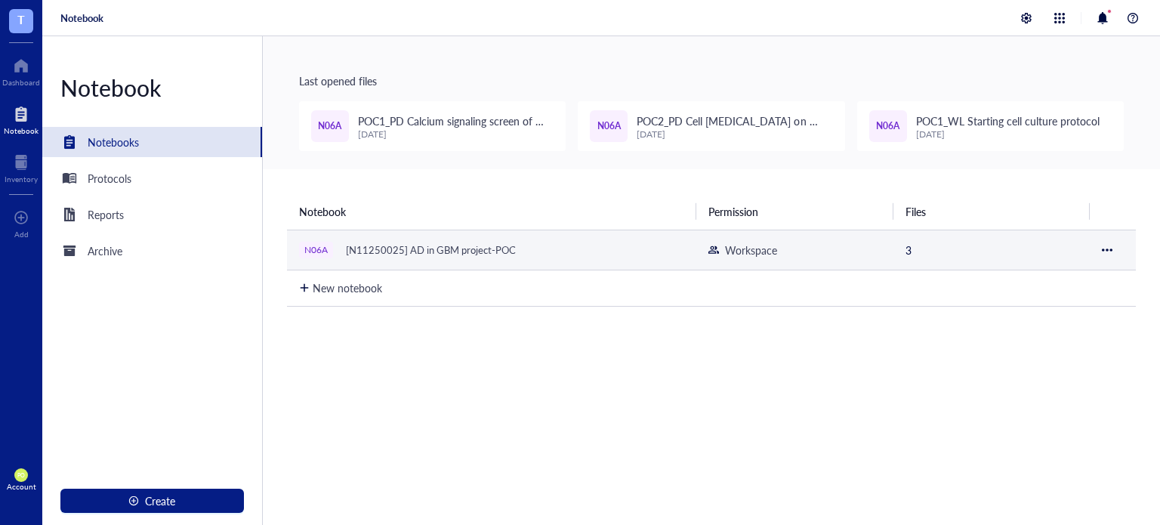
click at [495, 239] on span "[N11250025] AD in GBM project-POC" at bounding box center [430, 249] width 183 height 21
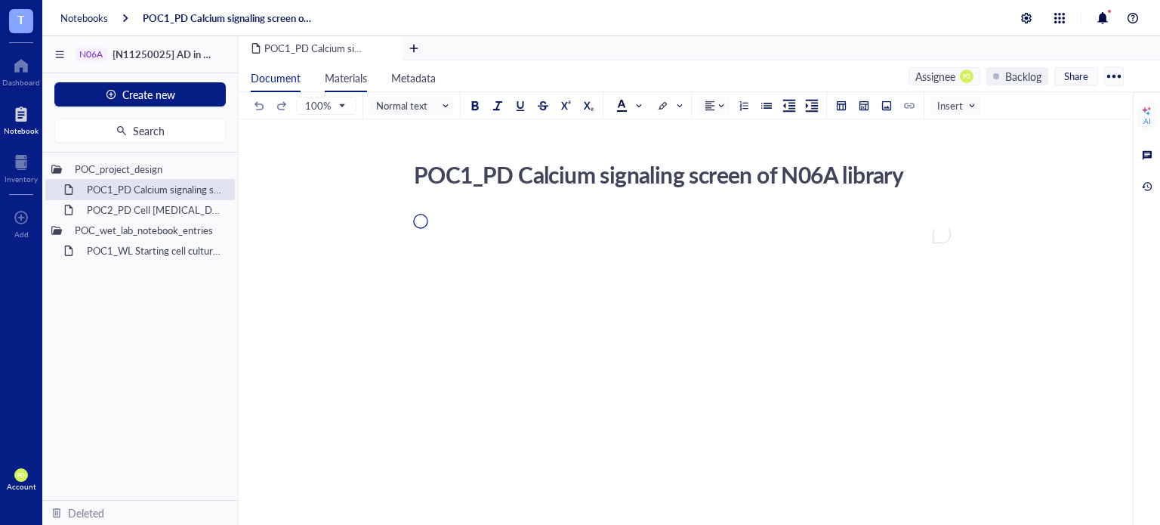
click at [339, 76] on span "Materials" at bounding box center [346, 77] width 42 height 15
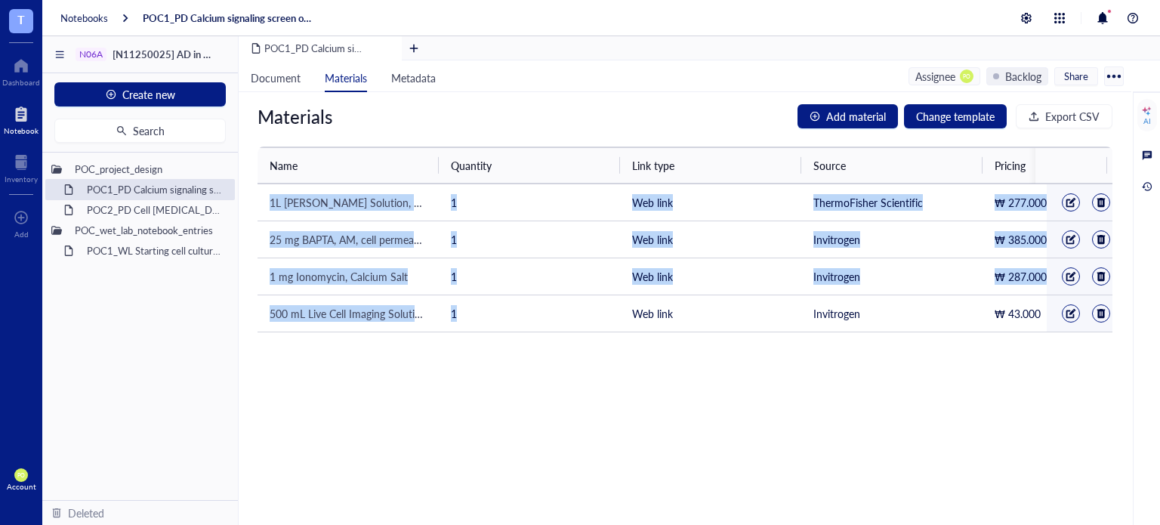
drag, startPoint x: 566, startPoint y: 350, endPoint x: 885, endPoint y: 350, distance: 318.6
click at [885, 350] on div "Materials Add material Change template Export CSV Name Quantity Link type Sourc…" at bounding box center [685, 308] width 892 height 433
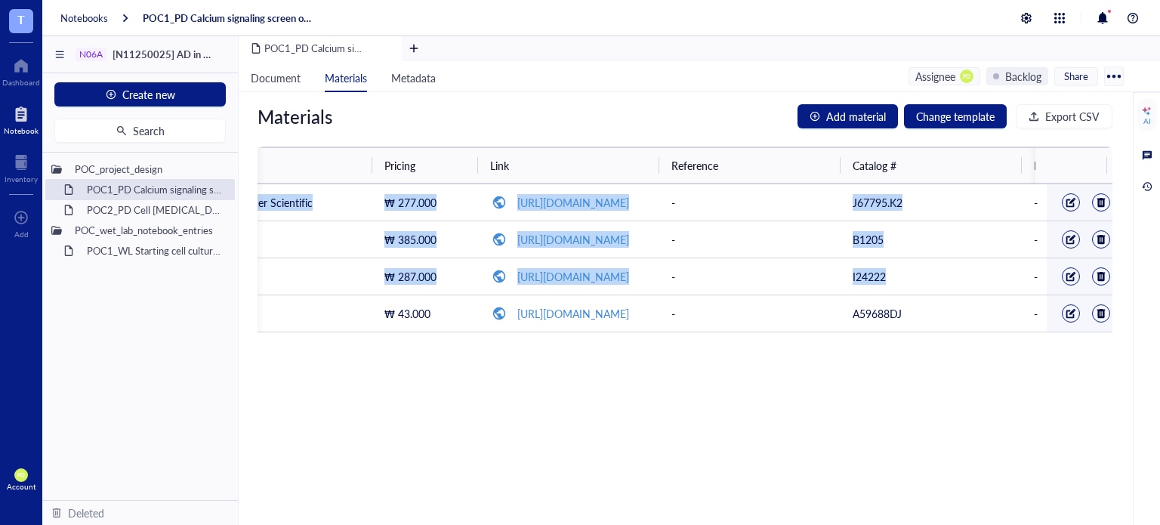
scroll to position [0, 640]
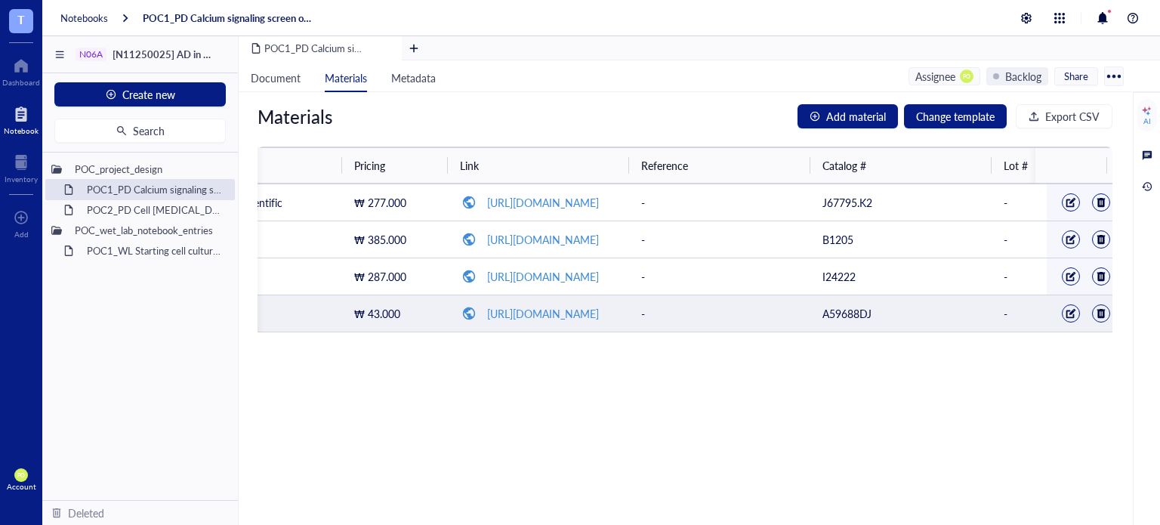
drag, startPoint x: 871, startPoint y: 411, endPoint x: 858, endPoint y: 407, distance: 12.7
click at [866, 409] on div "Materials Add material Change template Export CSV Name Quantity Link type Sourc…" at bounding box center [685, 308] width 892 height 433
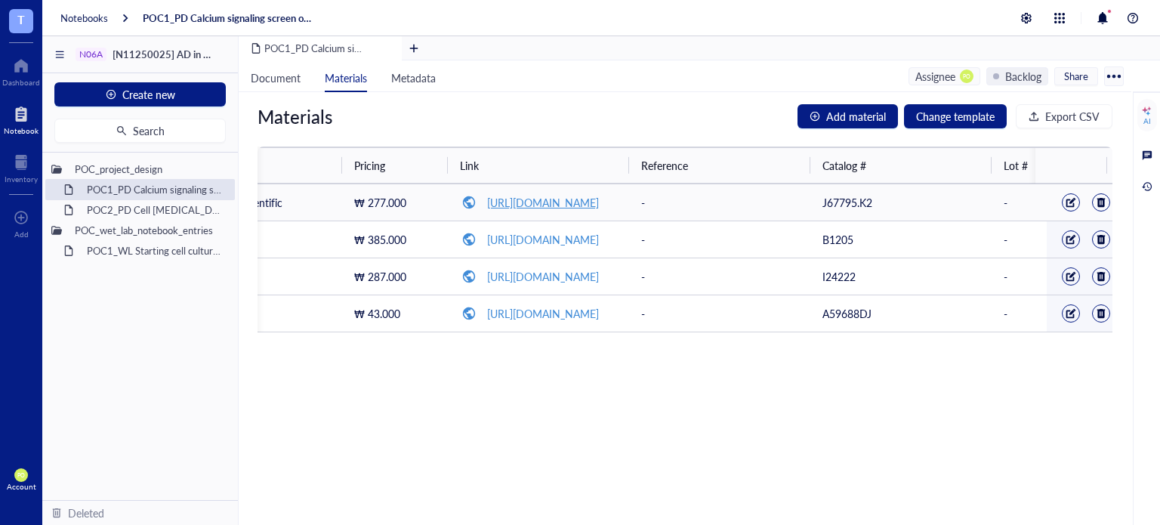
click at [573, 204] on link "[URL][DOMAIN_NAME]" at bounding box center [543, 202] width 112 height 15
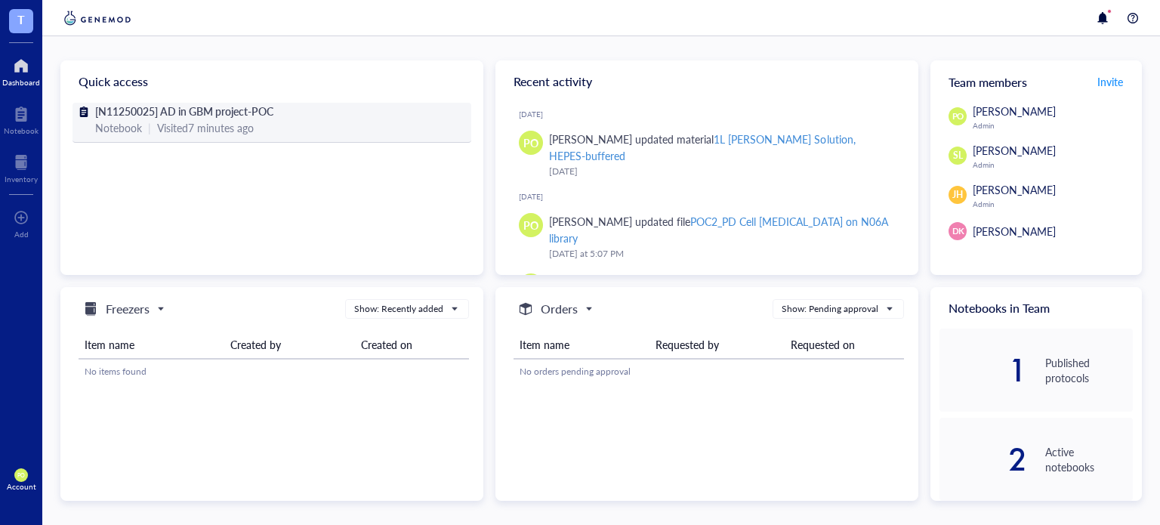
click at [214, 133] on div "Visited 7 minutes ago" at bounding box center [205, 127] width 97 height 17
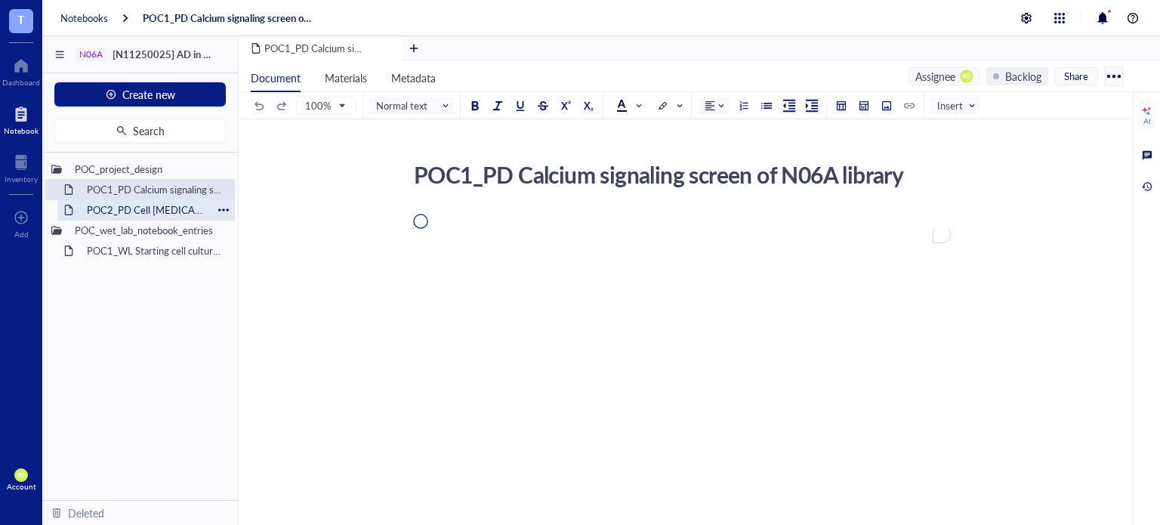
click at [154, 217] on div "POC2_PD Cell [MEDICAL_DATA] on N06A library" at bounding box center [146, 209] width 132 height 21
drag, startPoint x: 158, startPoint y: 190, endPoint x: 213, endPoint y: 196, distance: 55.4
click at [157, 190] on div "POC1_PD Calcium signaling screen of N06A library" at bounding box center [146, 189] width 132 height 21
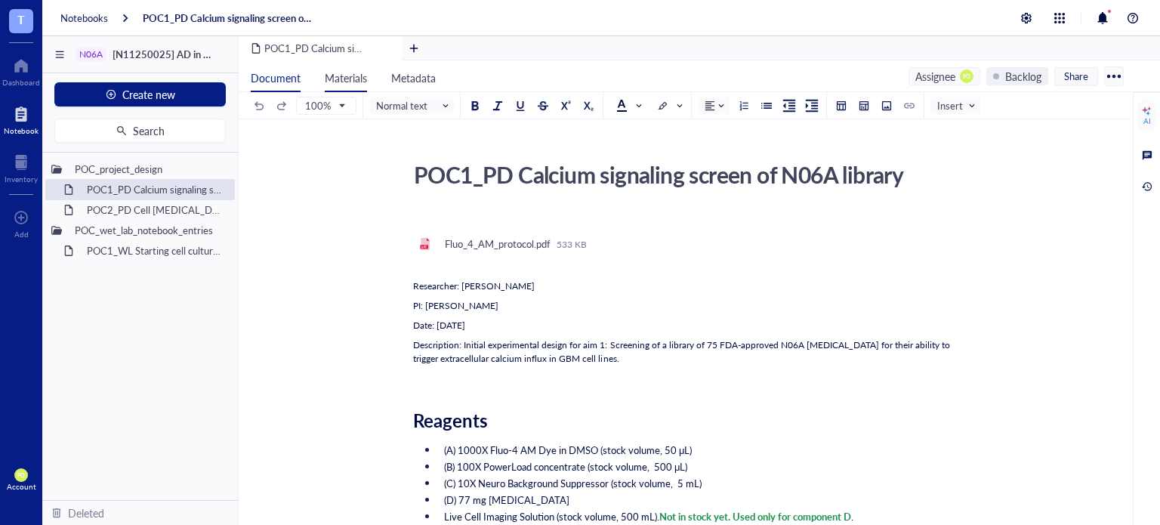
drag, startPoint x: 348, startPoint y: 75, endPoint x: 350, endPoint y: 87, distance: 12.3
click at [347, 75] on span "Materials" at bounding box center [346, 77] width 42 height 15
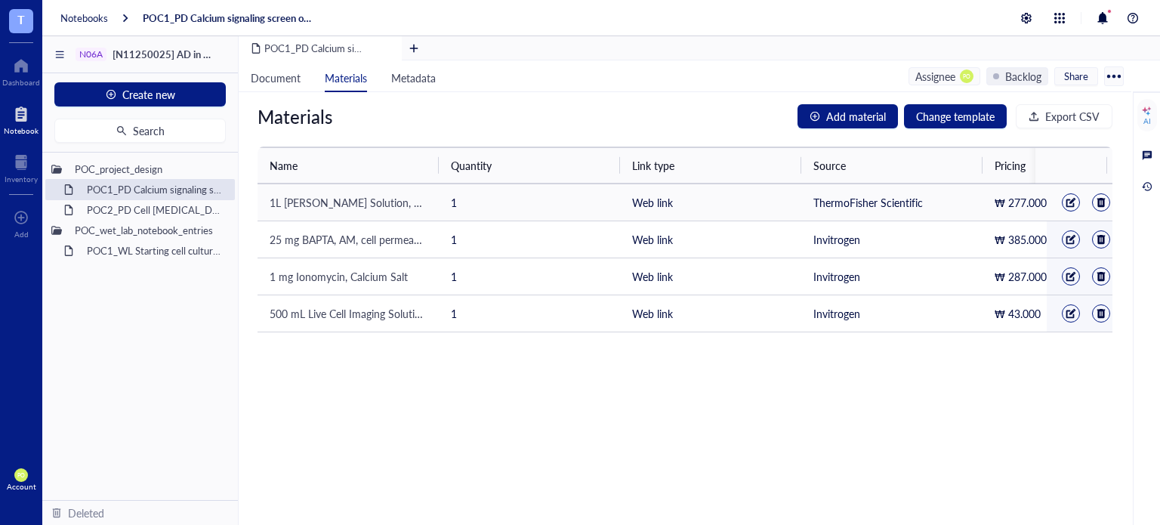
click at [387, 207] on span "1L [PERSON_NAME] Solution, HEPES-buffered" at bounding box center [380, 202] width 220 height 15
click at [411, 204] on span "1L [PERSON_NAME] Solution, HEPES-buffered" at bounding box center [380, 202] width 220 height 15
click at [1062, 208] on div at bounding box center [1071, 202] width 18 height 18
click at [1065, 202] on div at bounding box center [1070, 202] width 11 height 11
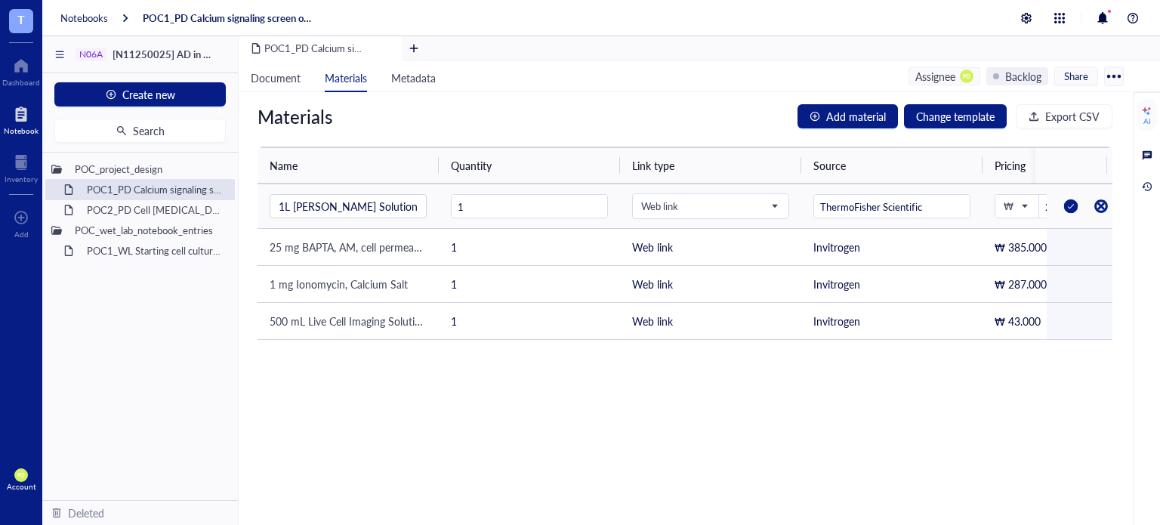
scroll to position [0, 57]
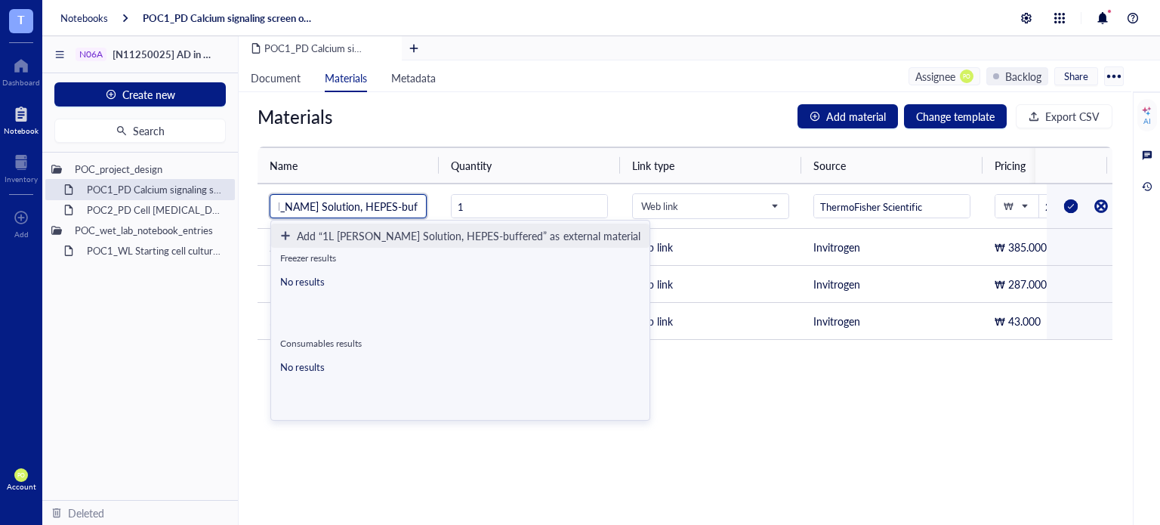
drag, startPoint x: 418, startPoint y: 205, endPoint x: 239, endPoint y: 193, distance: 180.2
click at [239, 193] on div "Name Quantity Link type Source Pricing Link Reference Catalog # Lot # Packaging…" at bounding box center [685, 242] width 892 height 193
click at [424, 202] on div "1L [PERSON_NAME] Solution, HEPES-buffered" at bounding box center [348, 206] width 156 height 23
drag, startPoint x: 418, startPoint y: 204, endPoint x: 272, endPoint y: 208, distance: 145.8
click at [273, 208] on div "1L [PERSON_NAME] Solution, HEPES-buffered" at bounding box center [348, 206] width 156 height 23
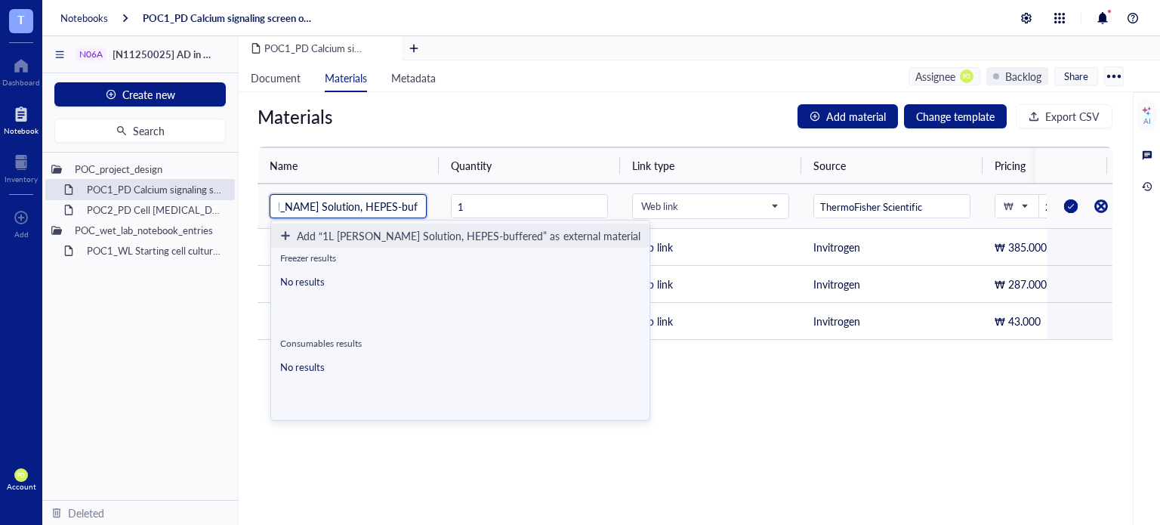
click at [272, 208] on div "1L [PERSON_NAME] Solution, HEPES-buffered" at bounding box center [348, 206] width 156 height 23
drag, startPoint x: 278, startPoint y: 210, endPoint x: 293, endPoint y: 211, distance: 15.1
click at [283, 211] on div "1L [PERSON_NAME] Solution, HEPES-buffered" at bounding box center [348, 206] width 156 height 23
click at [402, 200] on input "1L [PERSON_NAME] Solution, HEPES-buffered" at bounding box center [348, 206] width 139 height 23
drag, startPoint x: 421, startPoint y: 208, endPoint x: 347, endPoint y: 211, distance: 73.3
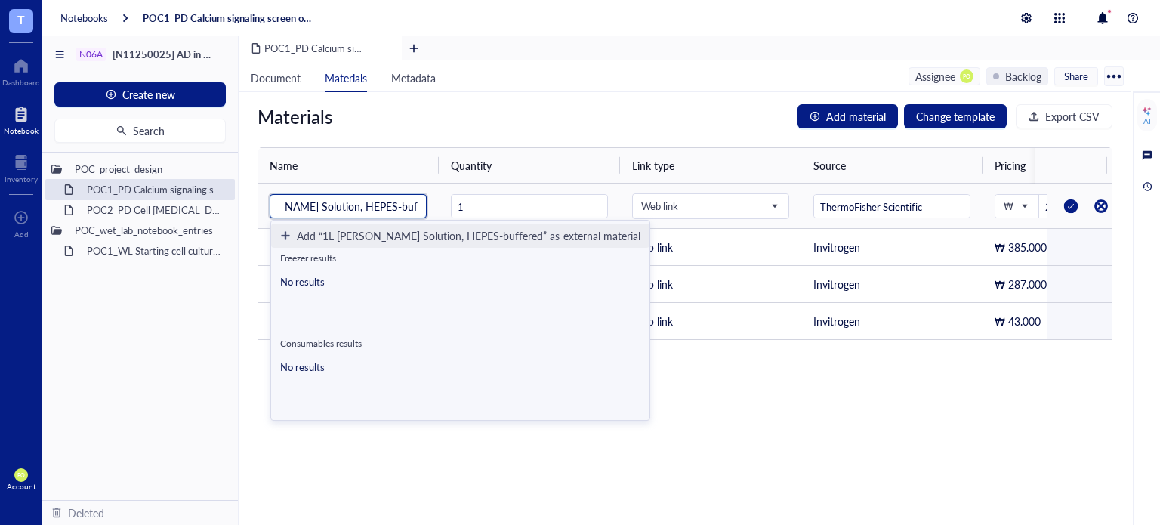
click at [347, 211] on div "1L [PERSON_NAME] Solution, HEPES-buffered" at bounding box center [348, 206] width 156 height 23
click at [344, 205] on input "1L [PERSON_NAME] Solution, HEPES-buffered" at bounding box center [348, 206] width 139 height 23
drag, startPoint x: 276, startPoint y: 203, endPoint x: 382, endPoint y: 221, distance: 108.0
click at [382, 221] on body "T Dashboard Notebook Inventory To pick up a draggable item, press the space bar…" at bounding box center [580, 262] width 1160 height 525
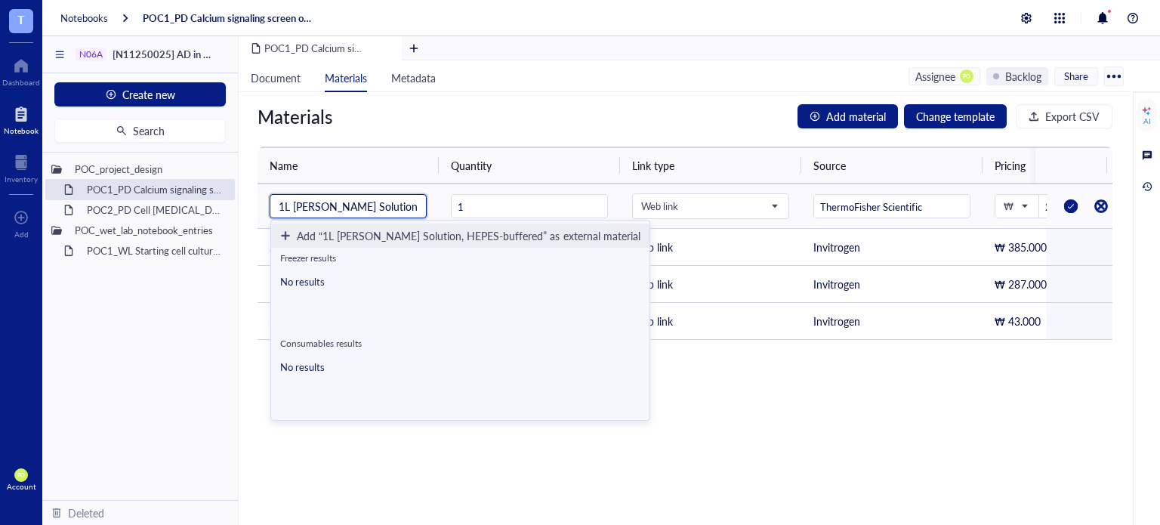
click at [424, 206] on div "1L [PERSON_NAME] Solution, HEPES-buffered" at bounding box center [348, 206] width 156 height 23
click at [380, 237] on div "Add “1L [PERSON_NAME] Solution, HEPES-buffered” as external material" at bounding box center [469, 235] width 344 height 17
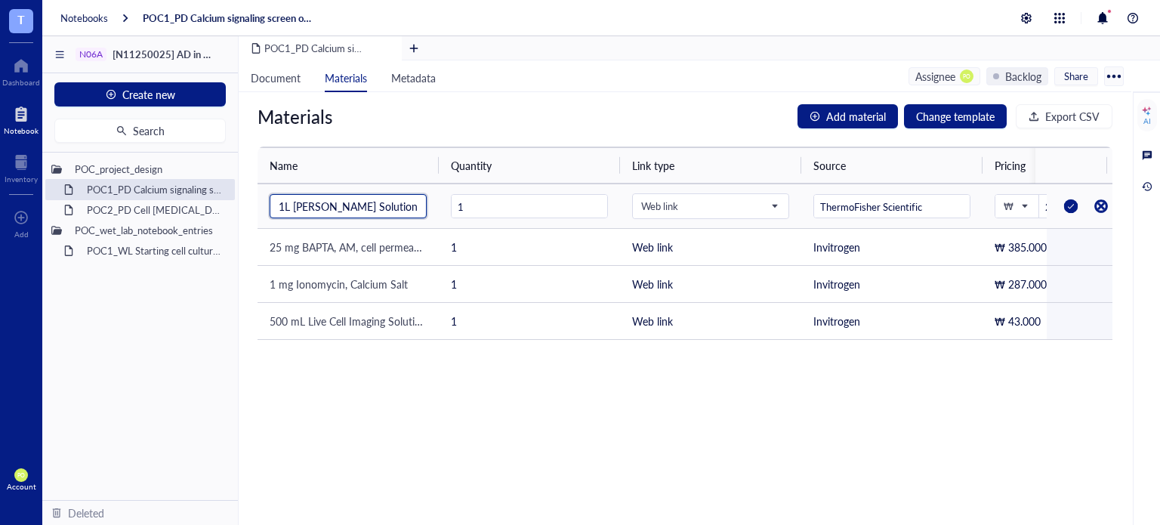
click at [410, 202] on input "1L [PERSON_NAME] Solution, HEPES-buffered" at bounding box center [348, 206] width 139 height 23
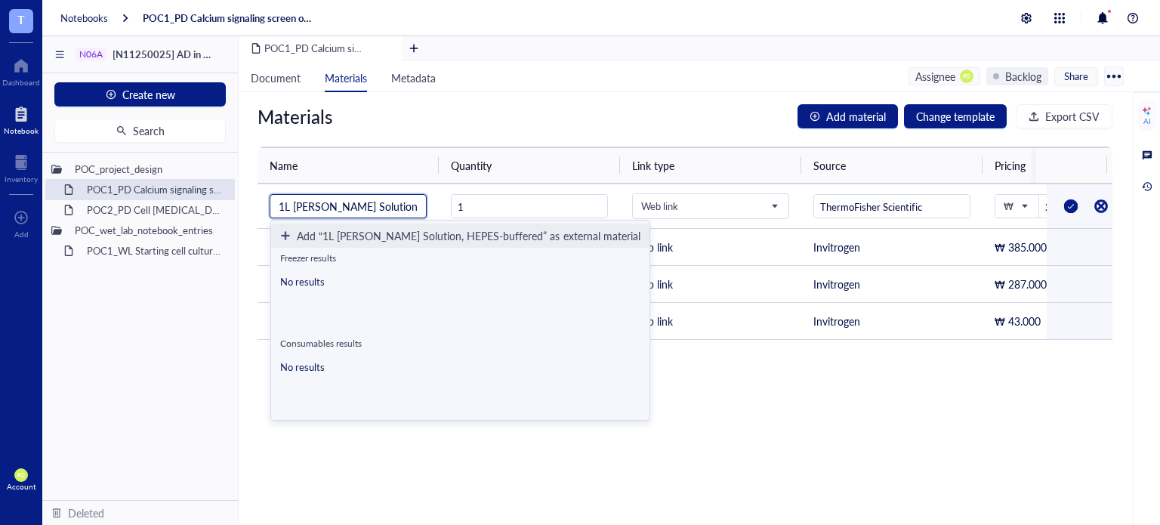
click at [791, 369] on div "Materials Add material Change template Export CSV Name Quantity Link type Sourc…" at bounding box center [685, 308] width 892 height 433
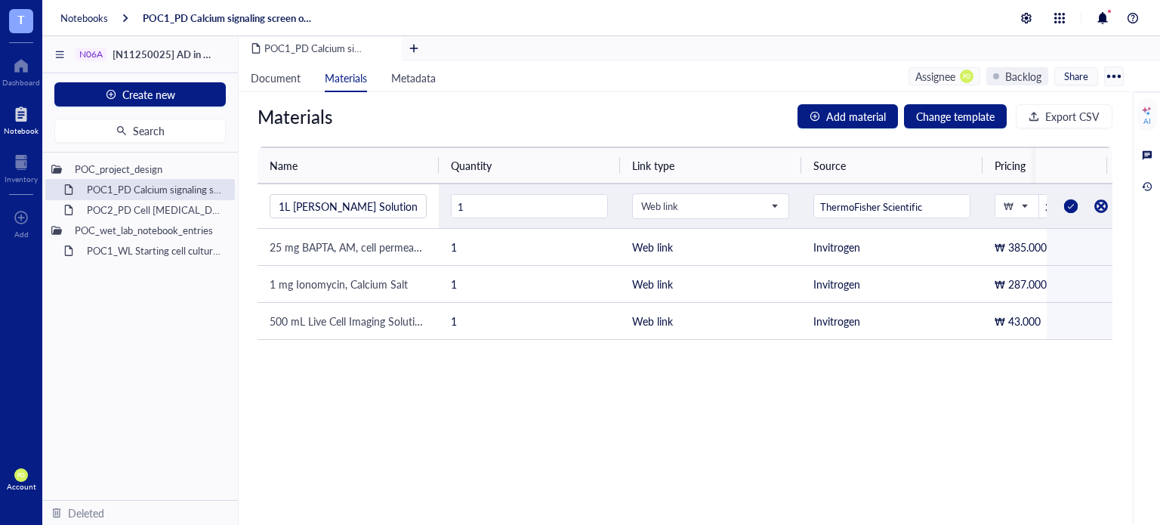
click at [1059, 204] on div at bounding box center [1071, 206] width 24 height 24
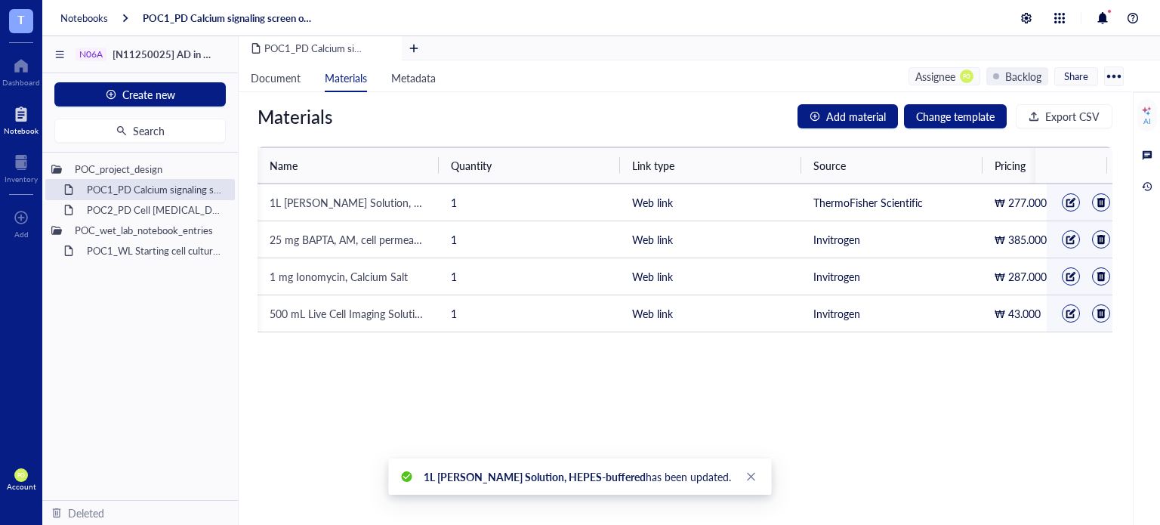
scroll to position [0, 326]
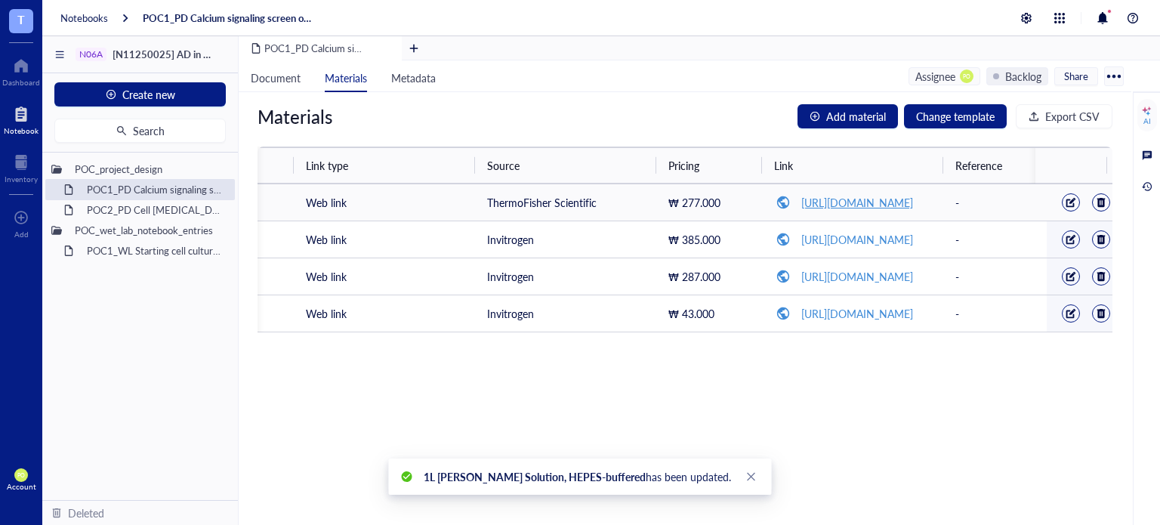
click at [858, 207] on link "[URL][DOMAIN_NAME]" at bounding box center [857, 202] width 112 height 15
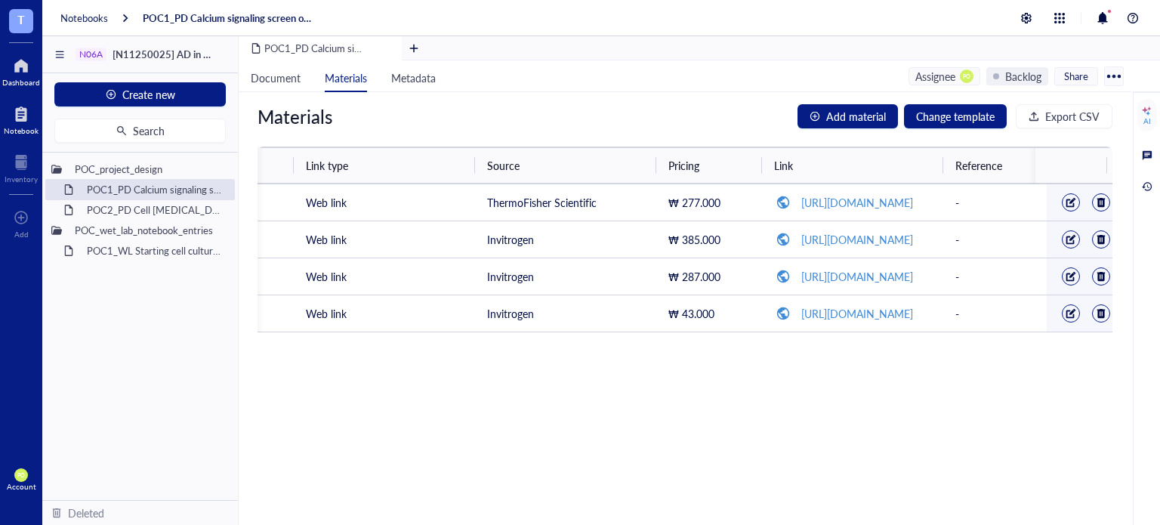
click at [17, 78] on div "Dashboard" at bounding box center [21, 82] width 38 height 9
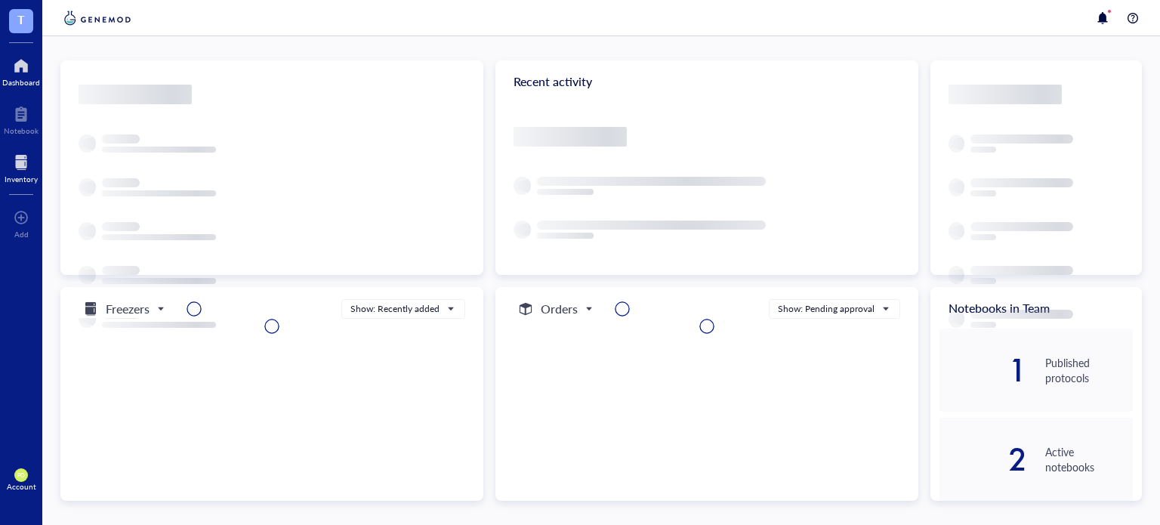
click at [23, 163] on div at bounding box center [21, 162] width 33 height 24
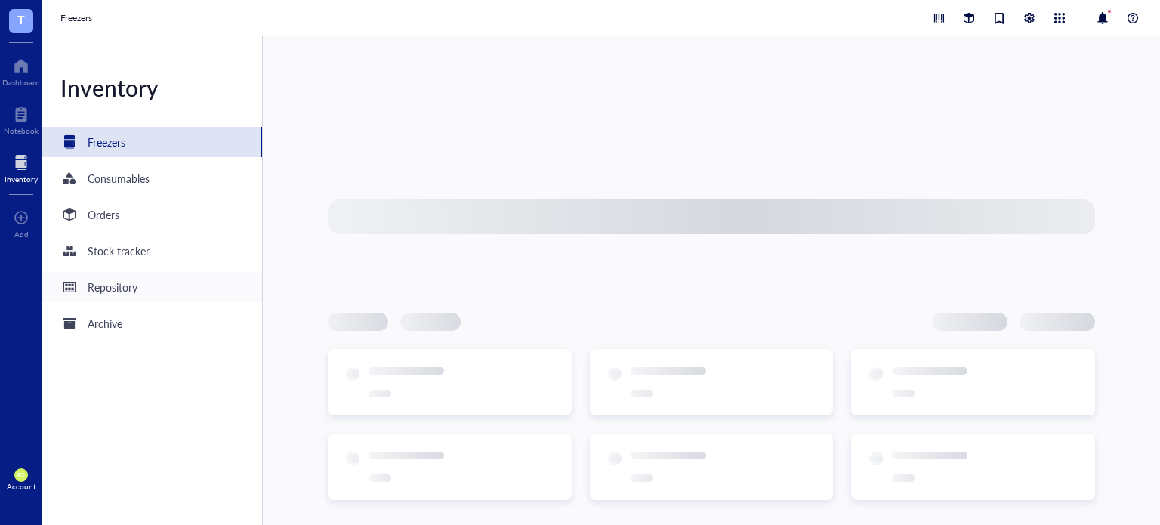
click at [161, 297] on div "Repository" at bounding box center [152, 287] width 220 height 30
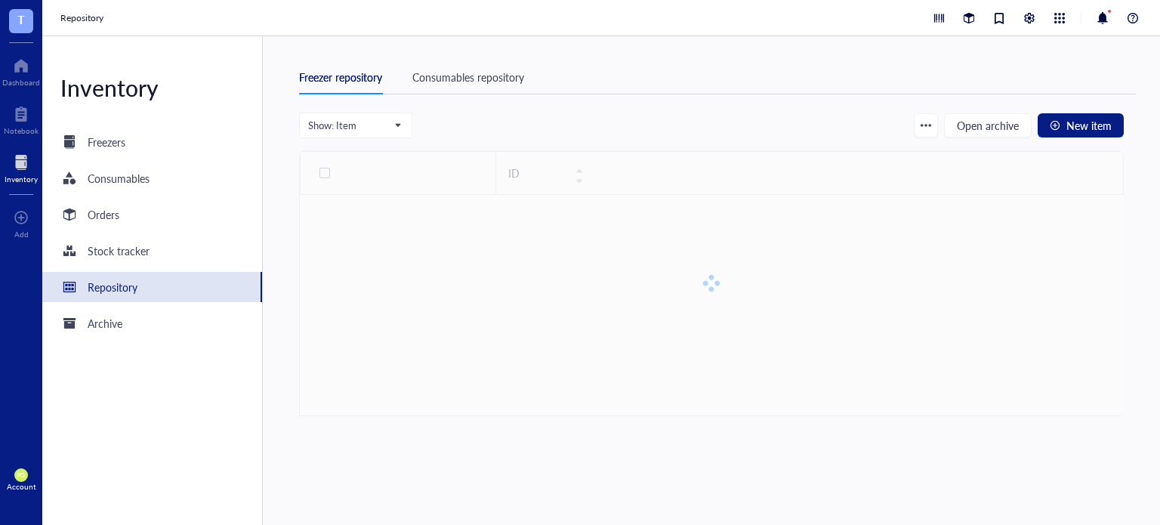
click at [480, 70] on div "Consumables repository" at bounding box center [468, 77] width 112 height 17
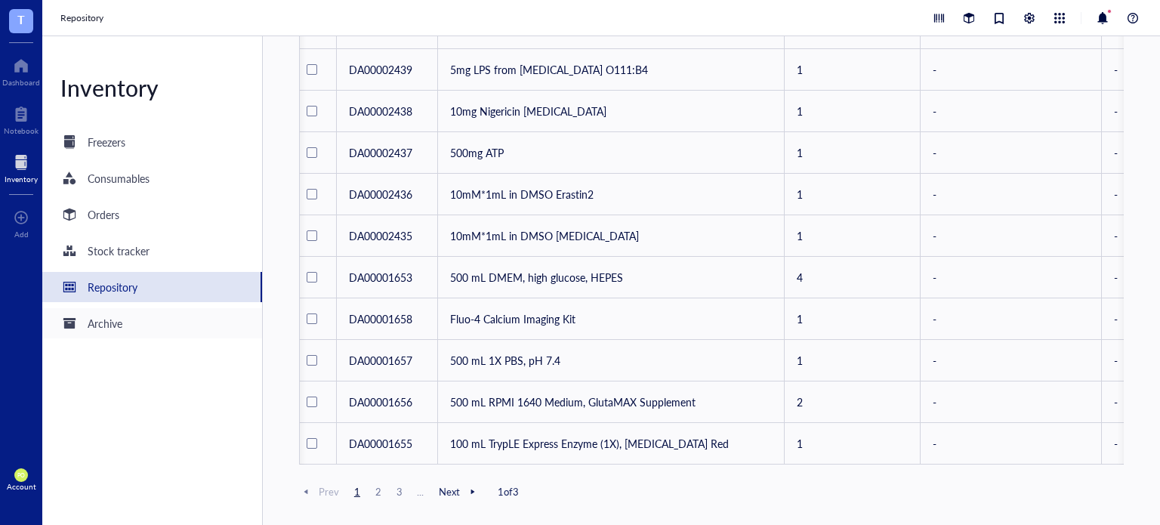
scroll to position [0, 2]
click at [26, 130] on div "Notebook" at bounding box center [21, 130] width 35 height 9
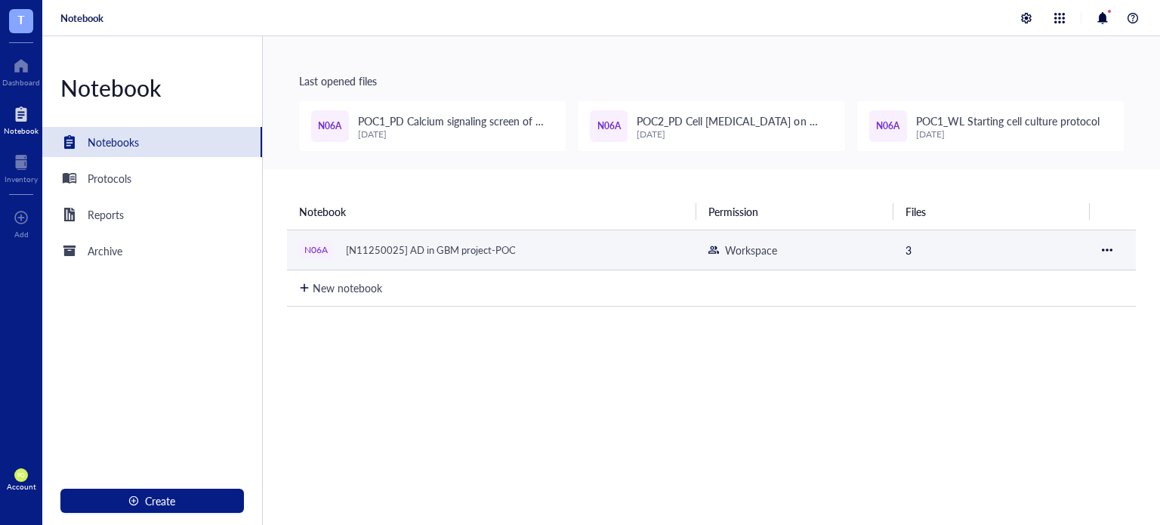
click at [529, 252] on div "N06A [N11250025] AD in GBM project-POC" at bounding box center [488, 249] width 378 height 21
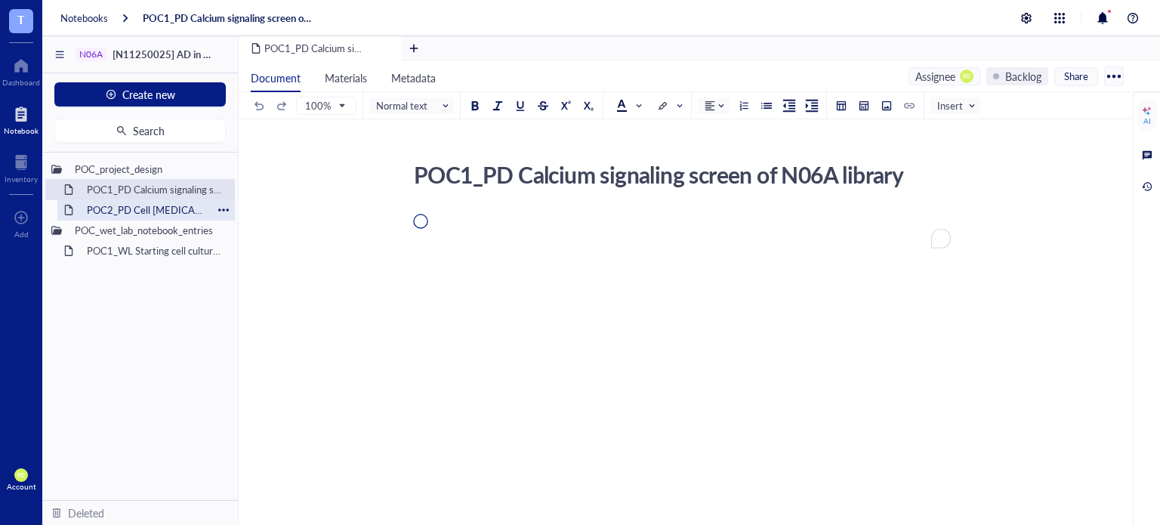
click at [166, 210] on div "POC2_PD Cell [MEDICAL_DATA] on N06A library" at bounding box center [146, 209] width 132 height 21
click at [165, 188] on div "POC1_PD Calcium signaling screen of N06A library" at bounding box center [146, 189] width 132 height 21
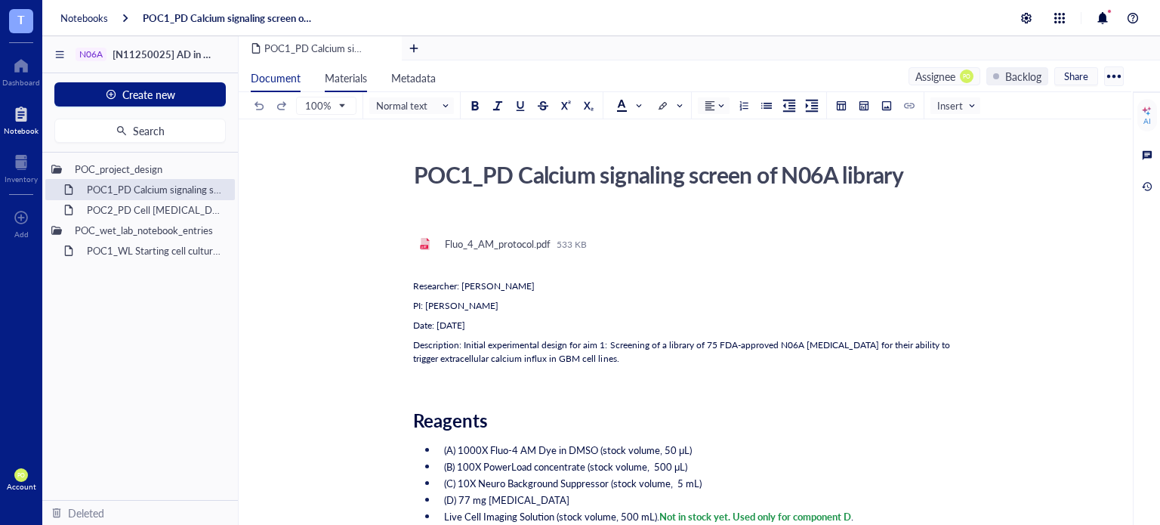
click at [349, 74] on span "Materials" at bounding box center [346, 77] width 42 height 15
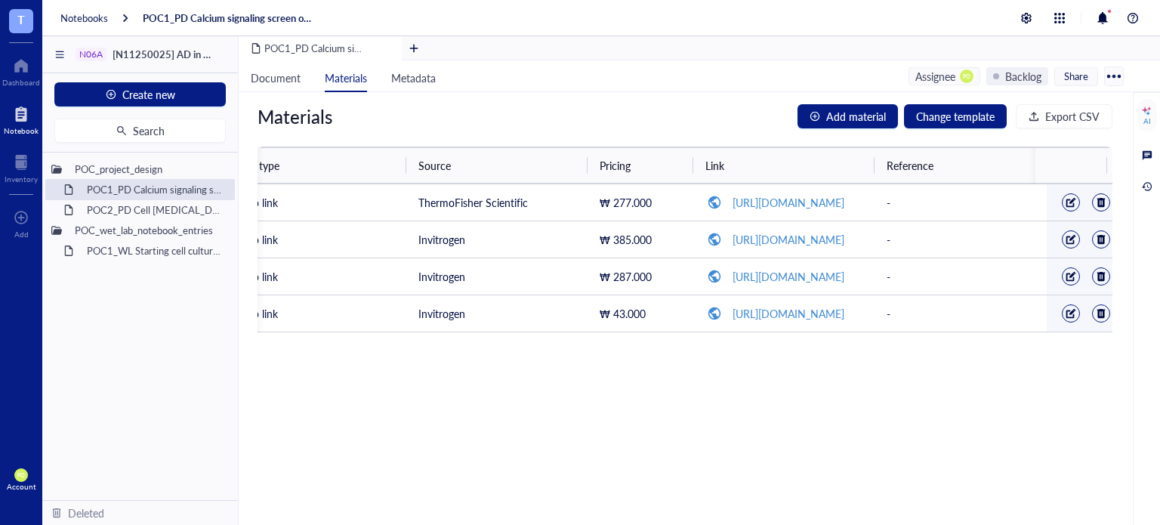
scroll to position [0, 587]
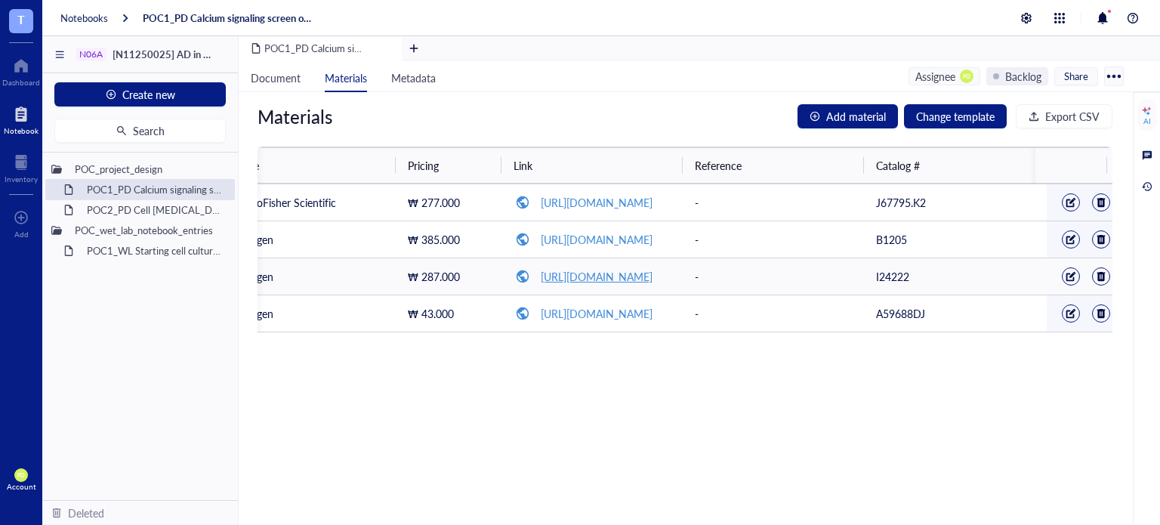
click at [643, 273] on link "[URL][DOMAIN_NAME]" at bounding box center [597, 276] width 112 height 15
click at [124, 207] on div "POC2_PD Cell [MEDICAL_DATA] on N06A library" at bounding box center [146, 209] width 132 height 21
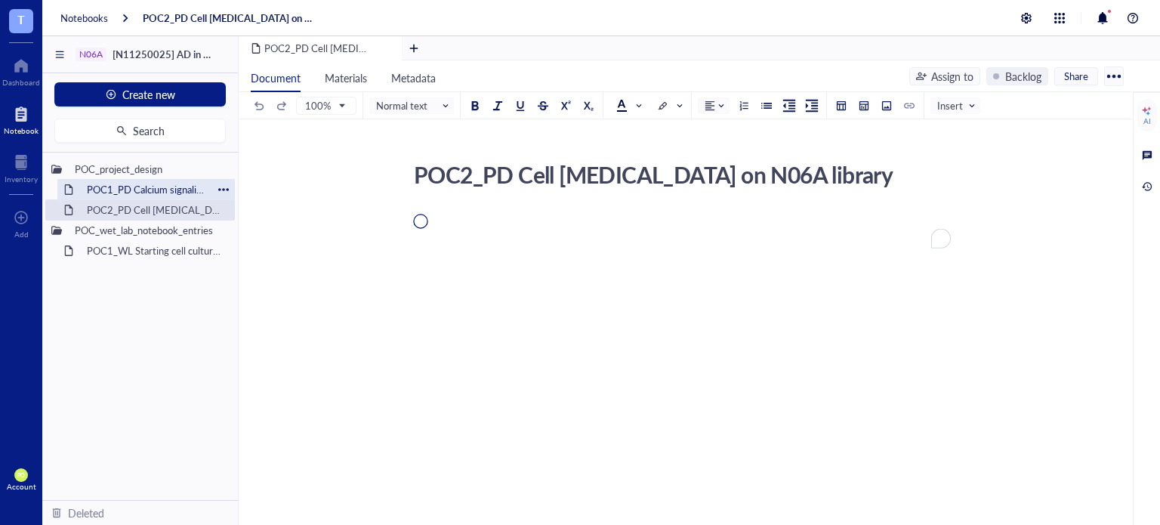
click at [134, 186] on div "POC1_PD Calcium signaling screen of N06A library" at bounding box center [146, 189] width 132 height 21
click at [125, 210] on div "POC2_PD Cell [MEDICAL_DATA] on N06A library" at bounding box center [146, 209] width 132 height 21
click at [139, 183] on div "POC1_PD Calcium signaling screen of N06A library" at bounding box center [146, 189] width 132 height 21
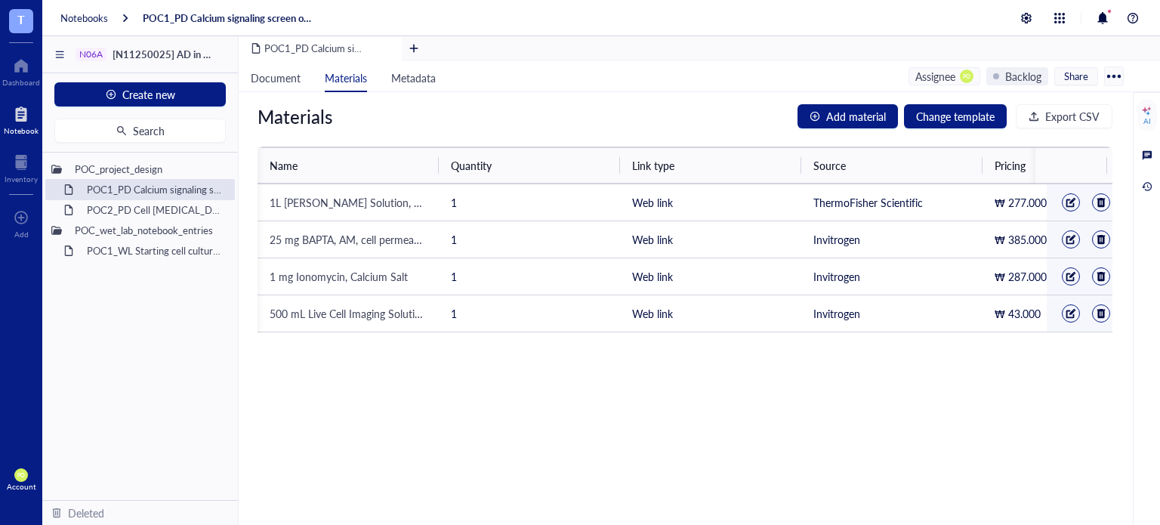
scroll to position [0, 640]
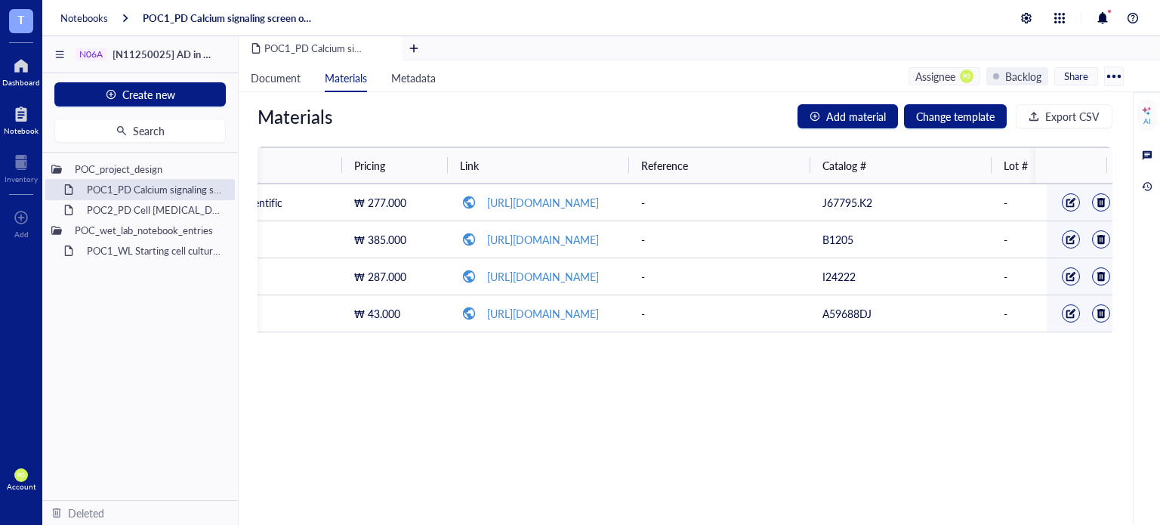
click at [12, 67] on div at bounding box center [21, 66] width 38 height 24
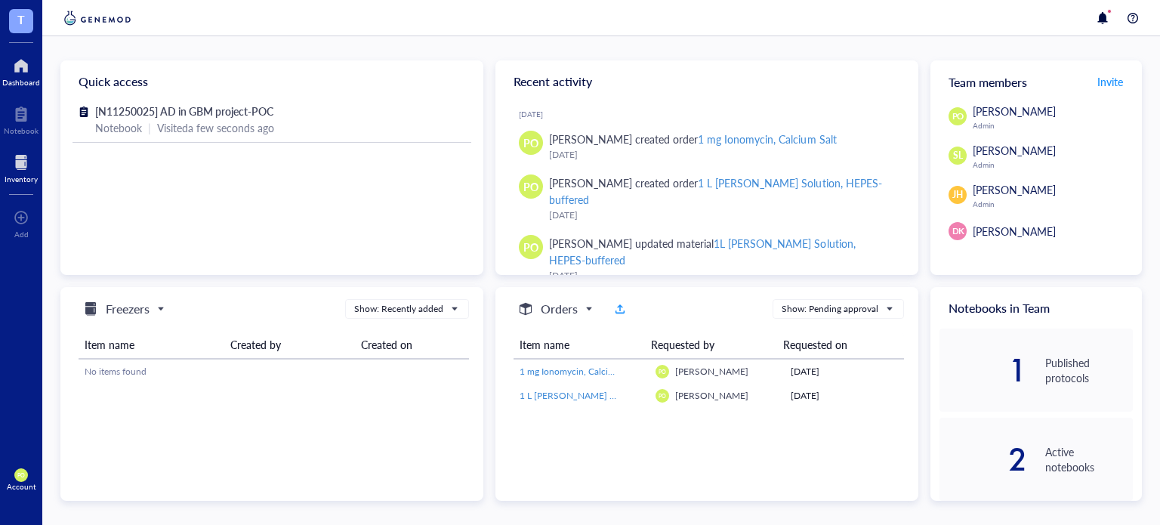
click at [9, 160] on div at bounding box center [21, 162] width 33 height 24
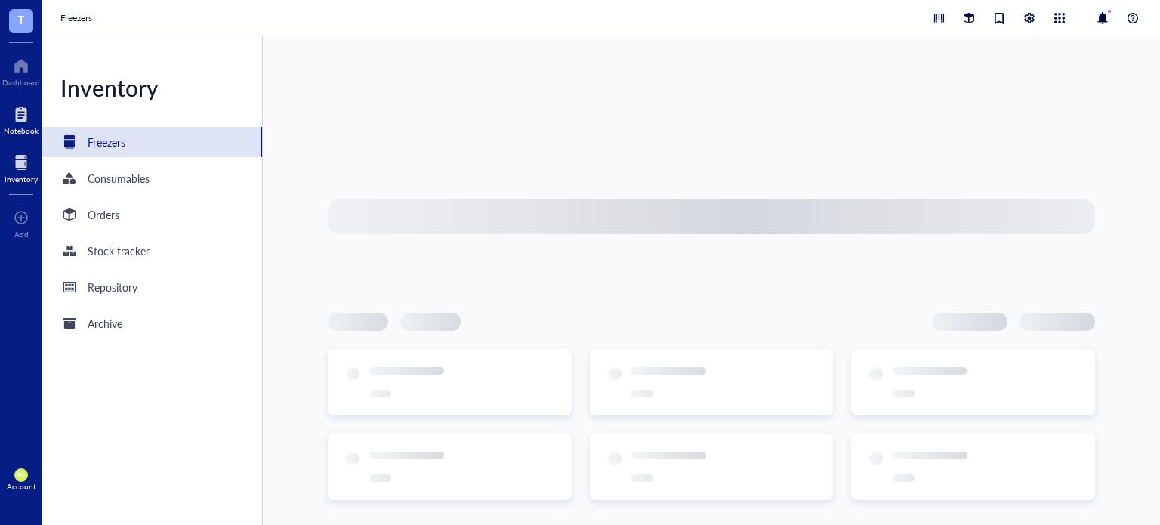
click at [25, 113] on div at bounding box center [21, 114] width 35 height 24
click at [9, 159] on div at bounding box center [21, 162] width 33 height 24
click at [109, 209] on div "Orders" at bounding box center [104, 214] width 32 height 17
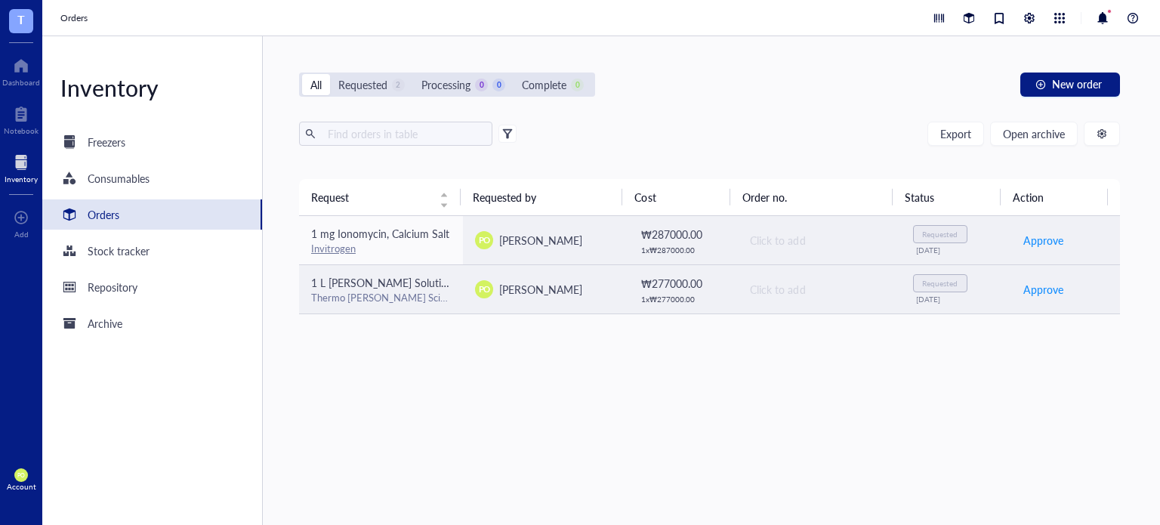
click at [410, 275] on span "1 L Krebs-Ringer Solution, HEPES-buffered" at bounding box center [422, 282] width 223 height 15
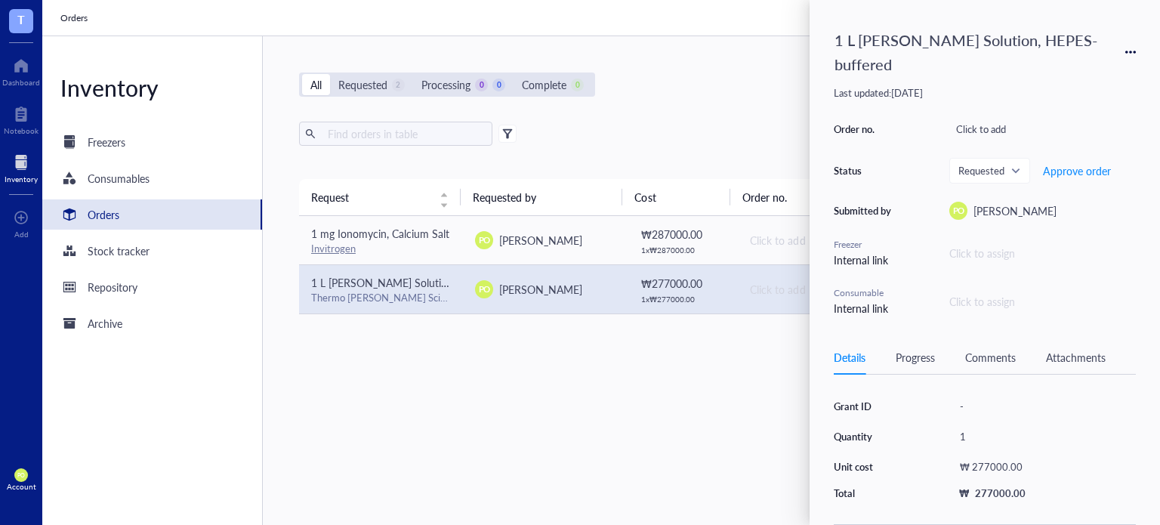
click at [923, 353] on div "Progress" at bounding box center [914, 357] width 39 height 17
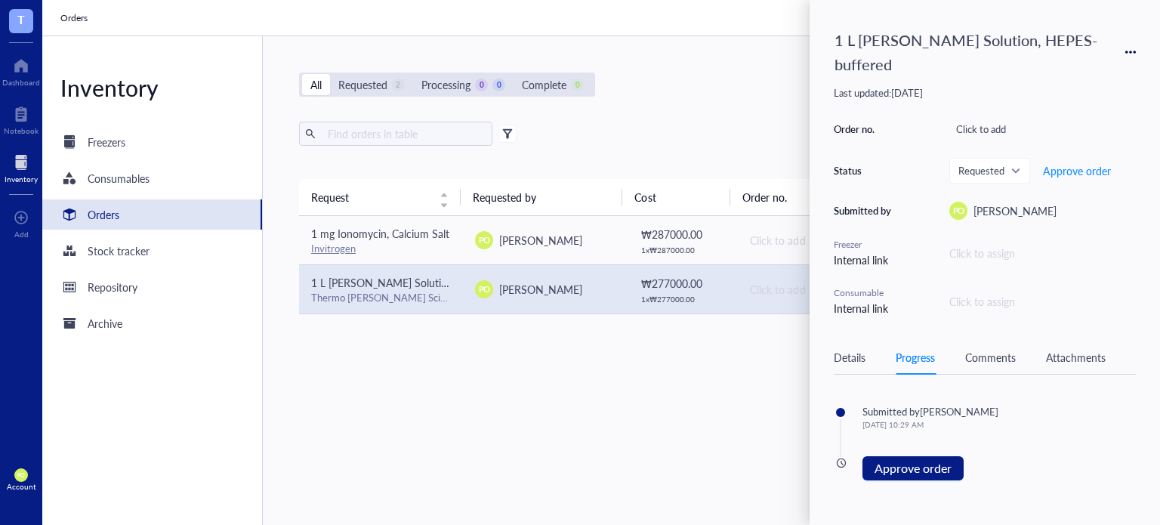
click at [1123, 69] on div "1 L Krebs-Ringer Solution, HEPES-buffered" at bounding box center [985, 52] width 302 height 56
click at [1126, 51] on icon at bounding box center [1130, 52] width 11 height 11
click at [840, 362] on div "Details" at bounding box center [850, 357] width 32 height 17
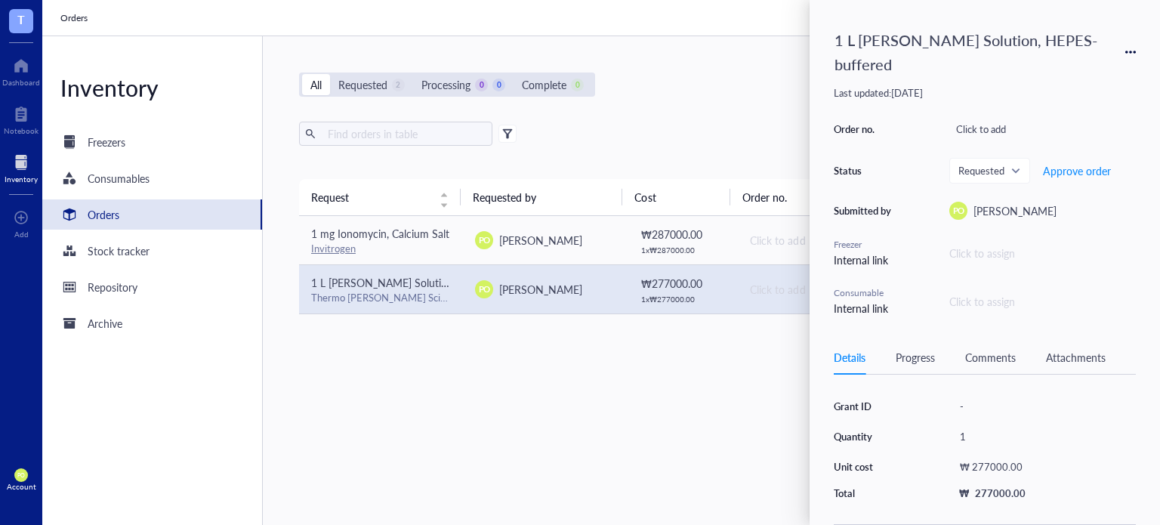
drag, startPoint x: 989, startPoint y: 356, endPoint x: 1042, endPoint y: 359, distance: 52.9
click at [990, 356] on div "Comments" at bounding box center [990, 357] width 51 height 17
click at [1081, 351] on div "Attachments" at bounding box center [1076, 357] width 60 height 17
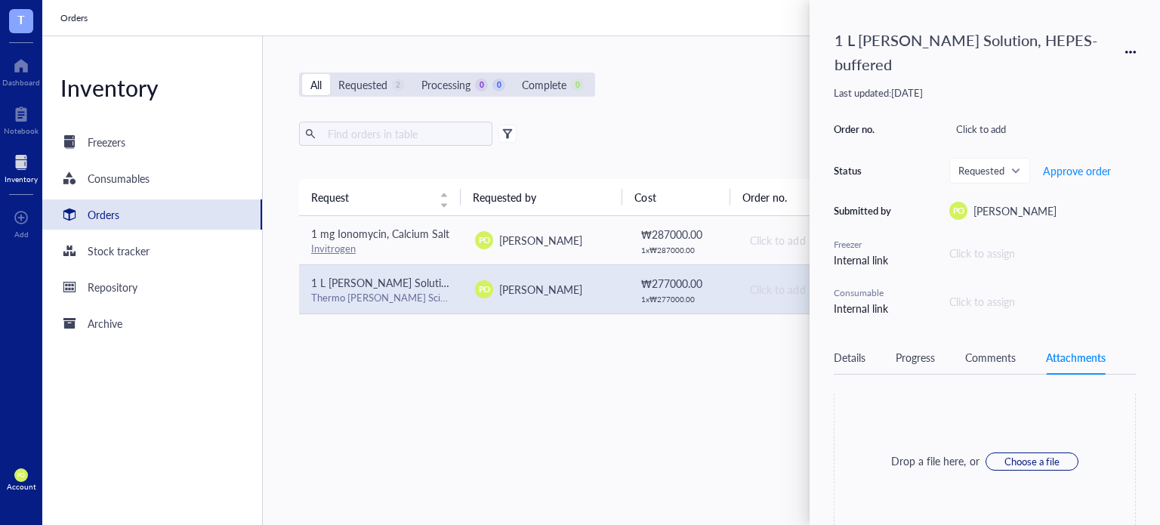
scroll to position [29, 0]
click at [852, 361] on div "Details" at bounding box center [850, 357] width 32 height 17
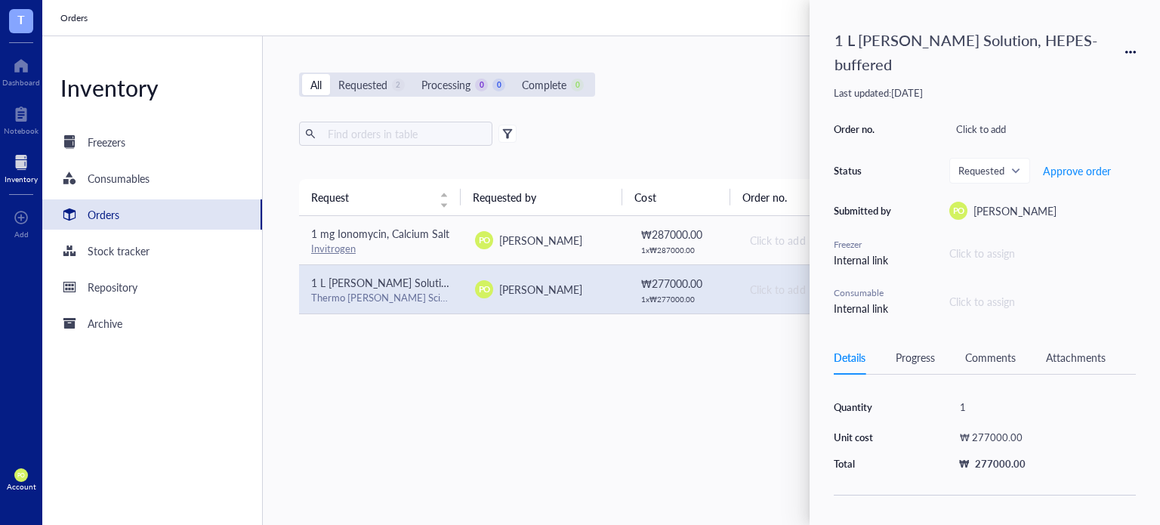
click at [917, 354] on div "Progress" at bounding box center [914, 357] width 39 height 17
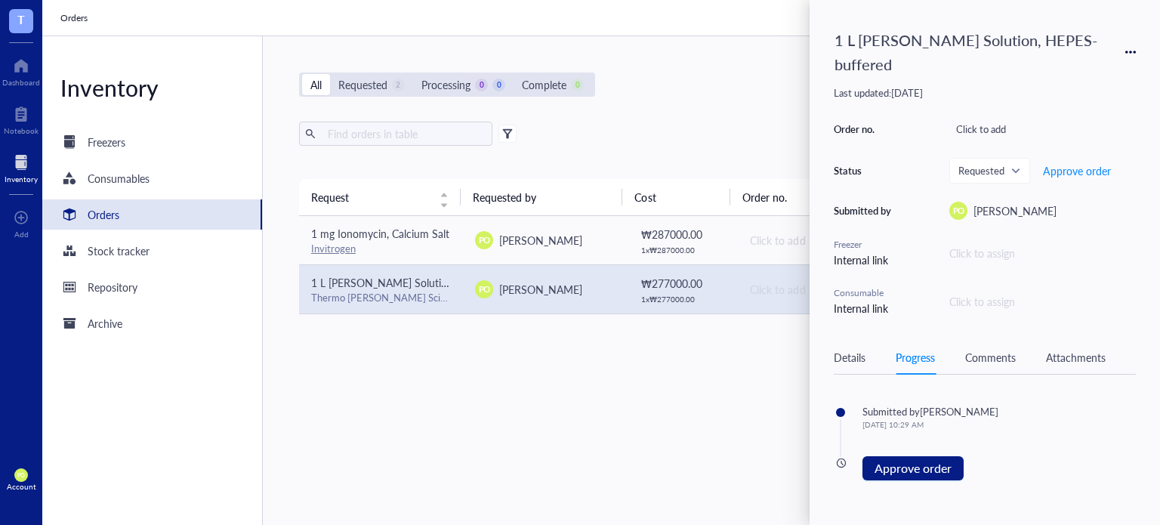
click at [843, 356] on div "Details" at bounding box center [850, 357] width 32 height 17
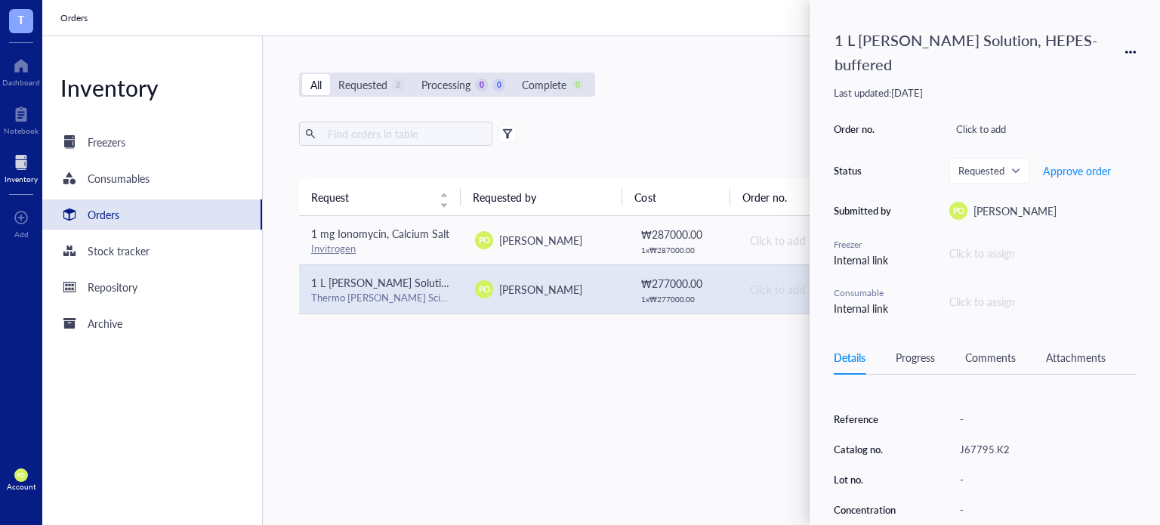
scroll to position [88, 0]
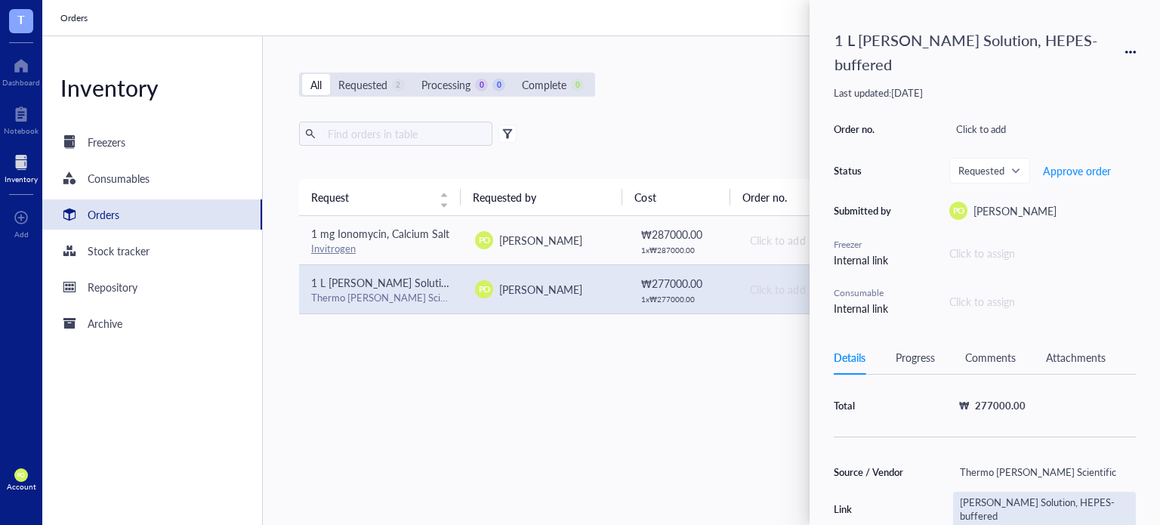
click at [1039, 508] on div "Krebs-Ringer Solution, HEPES-buffered" at bounding box center [1044, 509] width 183 height 35
drag, startPoint x: 1057, startPoint y: 502, endPoint x: 957, endPoint y: 507, distance: 100.6
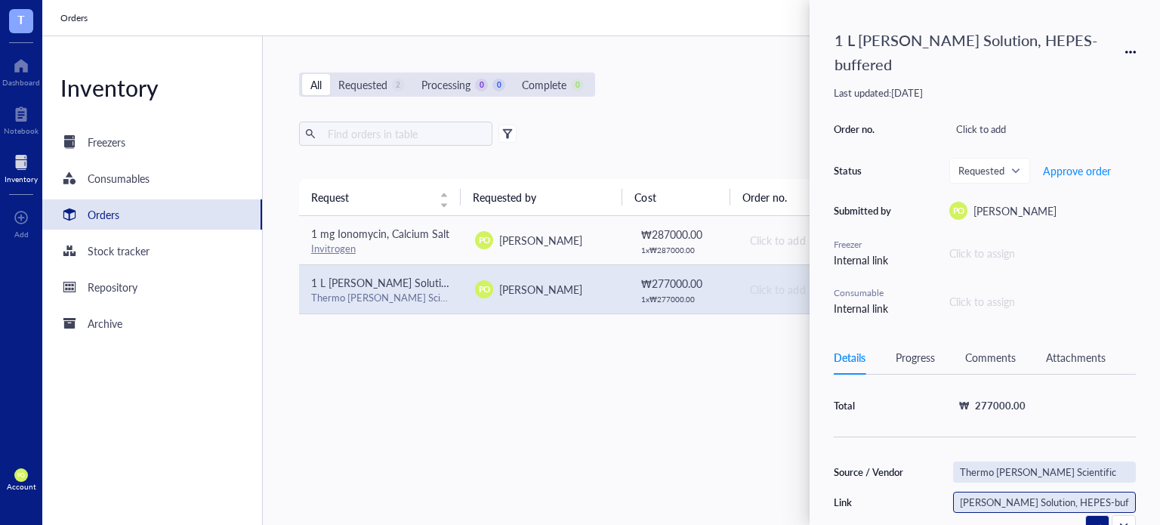
paste input "[URL][DOMAIN_NAME]"
type input "[URL][DOMAIN_NAME]"
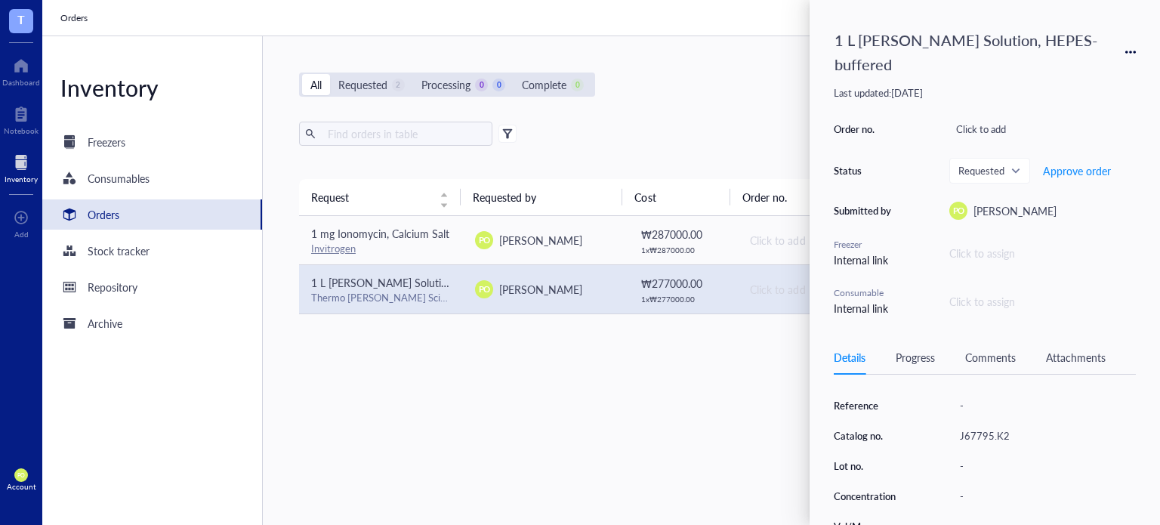
scroll to position [88, 0]
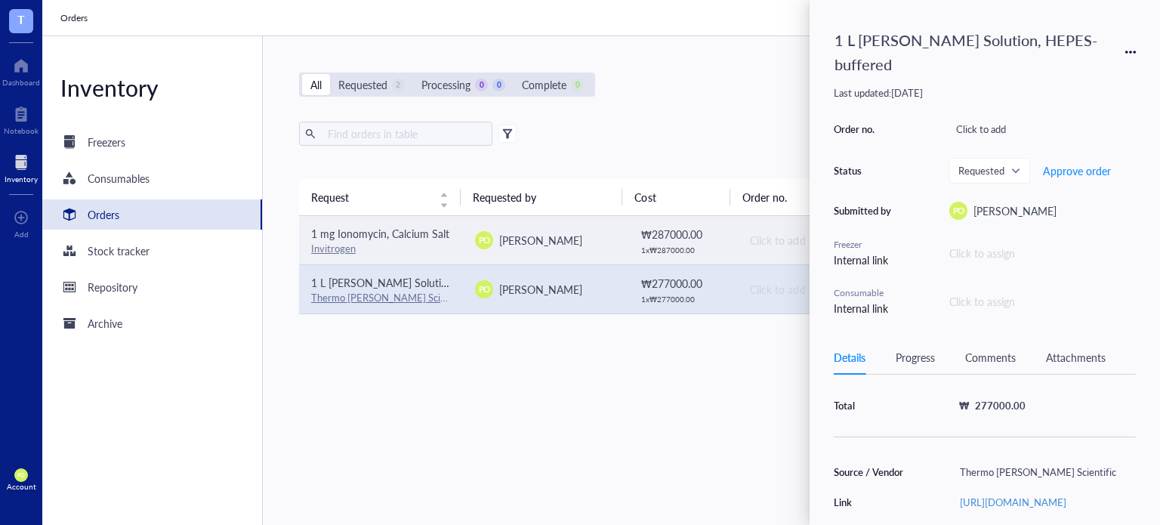
click at [374, 247] on div "Invitrogen" at bounding box center [381, 249] width 140 height 14
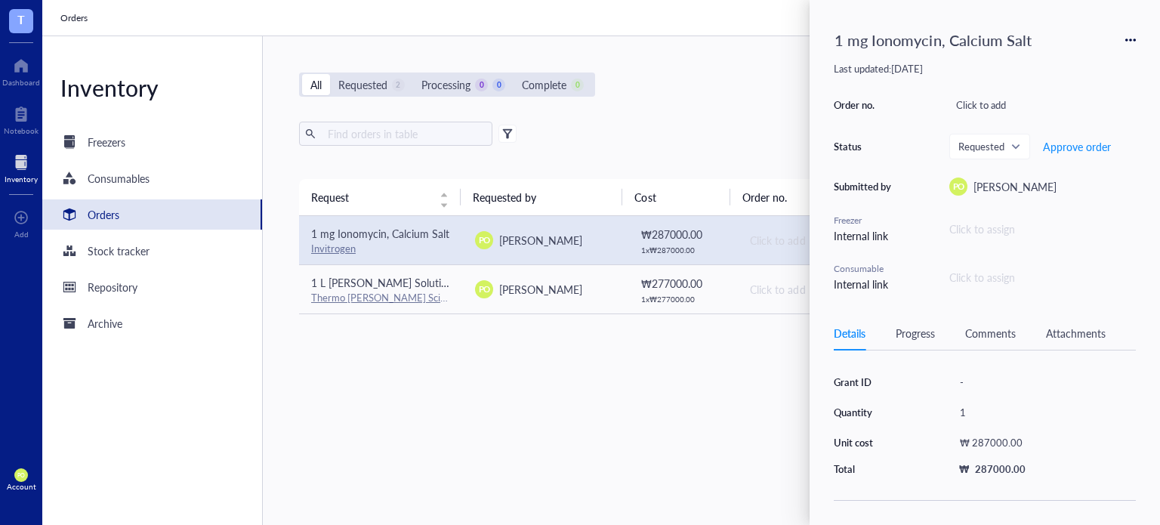
scroll to position [251, 0]
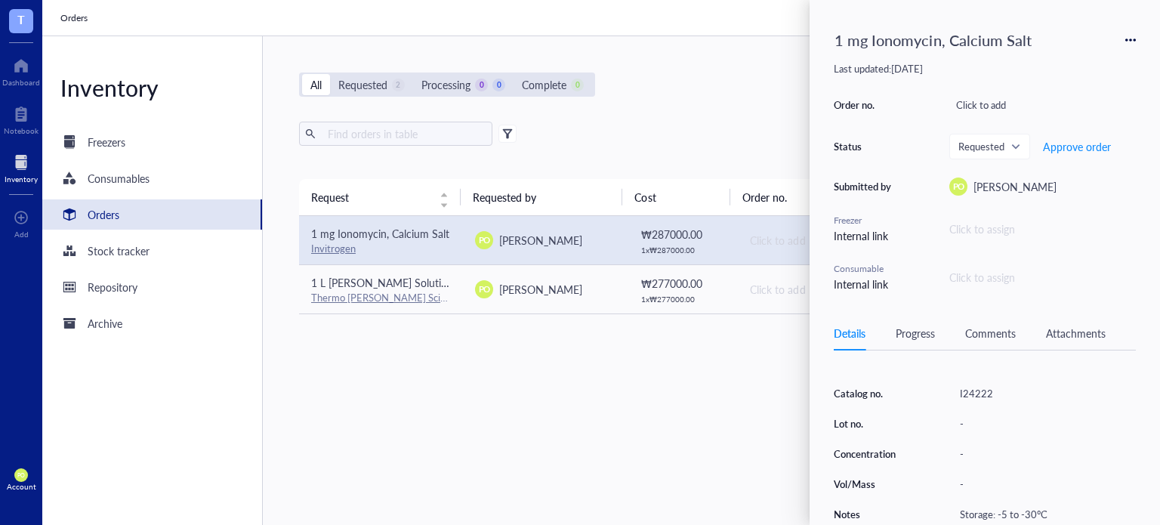
click at [628, 387] on div "Request Requested by Cost Order no. Status Action 1 mg Ionomycin, Calcium Salt …" at bounding box center [709, 316] width 821 height 274
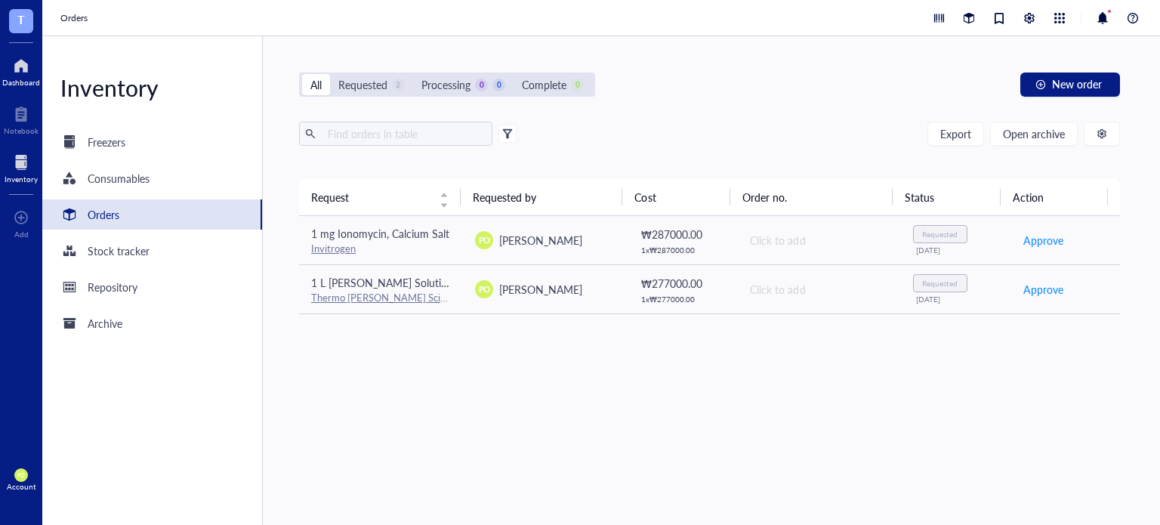
click at [5, 72] on div at bounding box center [21, 66] width 38 height 24
